Goal: Task Accomplishment & Management: Use online tool/utility

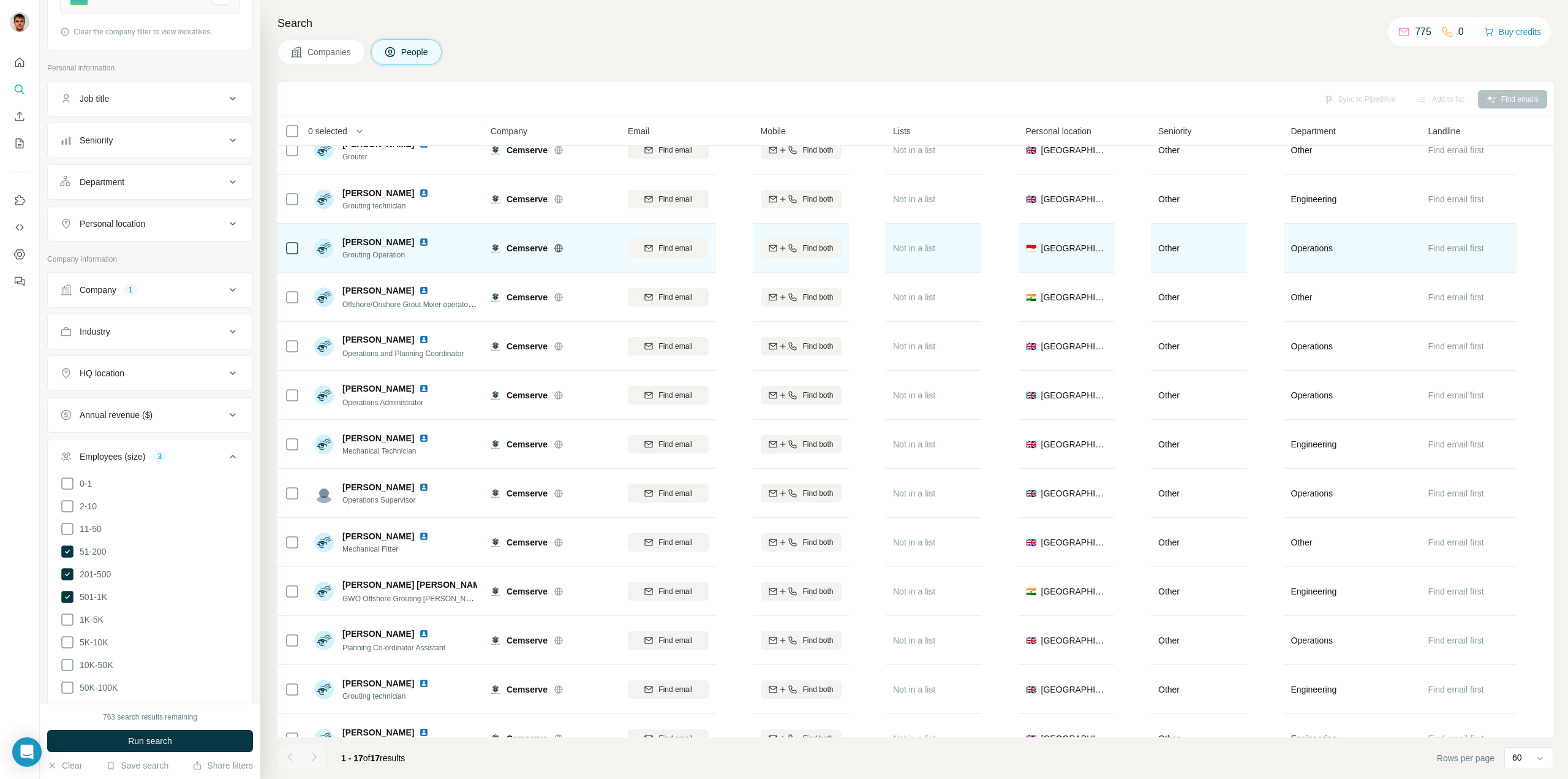
scroll to position [248, 0]
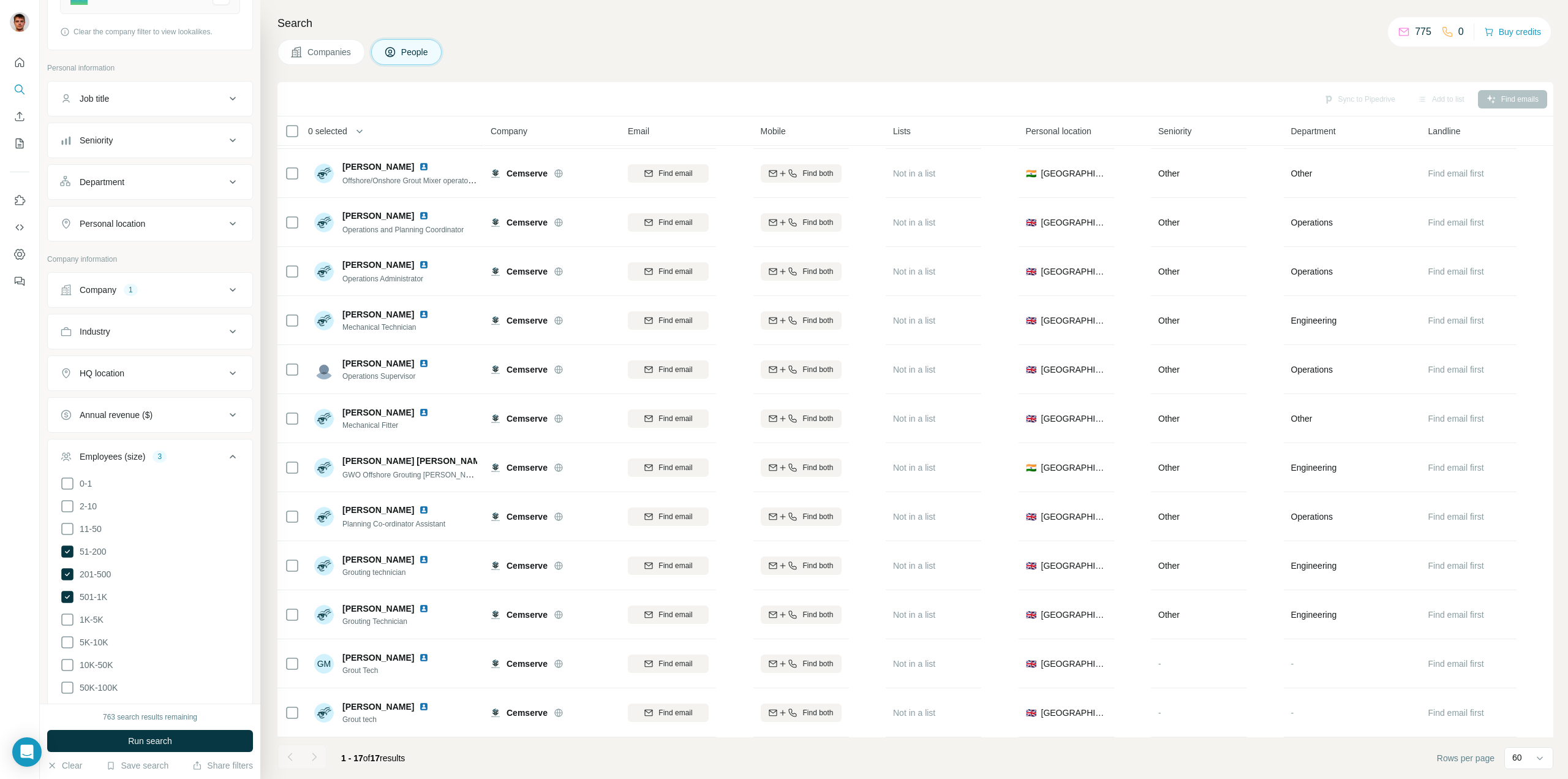
click at [324, 55] on span "Companies" at bounding box center [329, 52] width 45 height 12
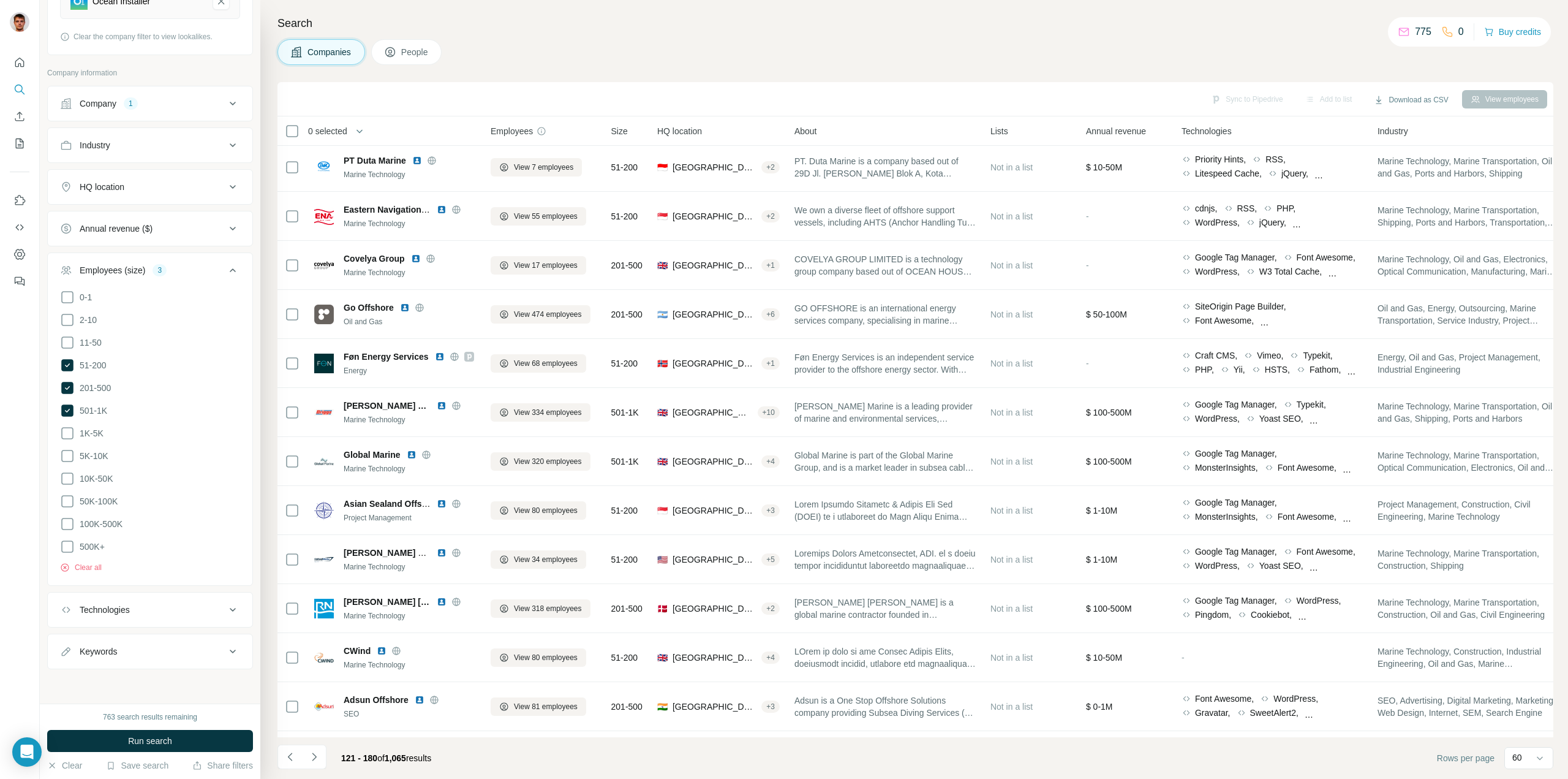
scroll to position [171, 0]
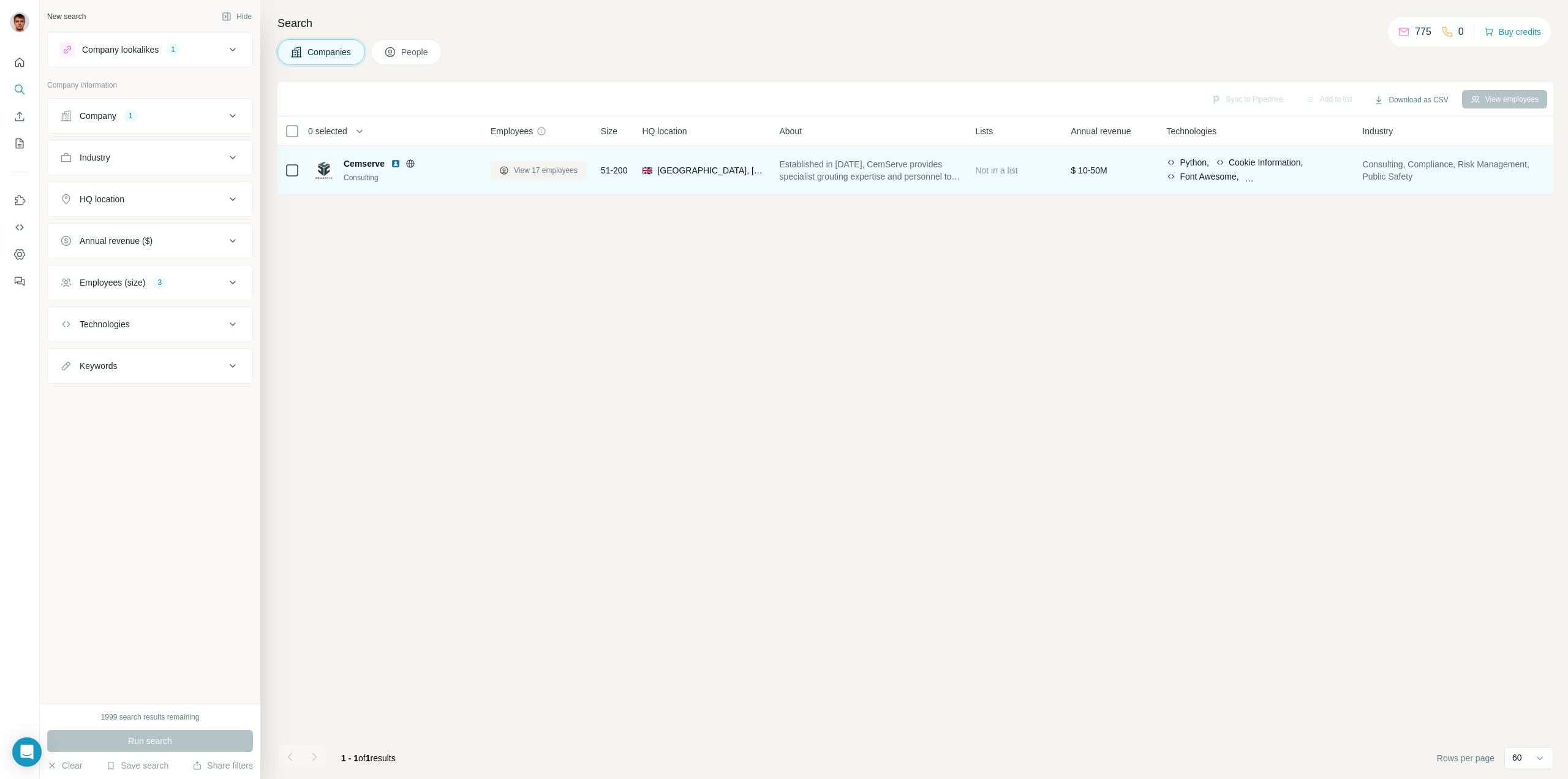
click at [554, 174] on span "View 17 employees" at bounding box center [546, 171] width 64 height 11
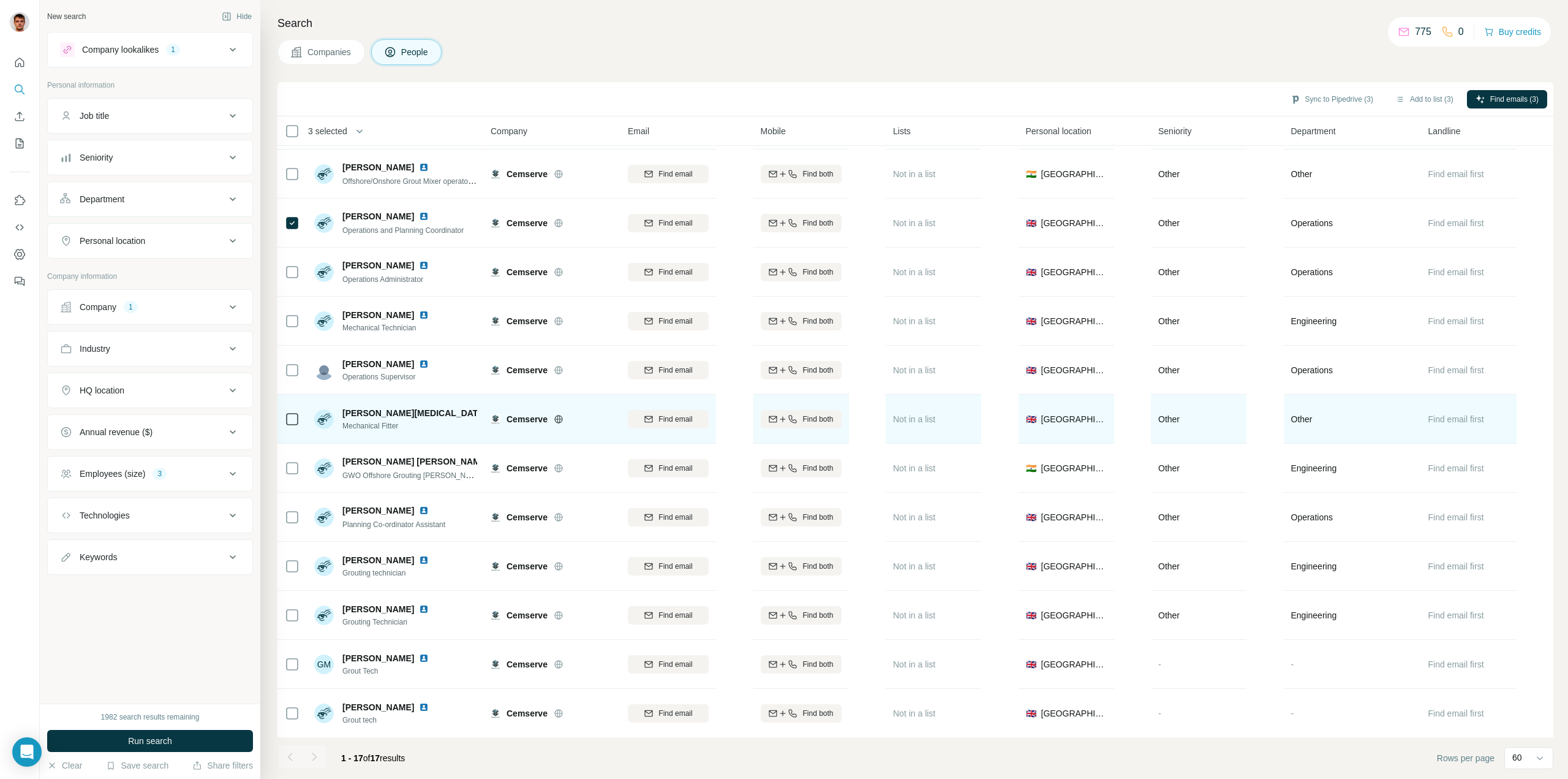
scroll to position [248, 0]
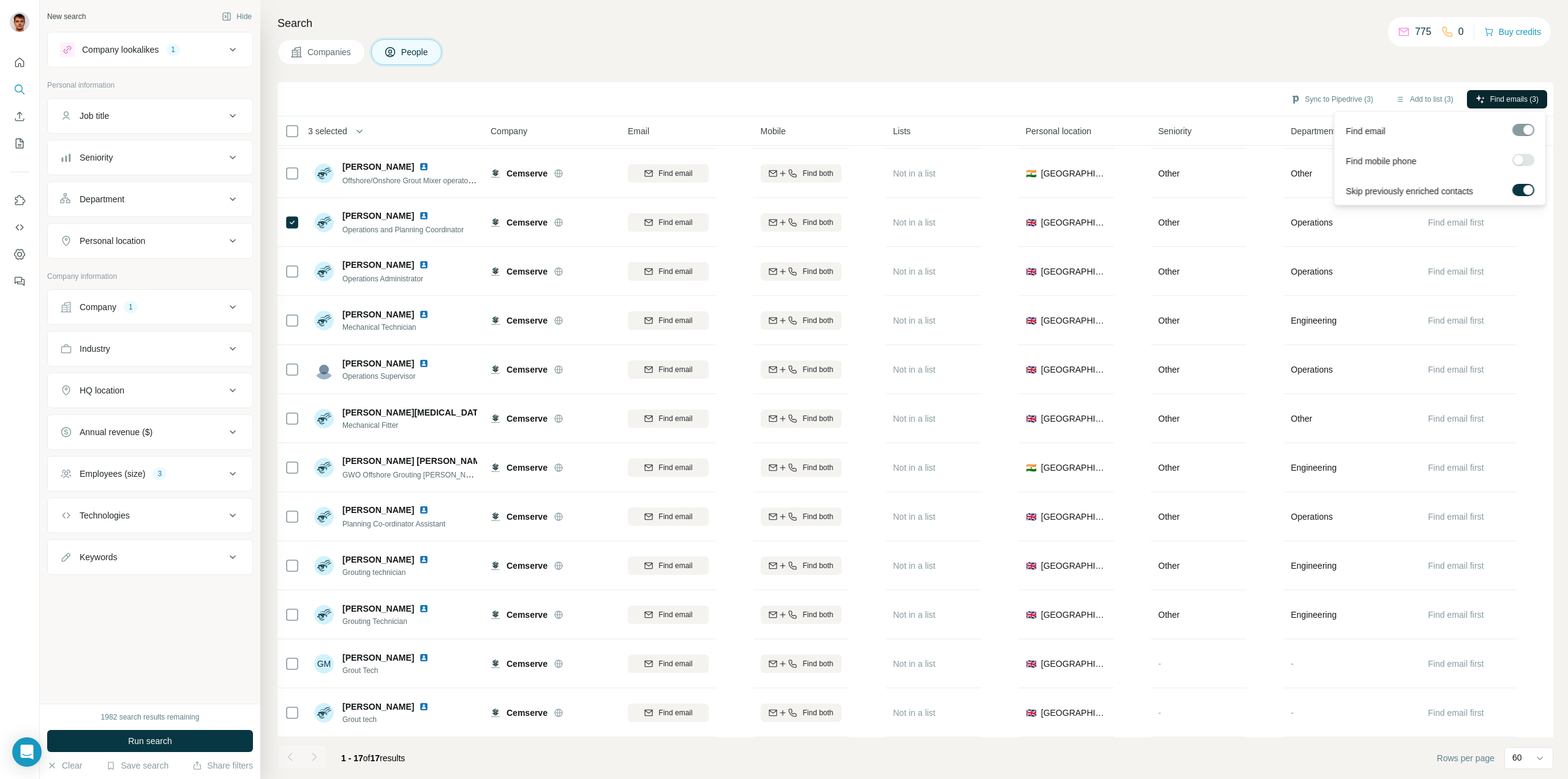
click at [1494, 92] on button "Find emails (3)" at bounding box center [1507, 100] width 80 height 18
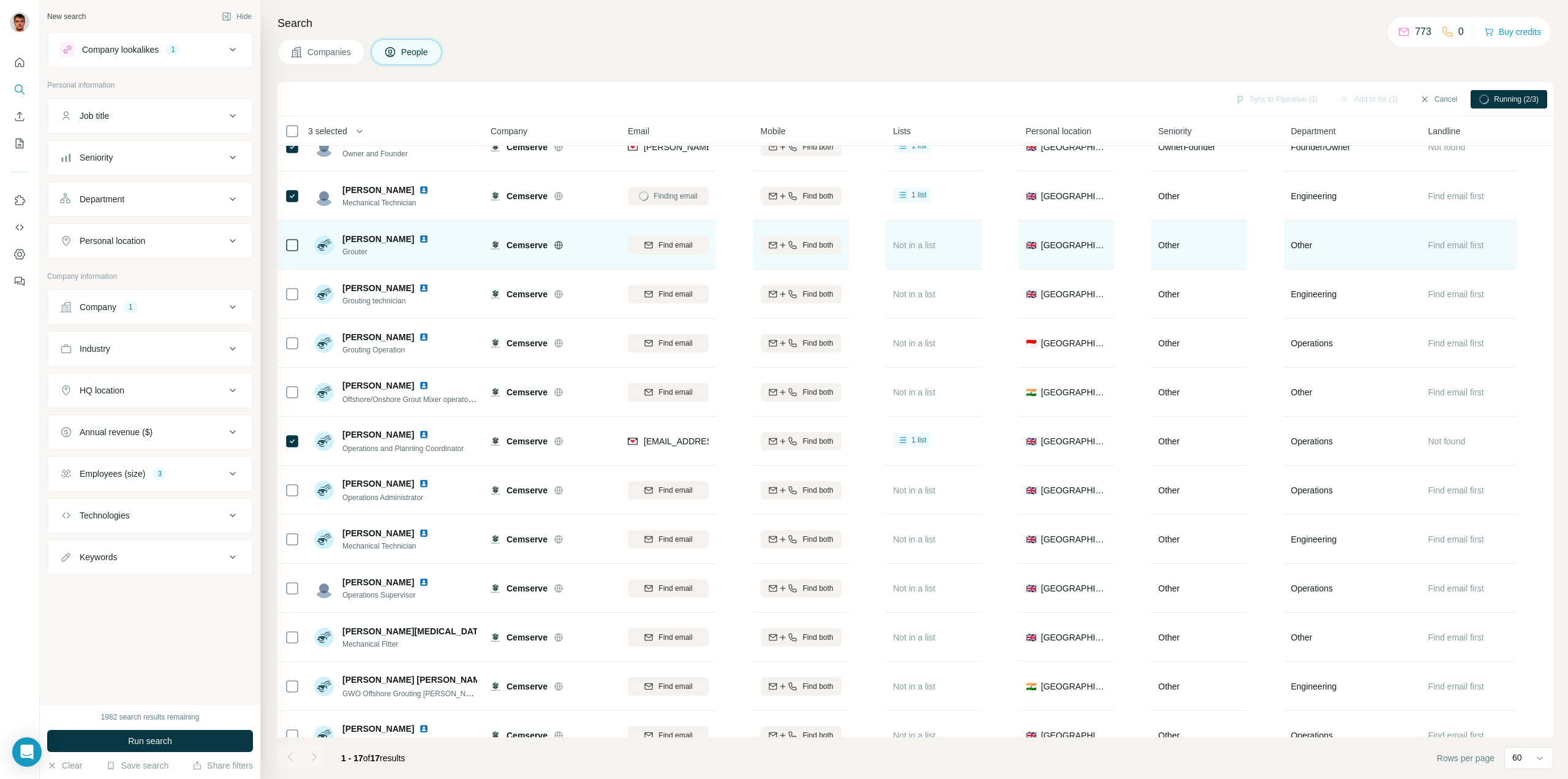
scroll to position [0, 0]
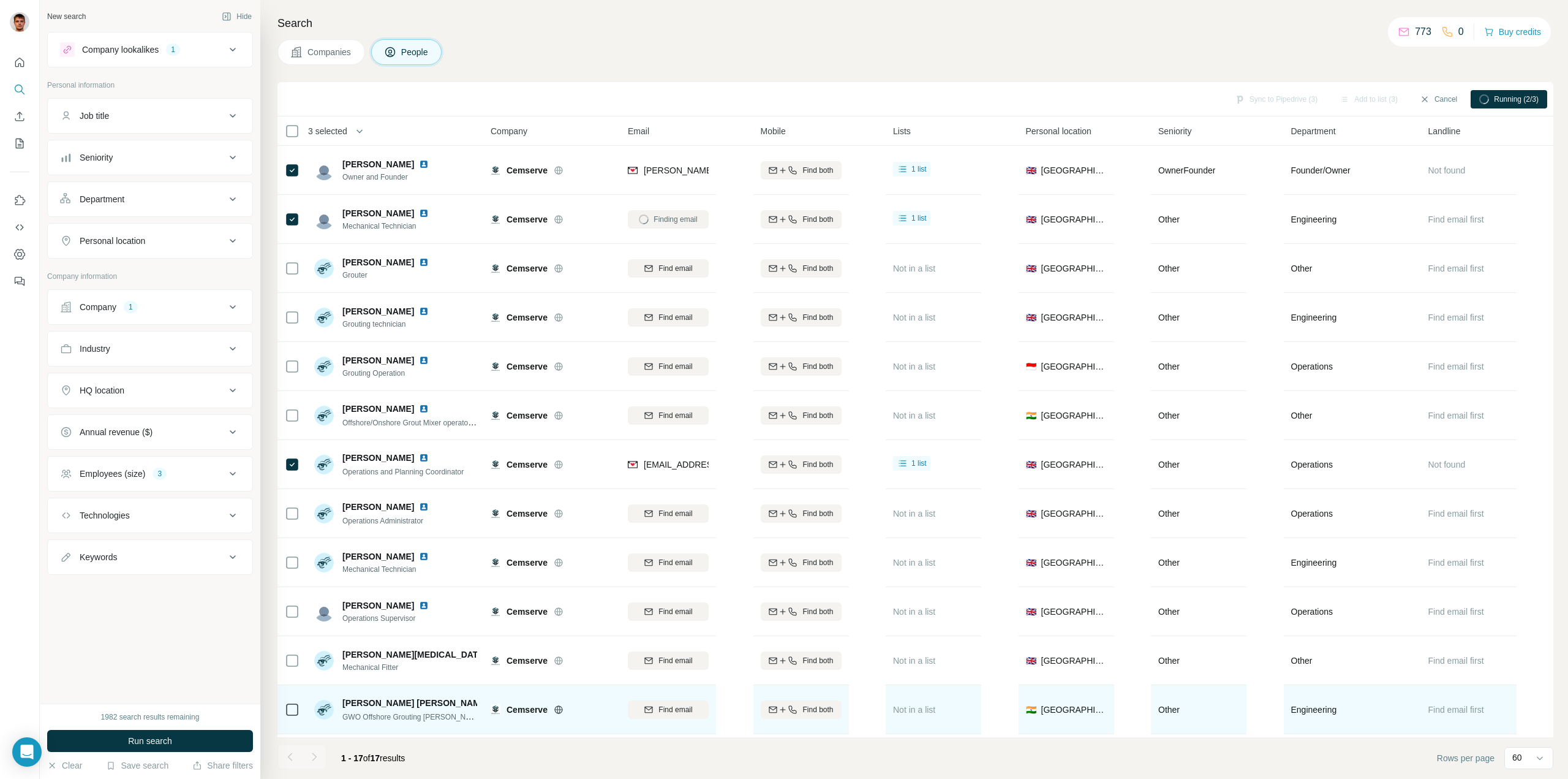
click at [494, 702] on img at bounding box center [498, 703] width 10 height 10
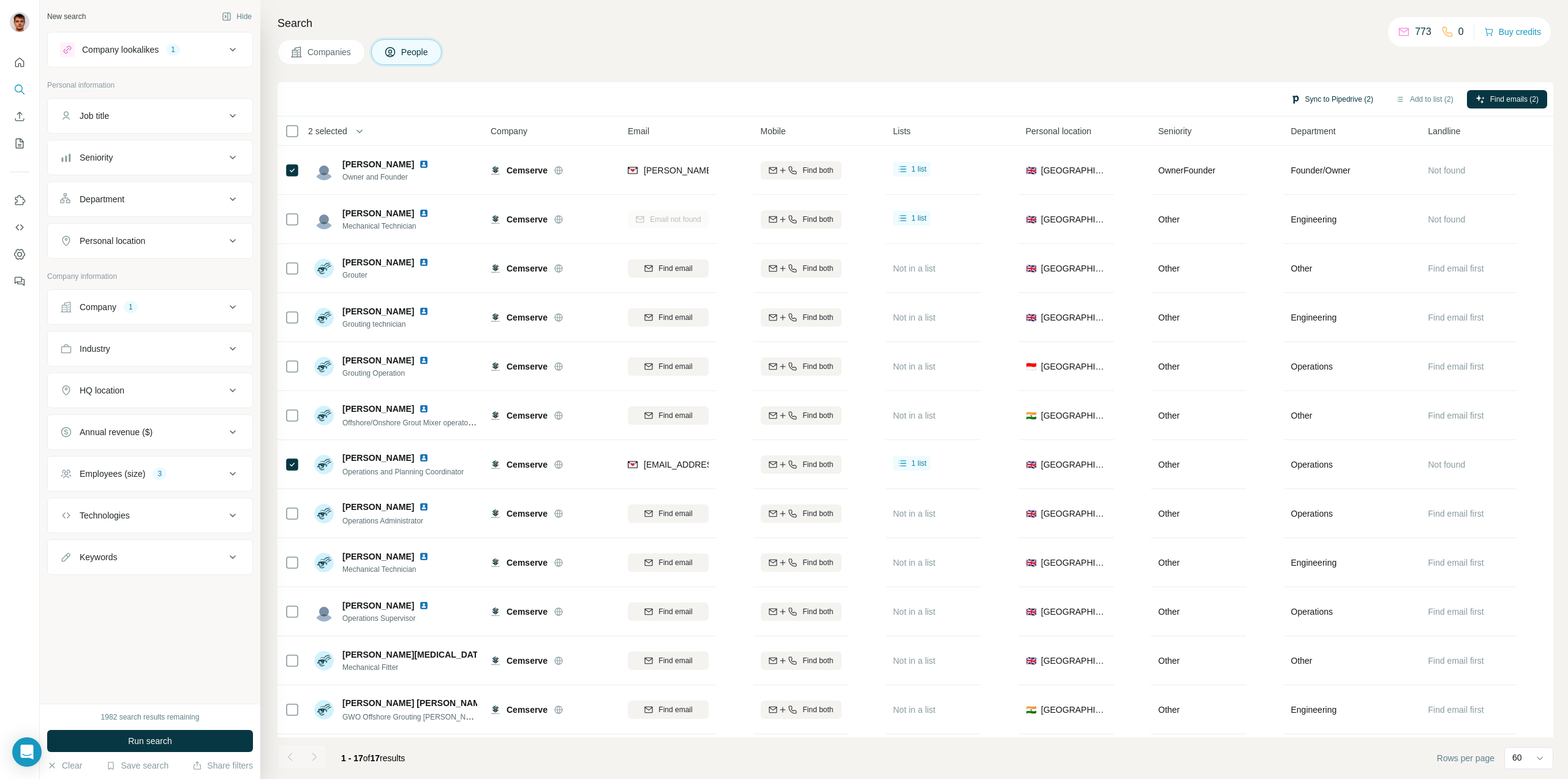
click at [1333, 95] on button "Sync to Pipedrive (2)" at bounding box center [1332, 100] width 100 height 18
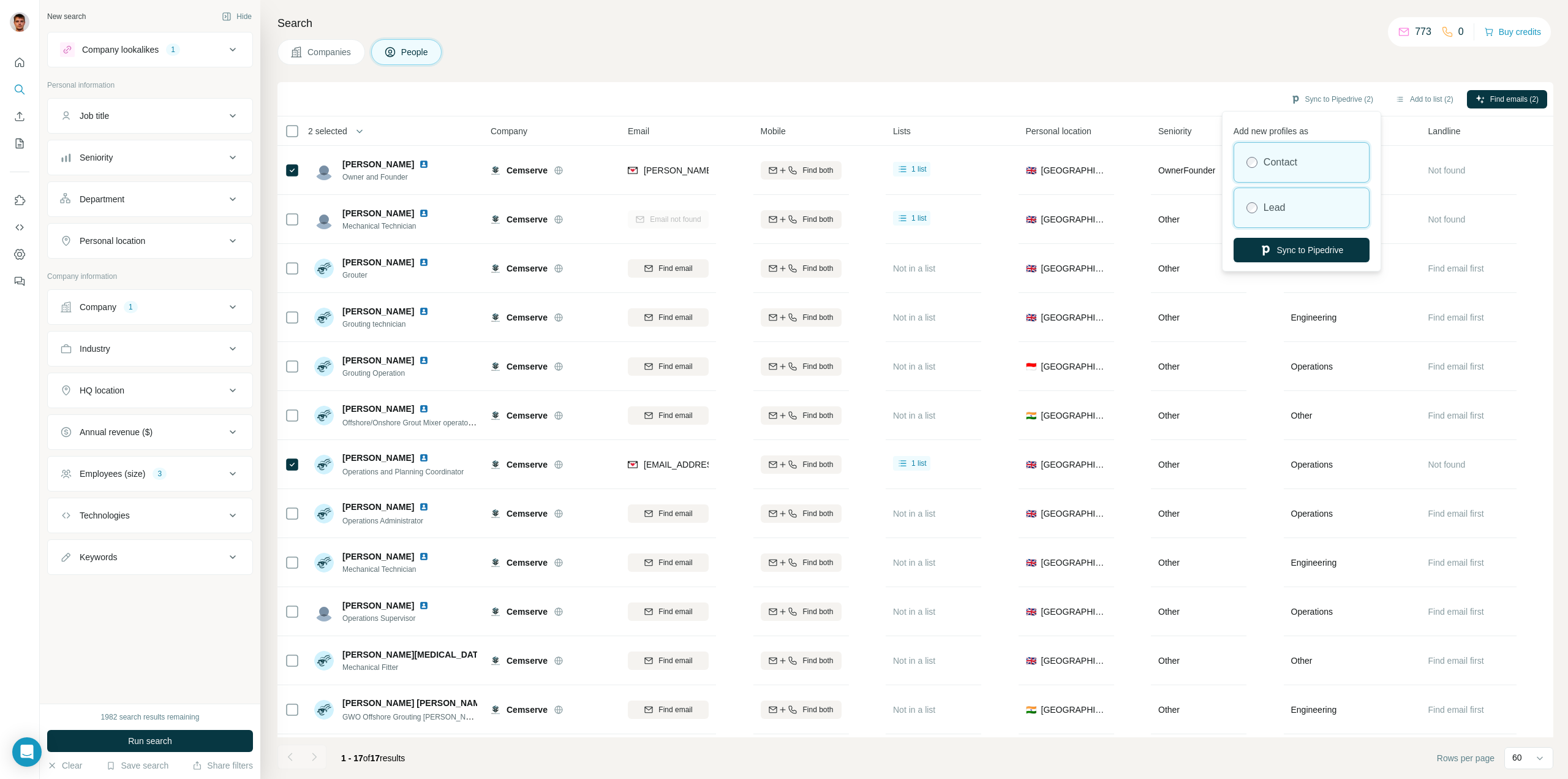
click at [1280, 209] on label "Lead" at bounding box center [1274, 208] width 22 height 15
click at [1277, 252] on button "Sync to Pipedrive" at bounding box center [1301, 250] width 136 height 24
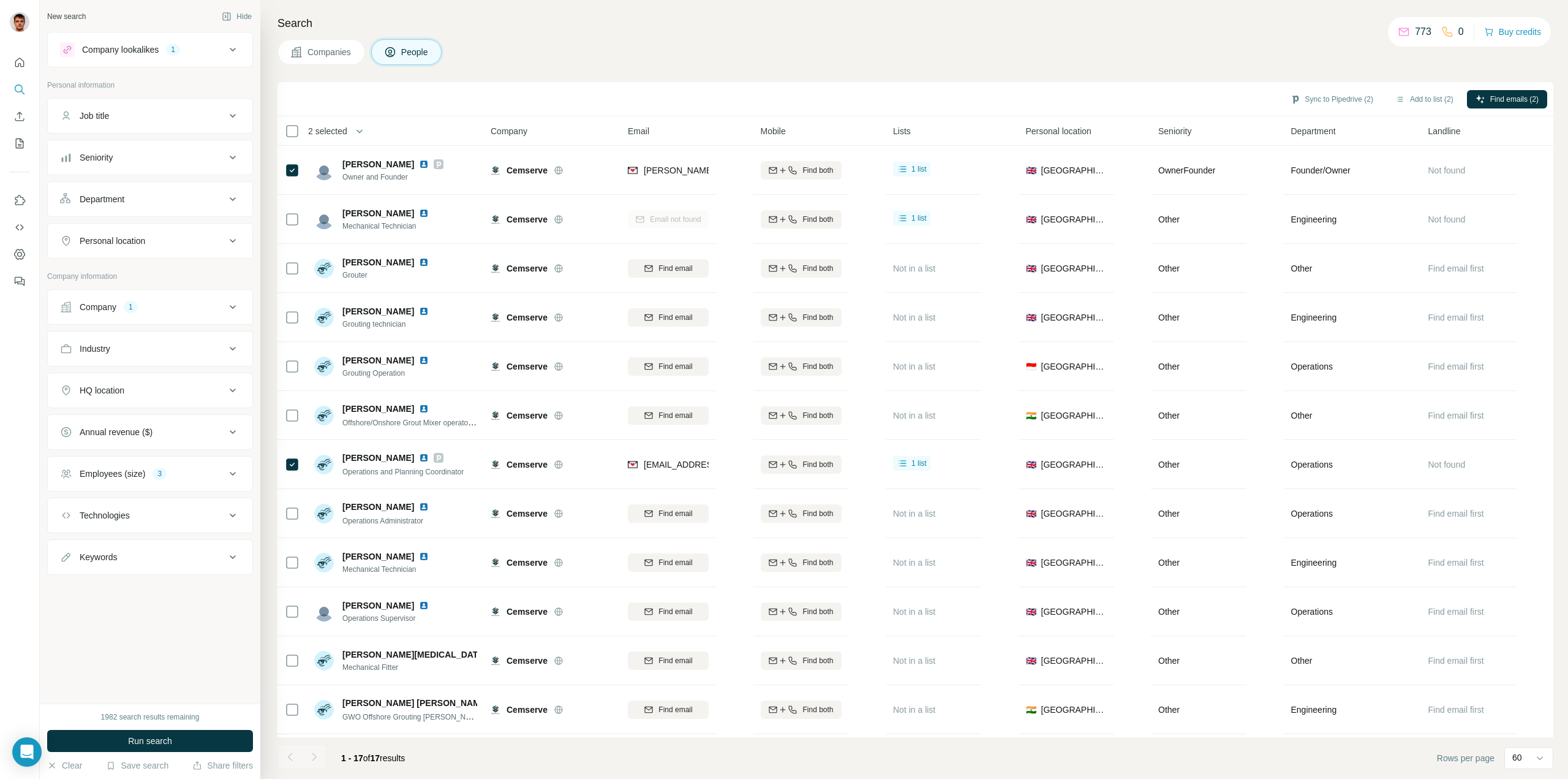
click at [180, 51] on div "1" at bounding box center [173, 50] width 14 height 11
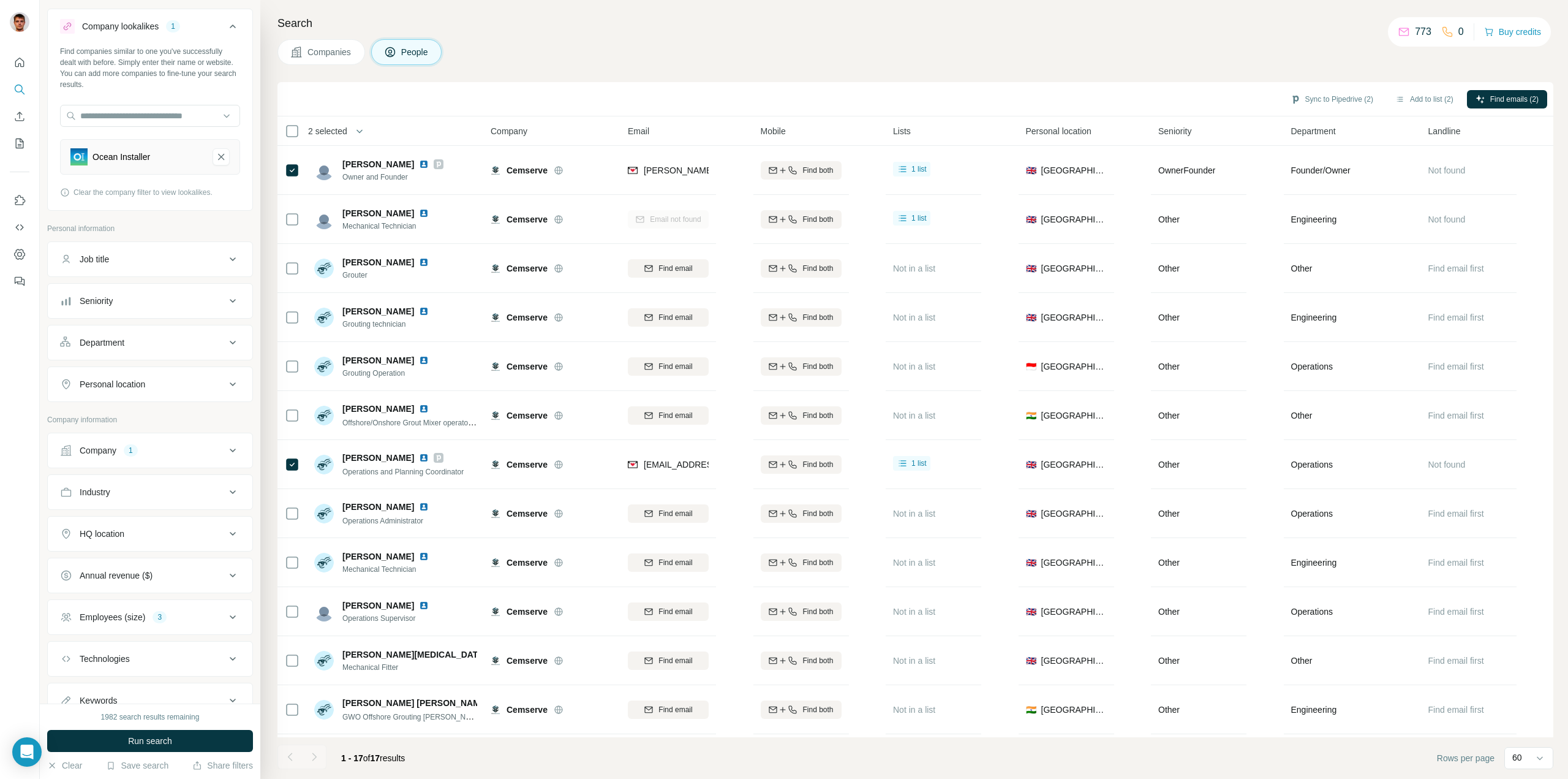
scroll to position [73, 0]
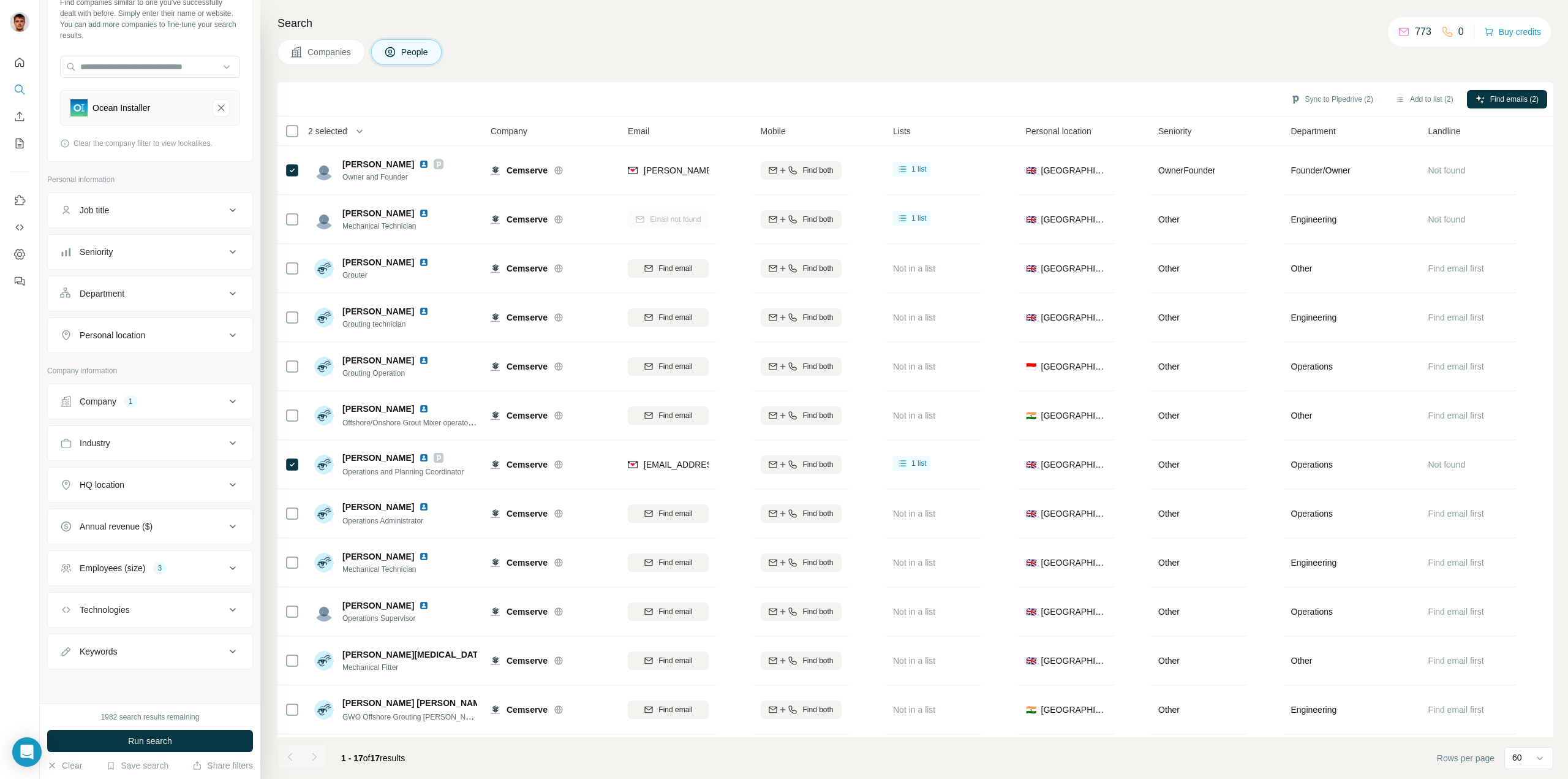
click at [208, 397] on div "Company 1" at bounding box center [142, 401] width 166 height 12
click at [82, 507] on button "Clear all" at bounding box center [80, 503] width 42 height 11
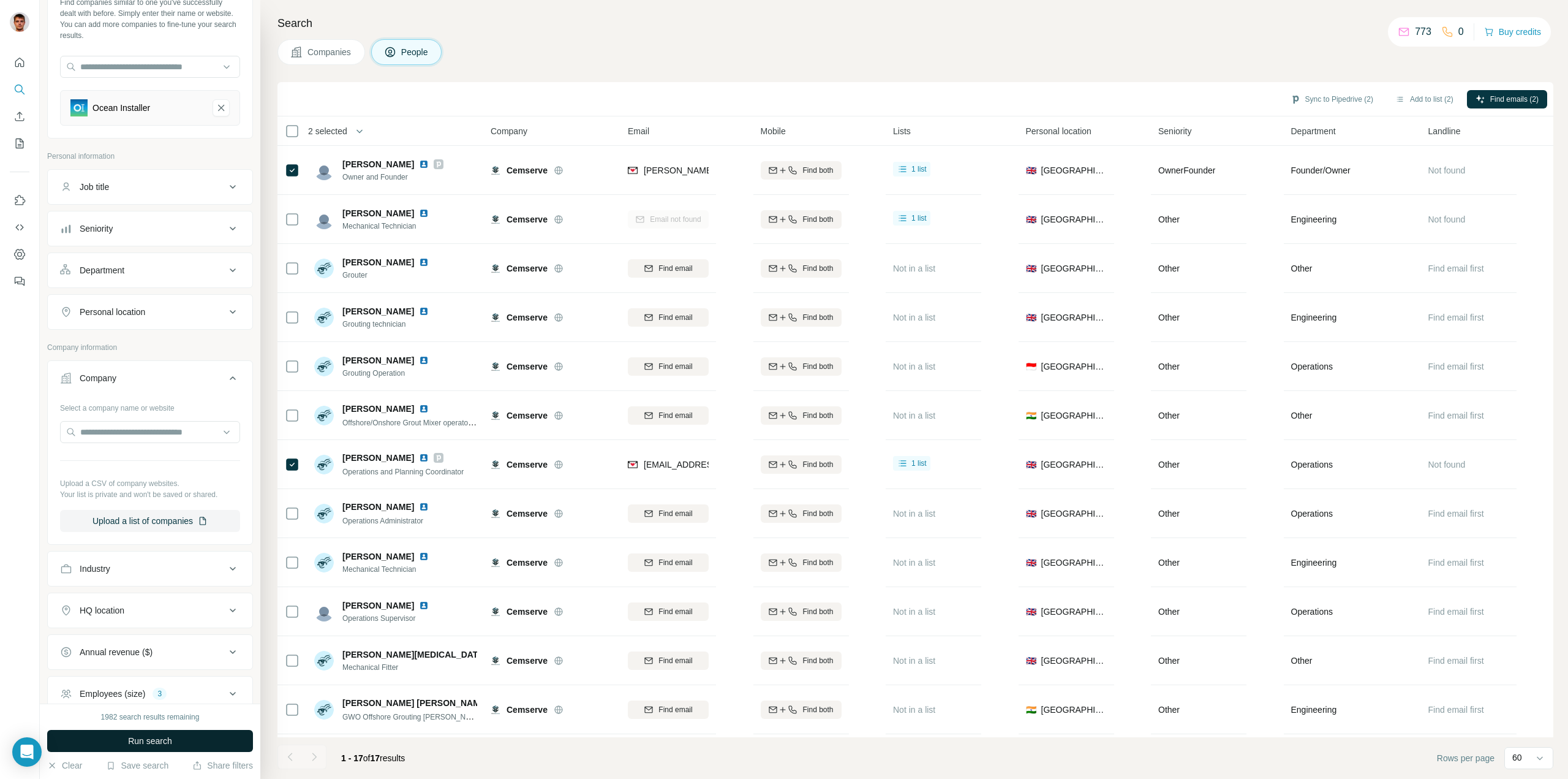
click at [128, 738] on span "Run search" at bounding box center [150, 741] width 44 height 12
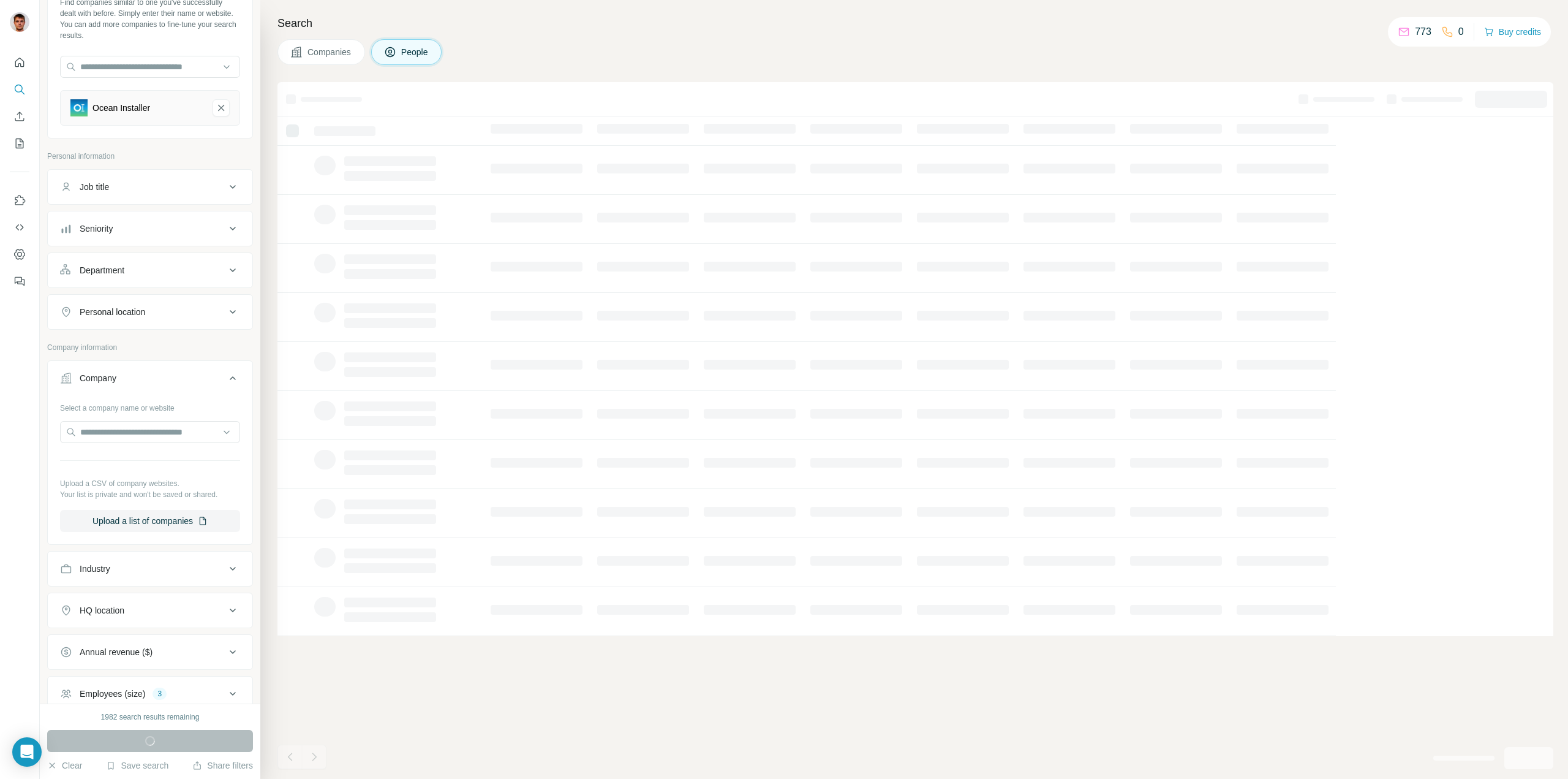
click at [347, 55] on span "Companies" at bounding box center [329, 52] width 45 height 12
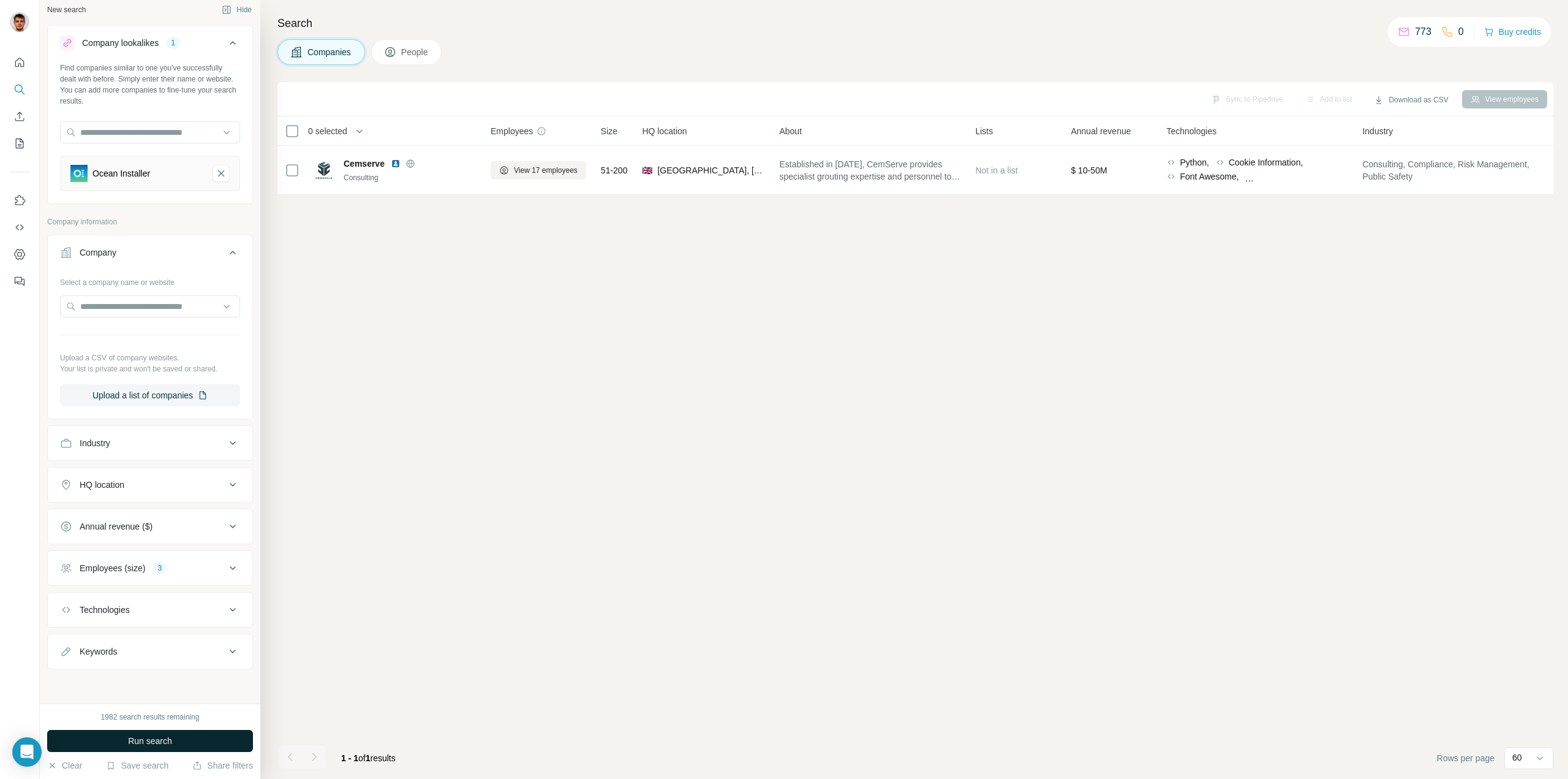
scroll to position [6, 0]
click at [171, 742] on span "Run search" at bounding box center [150, 741] width 44 height 12
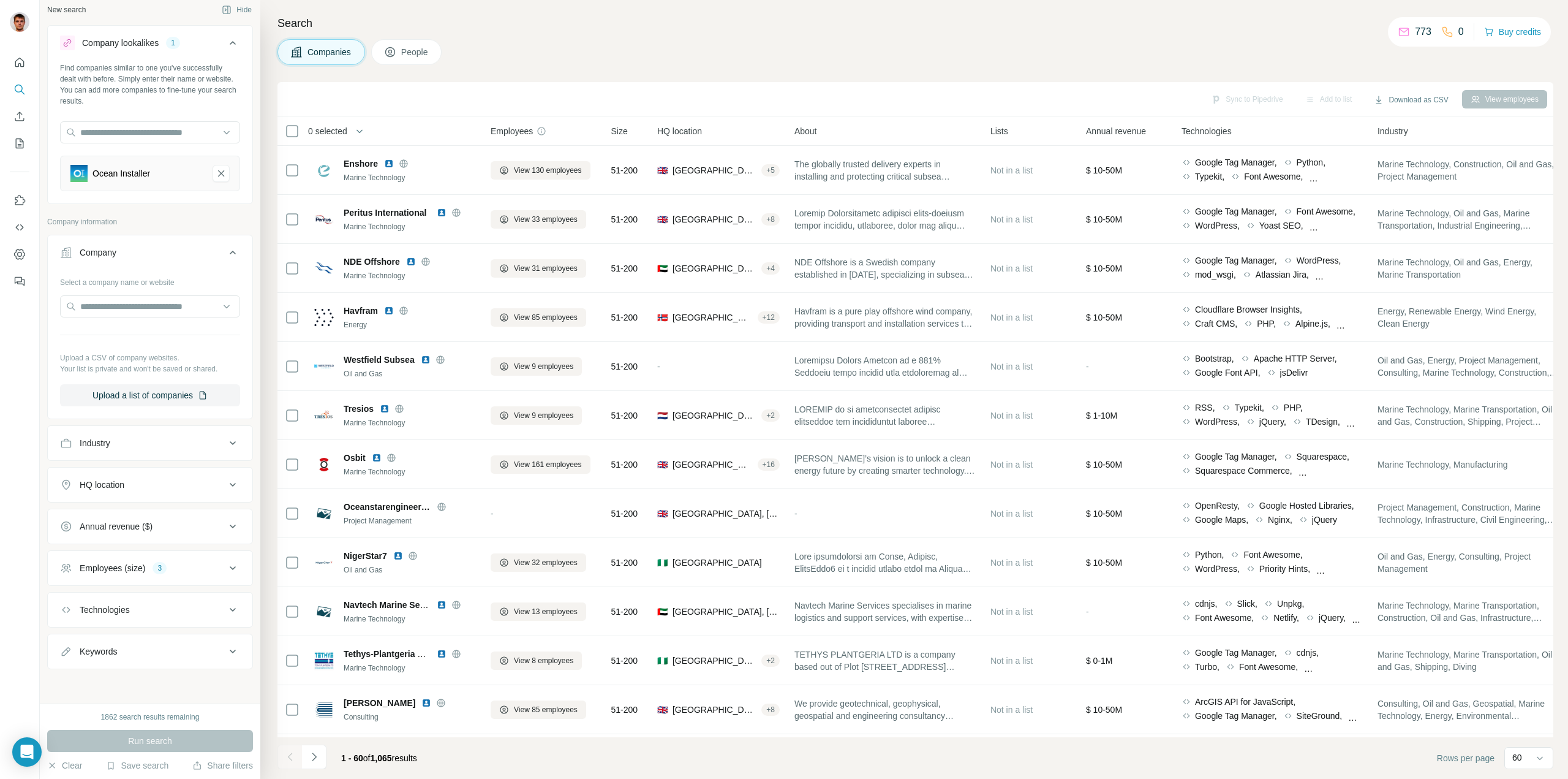
click at [227, 480] on icon at bounding box center [233, 484] width 15 height 15
click at [188, 509] on input "text" at bounding box center [149, 515] width 180 height 22
type input "*"
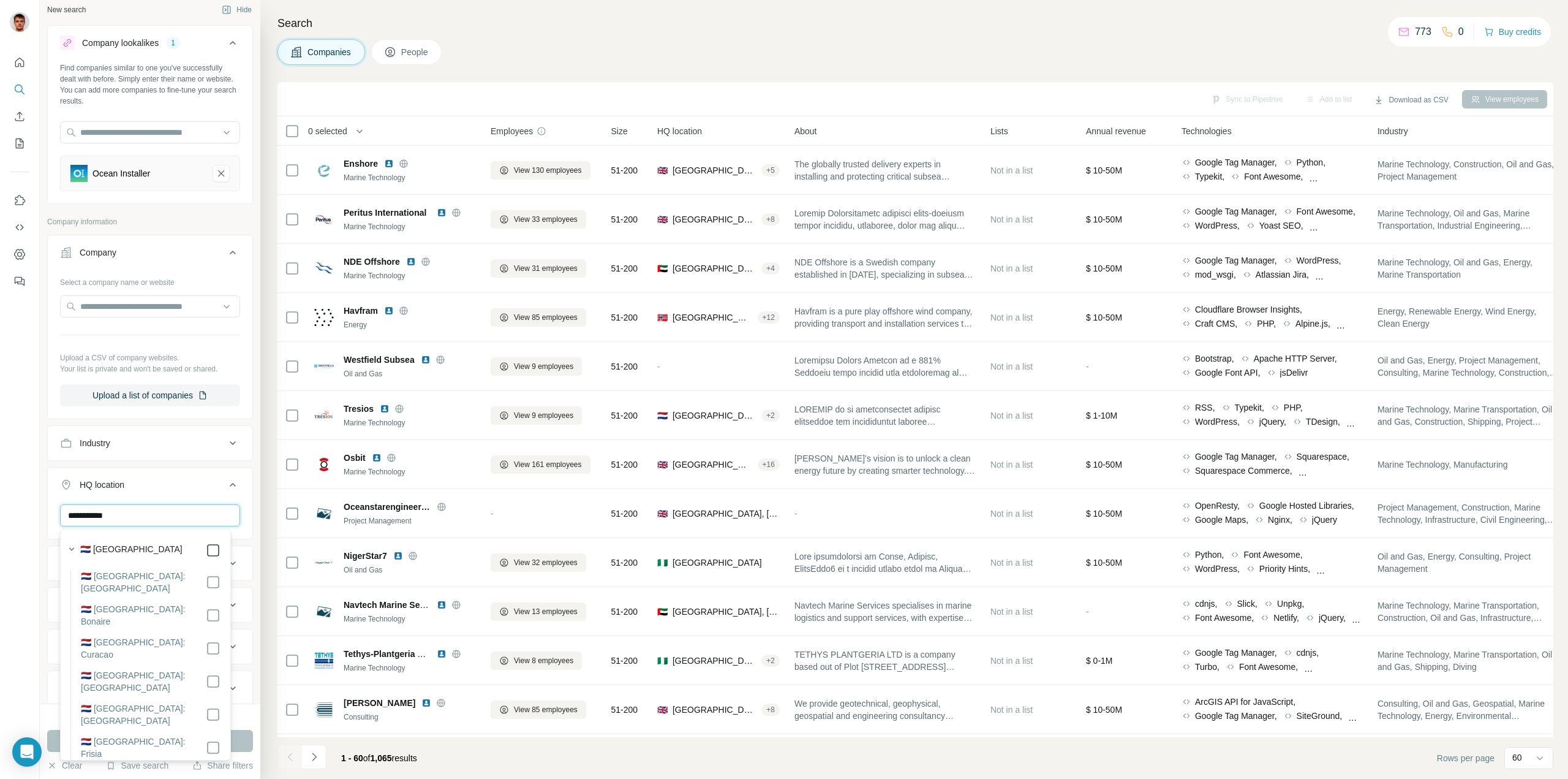
type input "**********"
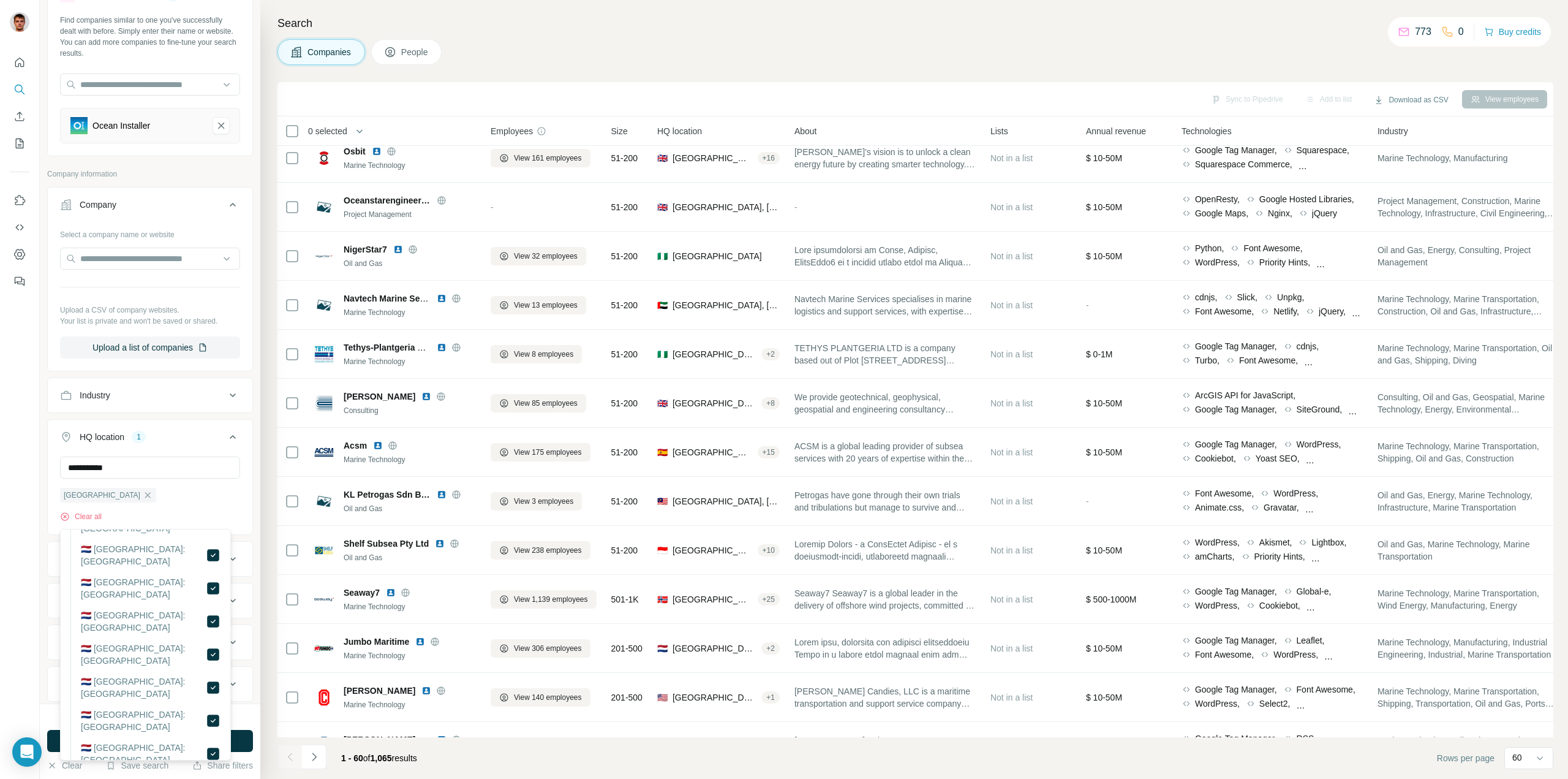
scroll to position [88, 0]
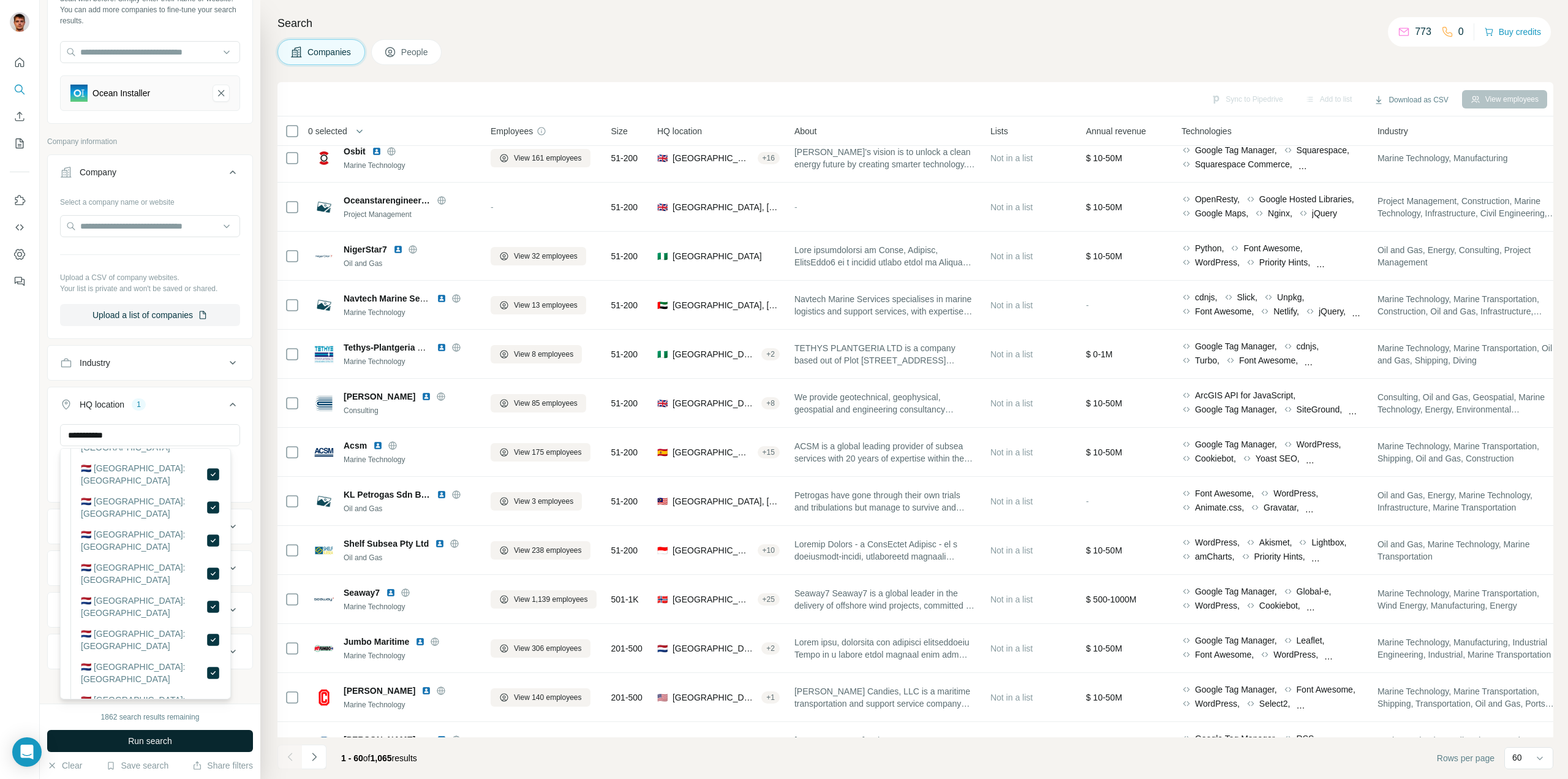
click at [195, 743] on button "Run search" at bounding box center [149, 741] width 206 height 22
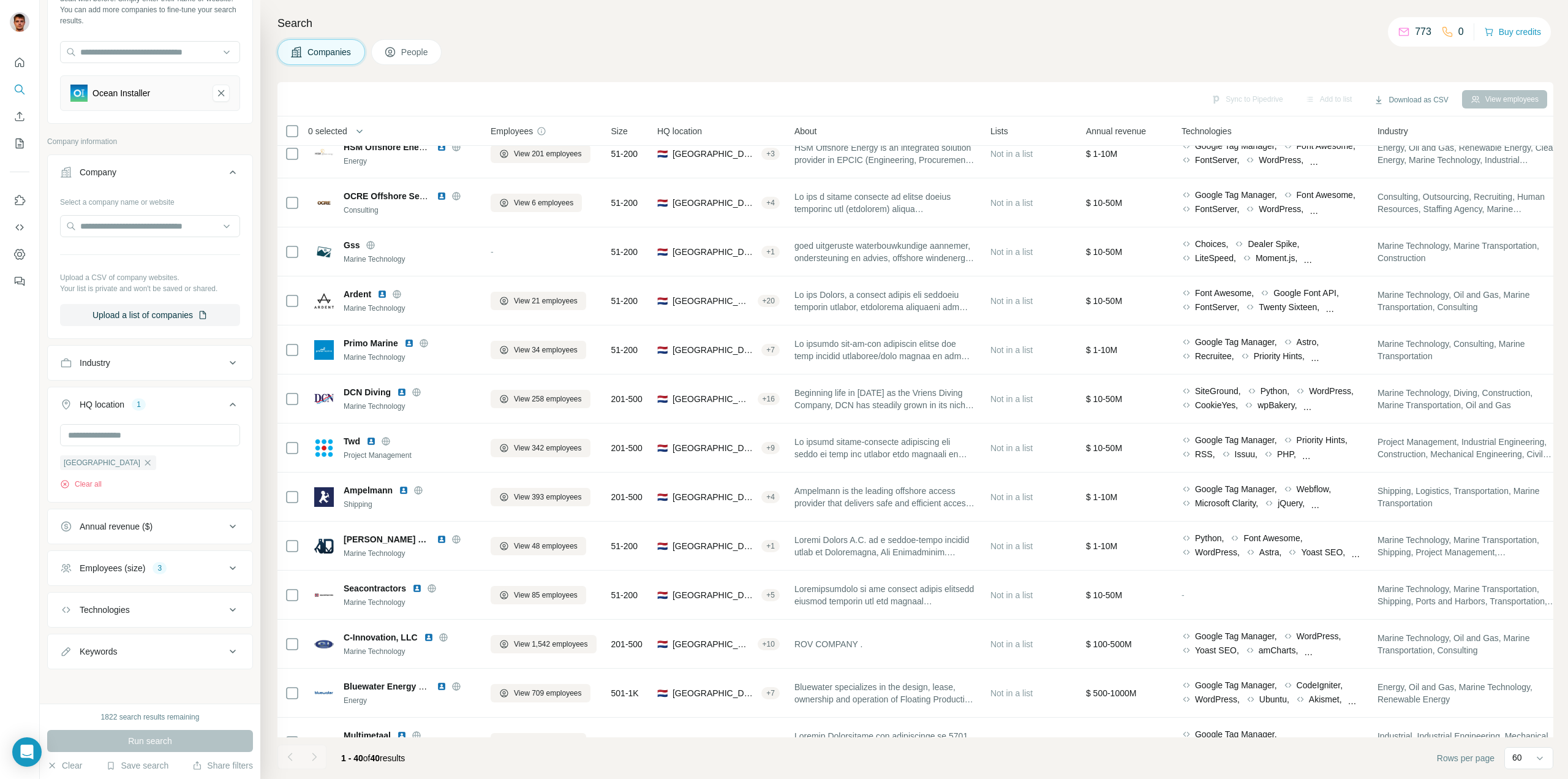
scroll to position [307, 0]
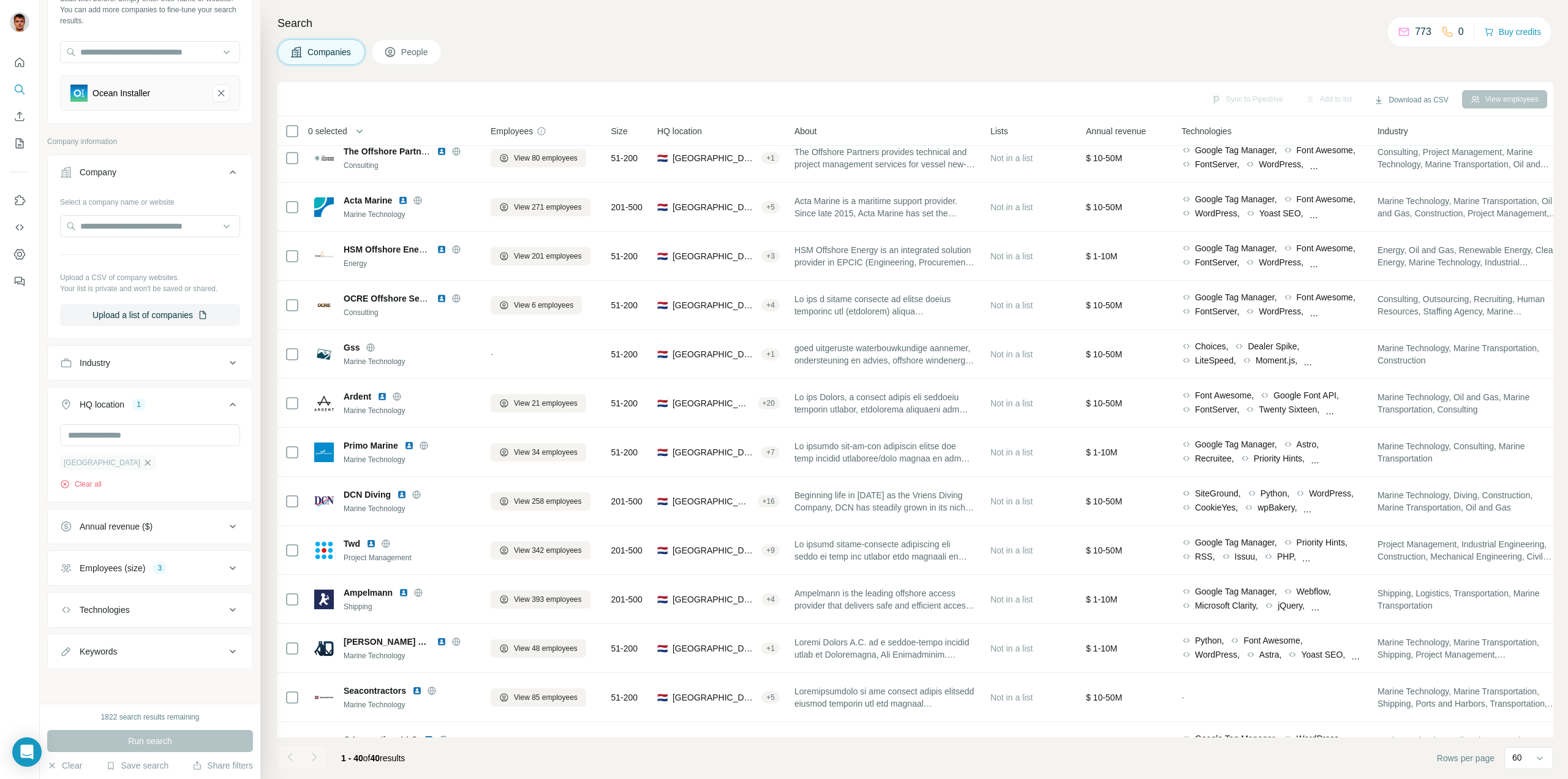
click at [143, 463] on icon "button" at bounding box center [148, 462] width 10 height 10
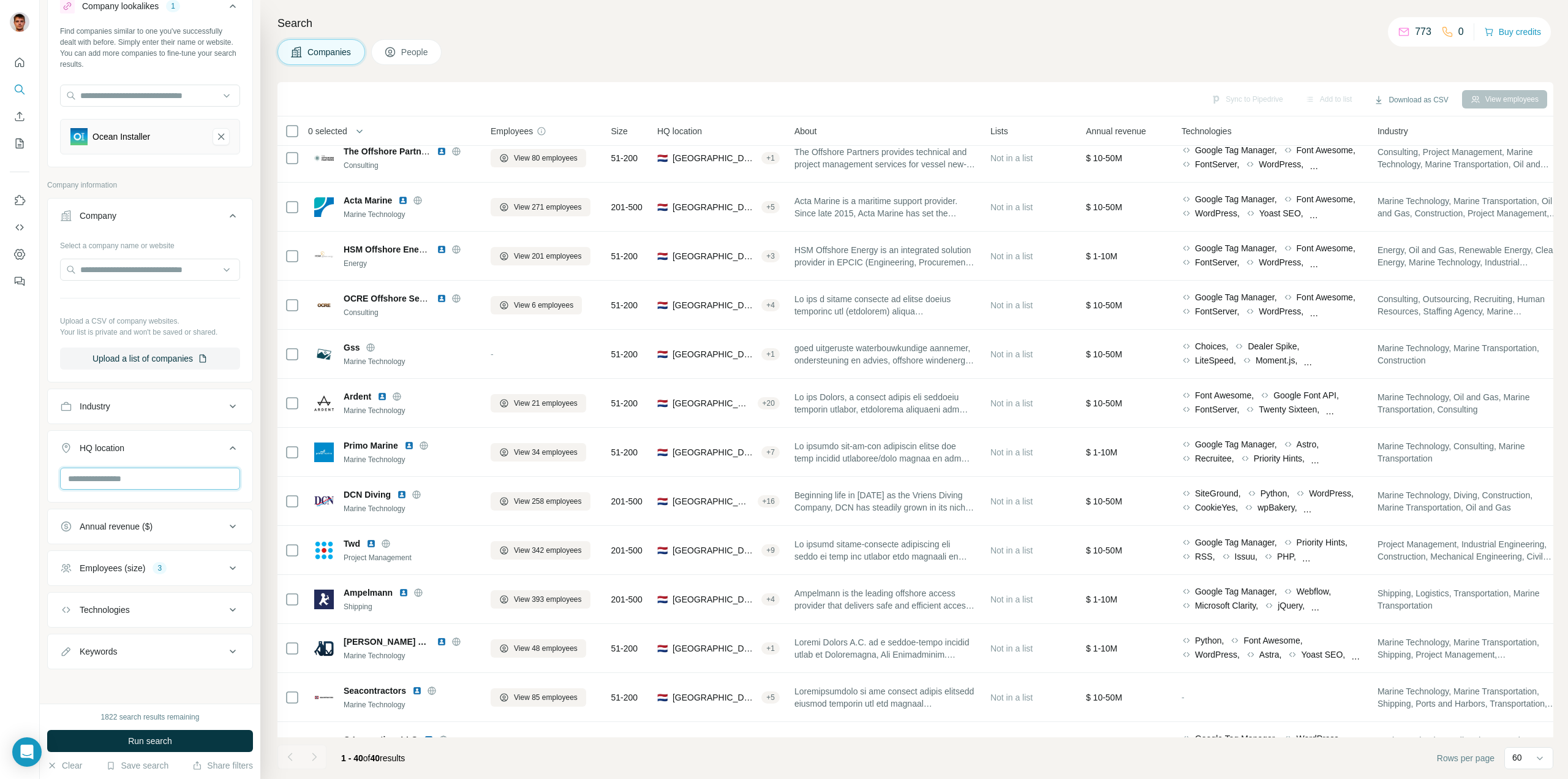
click at [112, 476] on input "text" at bounding box center [149, 478] width 180 height 22
type input "****"
click at [224, 541] on div "🇳🇴 Norway 🇳🇴 Norway: Oslo" at bounding box center [146, 531] width 165 height 71
click at [162, 742] on span "Run search" at bounding box center [150, 741] width 44 height 12
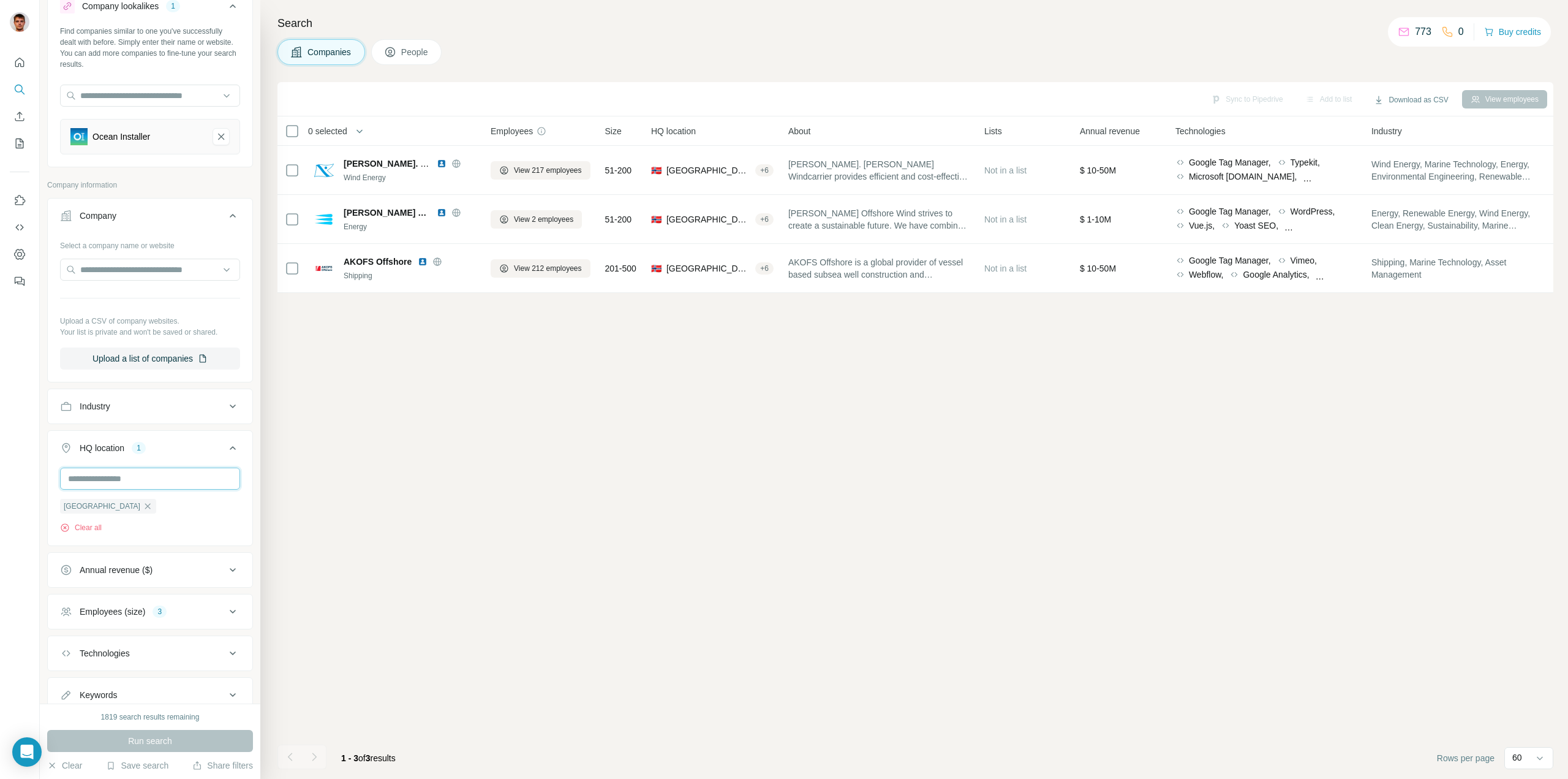
click at [159, 478] on input "text" at bounding box center [149, 478] width 180 height 22
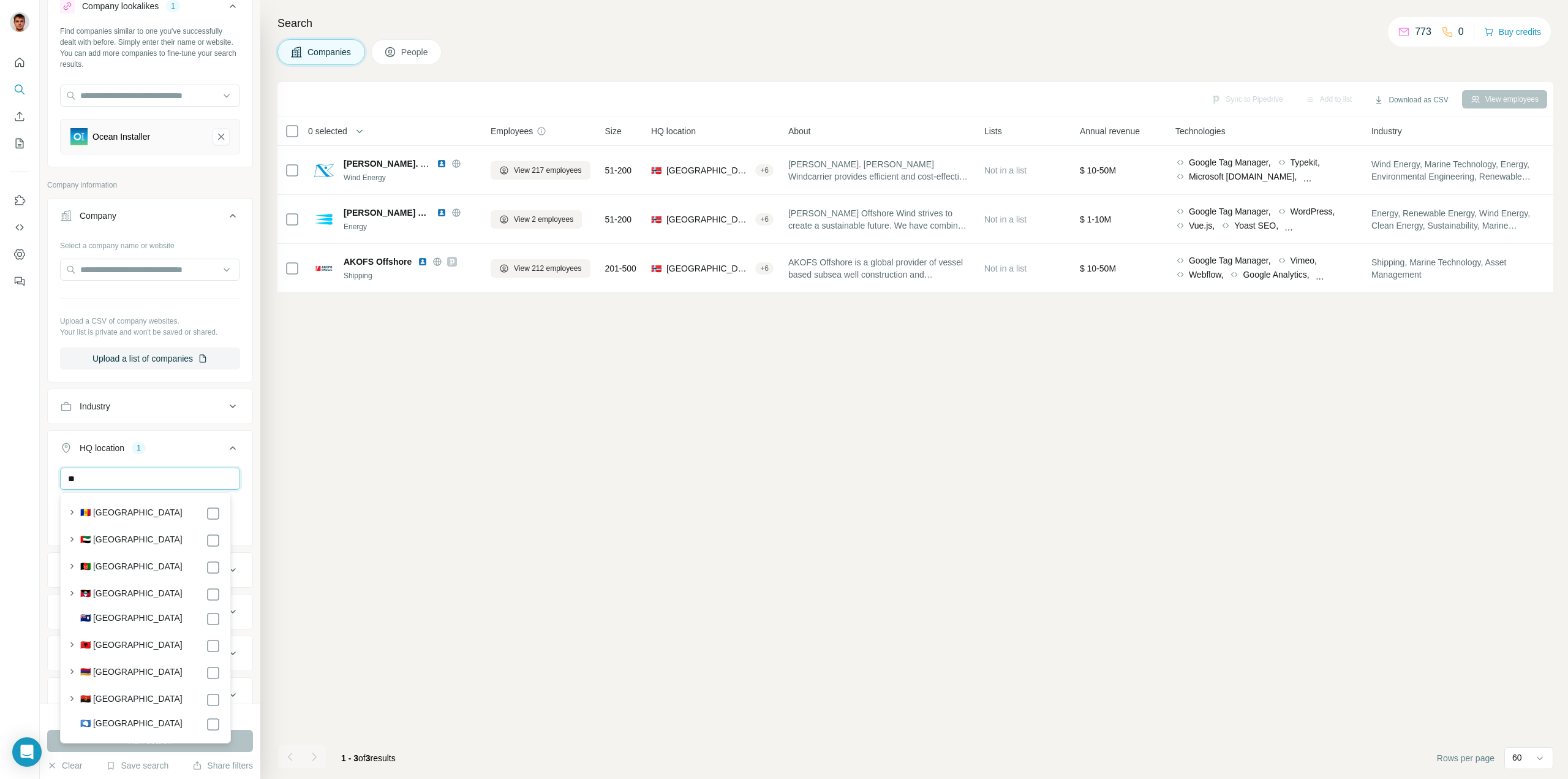
type input "*"
drag, startPoint x: 122, startPoint y: 480, endPoint x: 0, endPoint y: 468, distance: 122.6
click at [0, 469] on div "New search Hide Company lookalikes 1 Find companies similar to one you've succe…" at bounding box center [784, 389] width 1568 height 779
click at [89, 479] on input "******" at bounding box center [149, 478] width 180 height 22
type input "******"
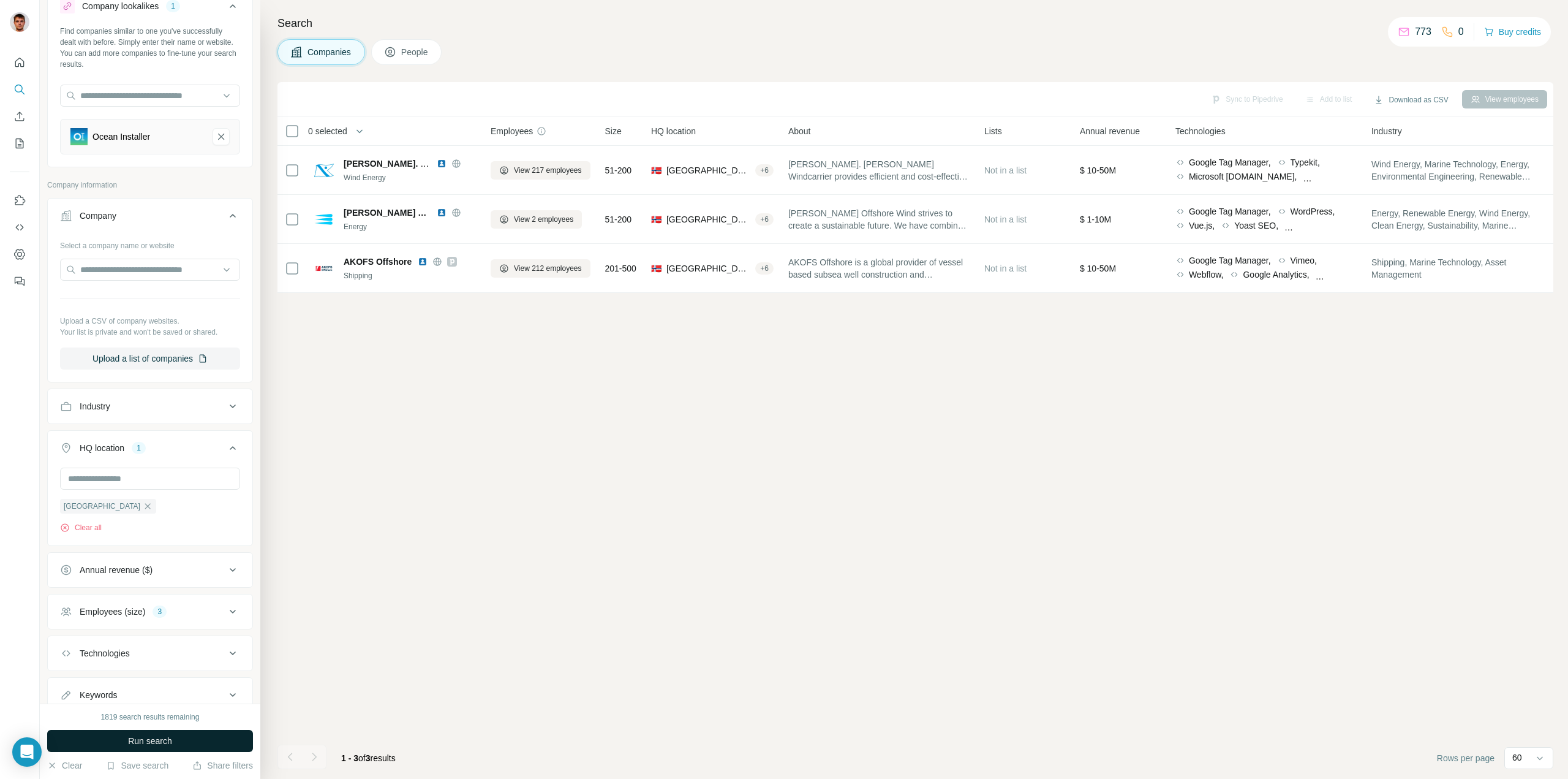
click at [247, 732] on button "Run search" at bounding box center [149, 741] width 206 height 22
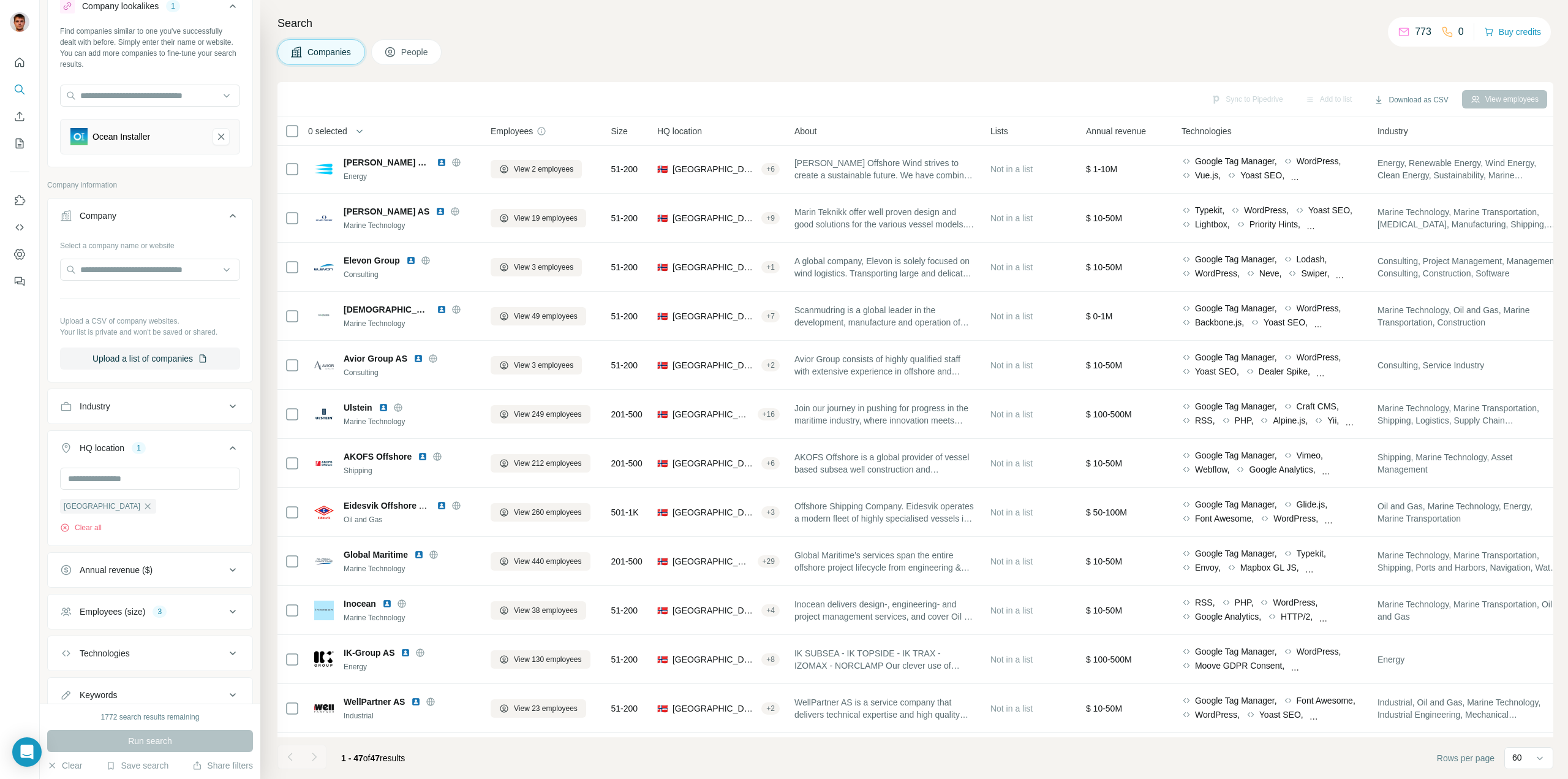
scroll to position [919, 0]
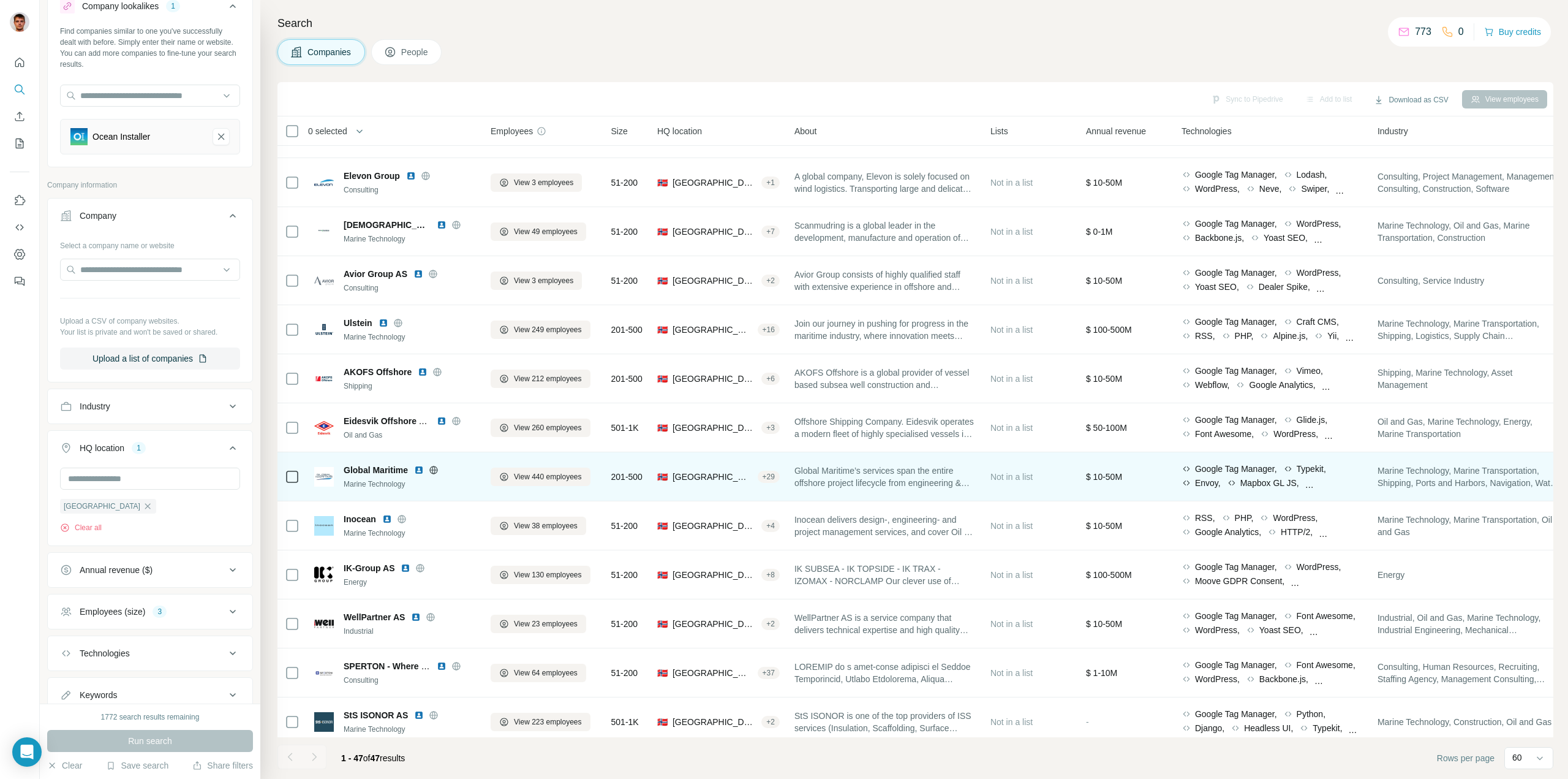
click at [437, 472] on icon at bounding box center [434, 470] width 10 height 10
drag, startPoint x: 409, startPoint y: 468, endPoint x: 343, endPoint y: 472, distance: 66.1
click at [343, 472] on div "Global Maritime" at bounding box center [410, 470] width 132 height 12
click at [551, 476] on span "View 440 employees" at bounding box center [548, 477] width 68 height 11
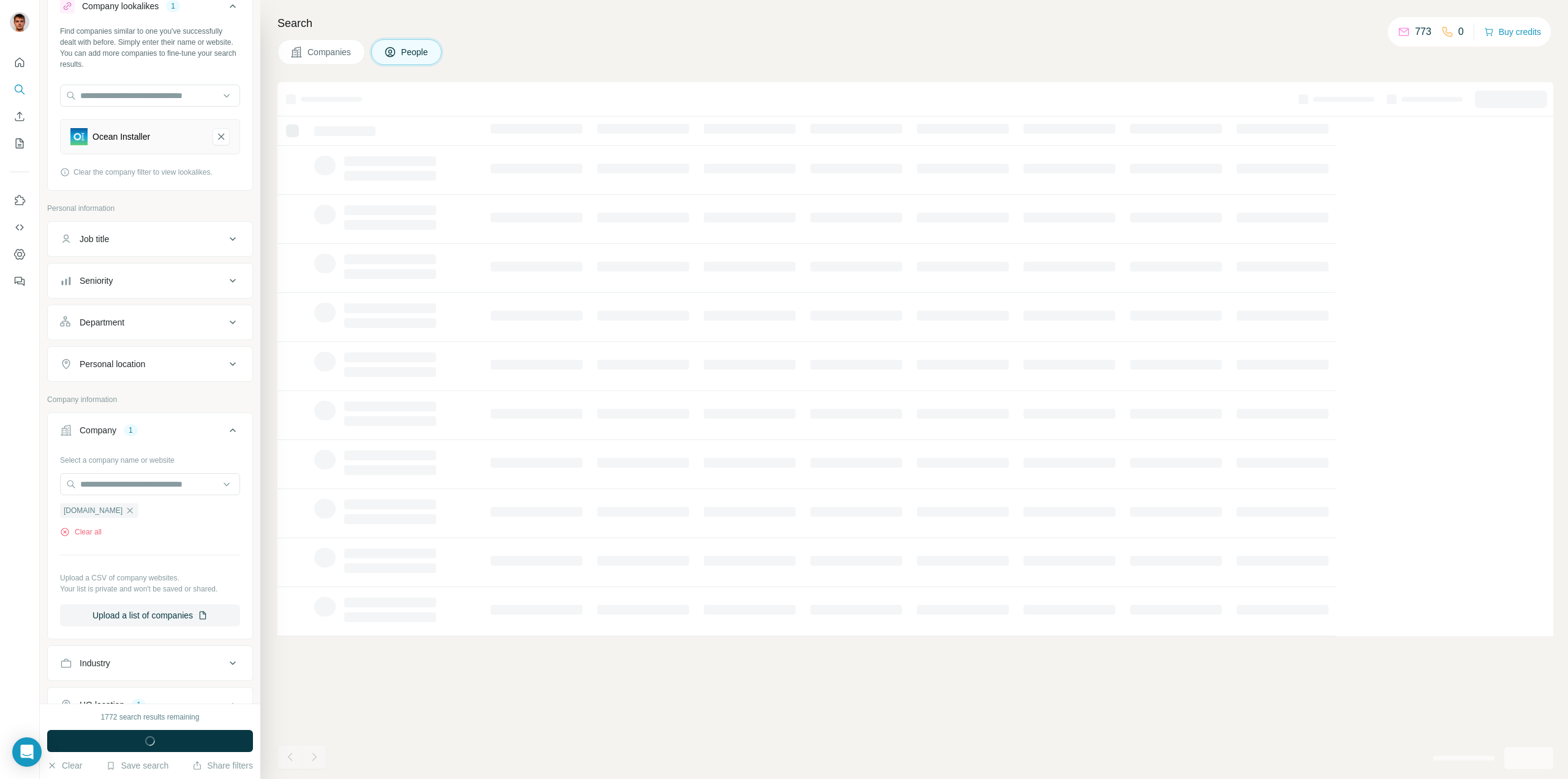
scroll to position [0, 0]
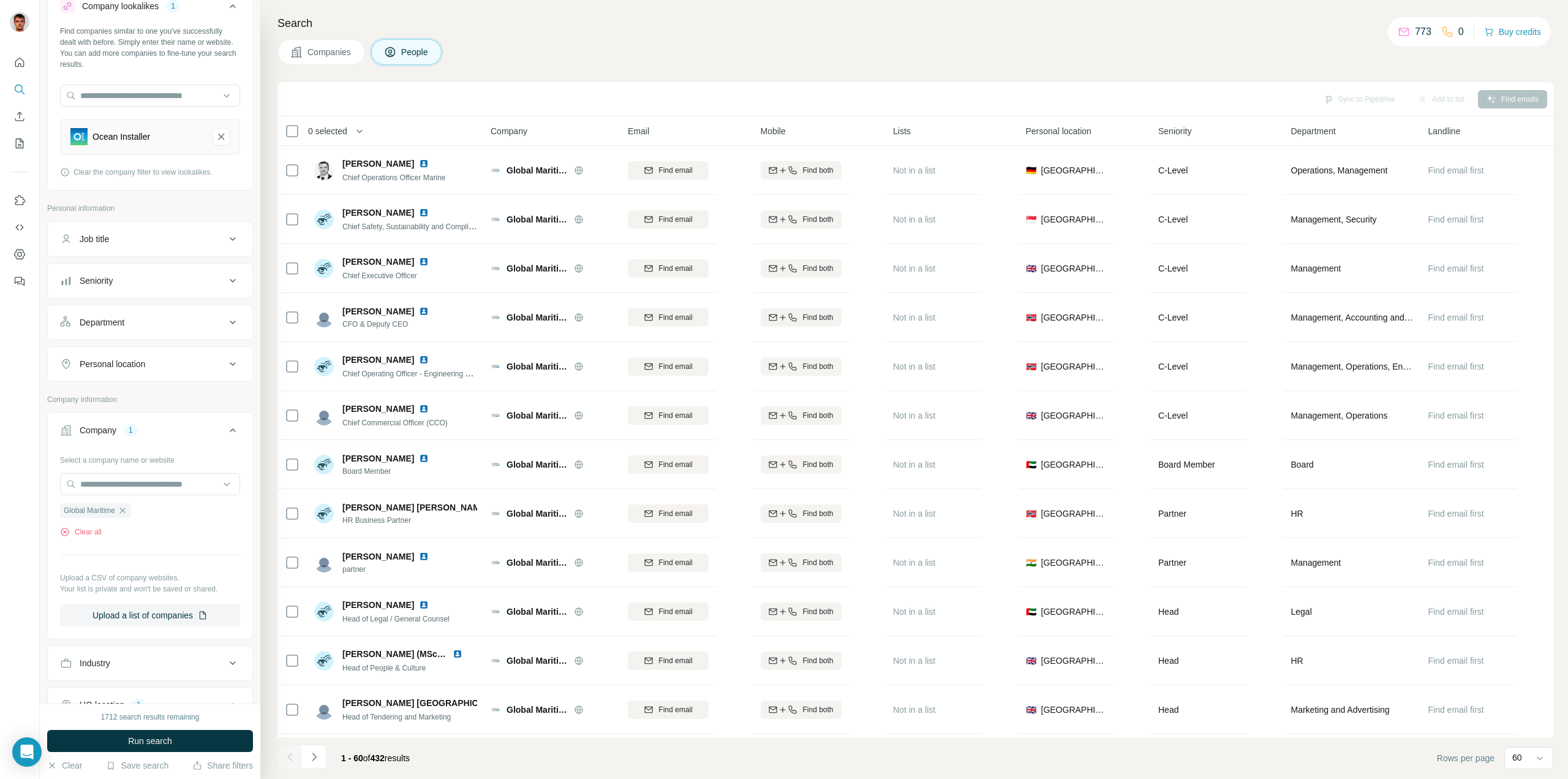
click at [164, 319] on div "Department" at bounding box center [142, 322] width 166 height 12
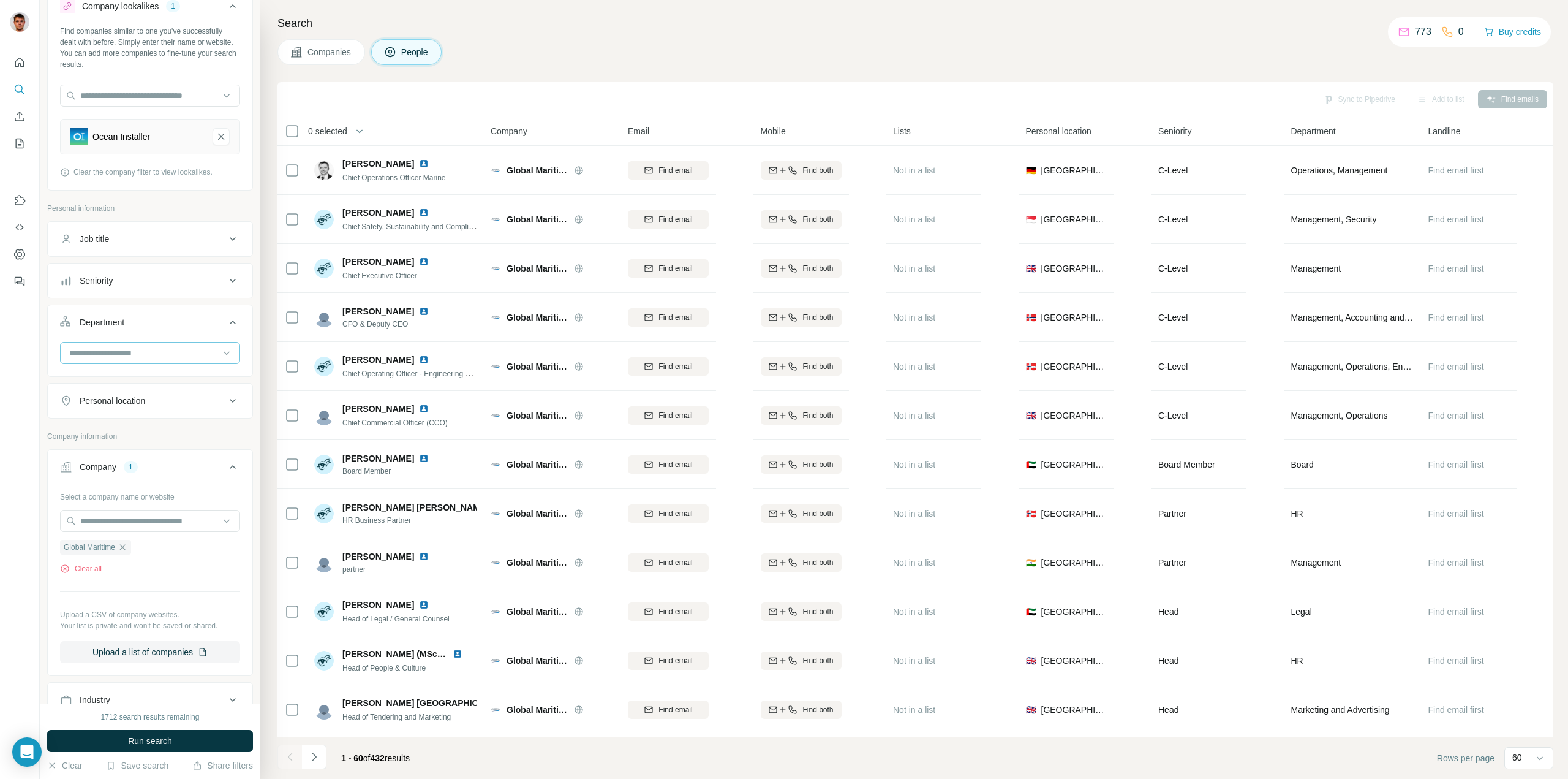
click at [152, 354] on input at bounding box center [144, 353] width 151 height 14
type input "****"
click at [148, 381] on div "Engineering" at bounding box center [145, 380] width 150 height 12
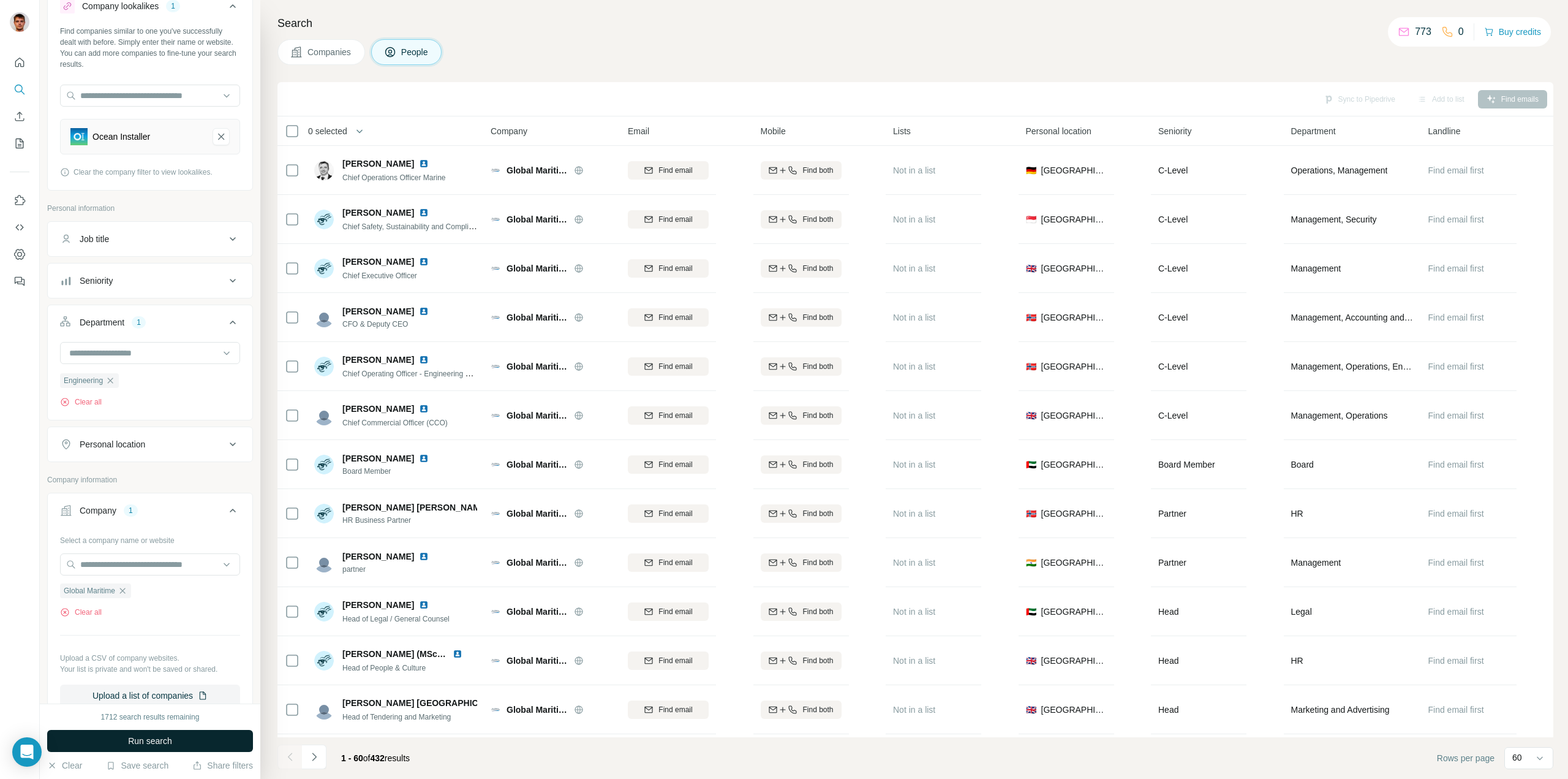
click at [187, 738] on button "Run search" at bounding box center [149, 741] width 206 height 22
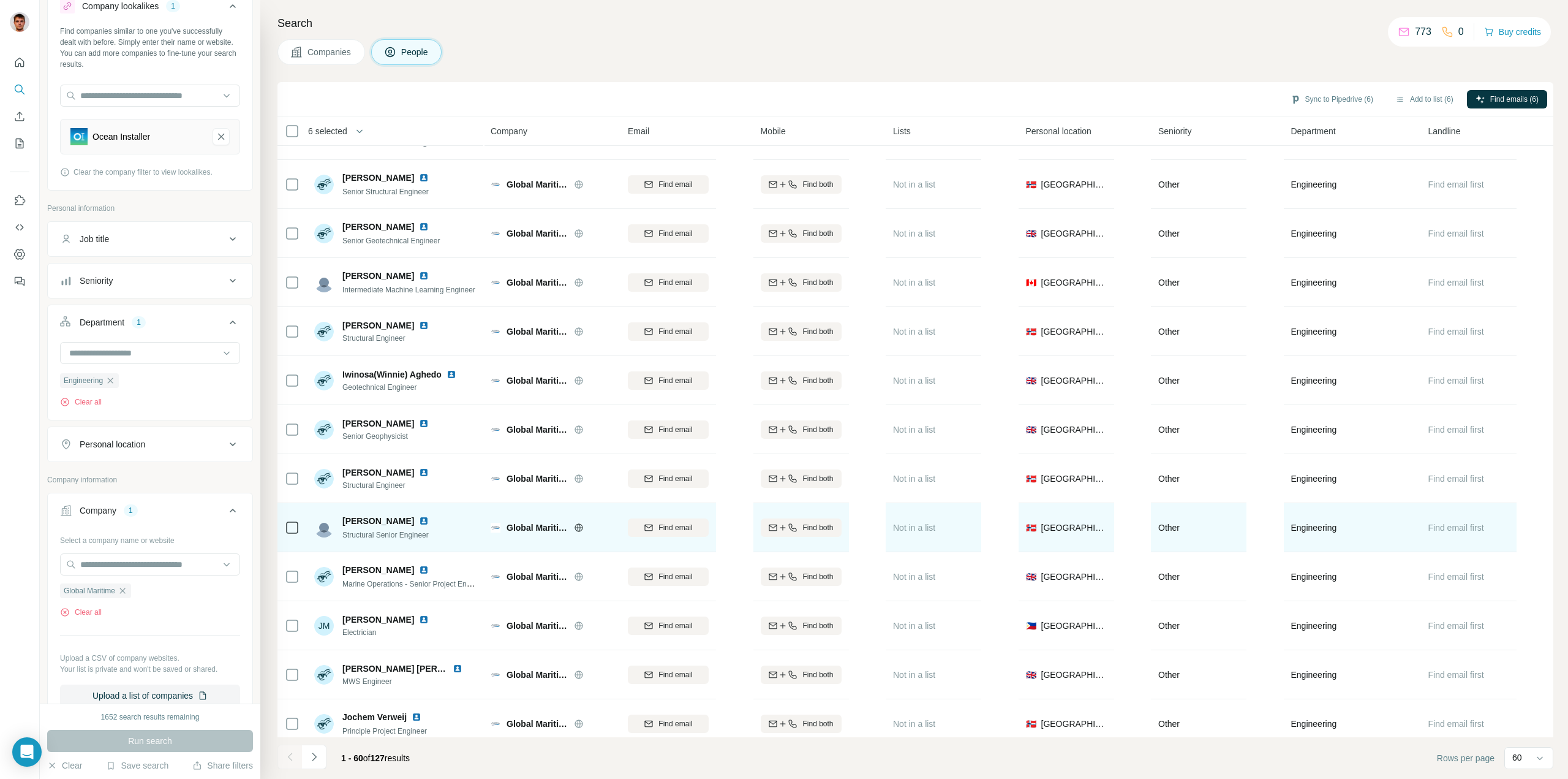
scroll to position [2083, 0]
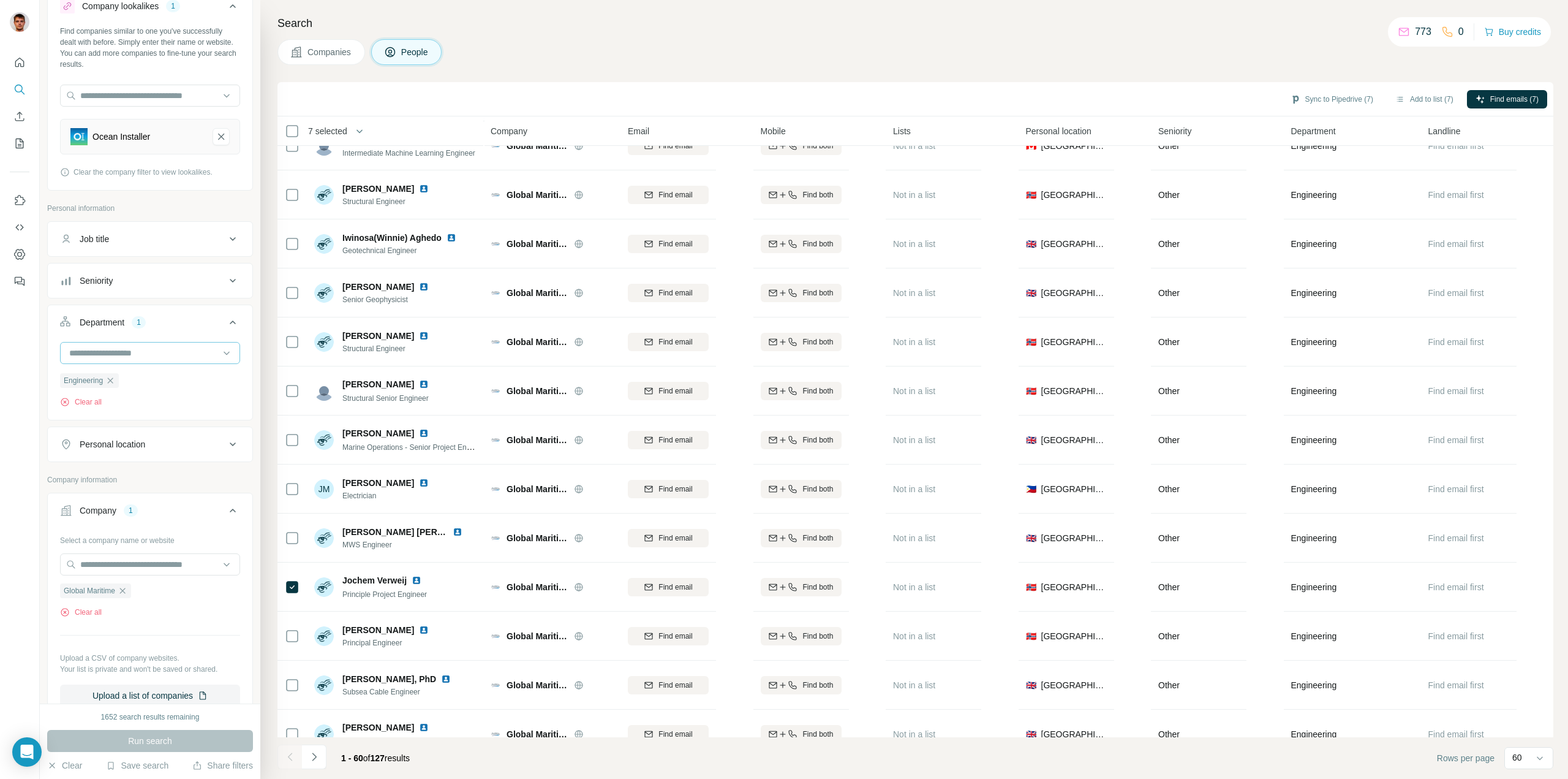
click at [149, 355] on input at bounding box center [144, 353] width 151 height 14
click at [152, 287] on button "Seniority" at bounding box center [150, 280] width 205 height 29
click at [66, 425] on icon at bounding box center [67, 423] width 15 height 15
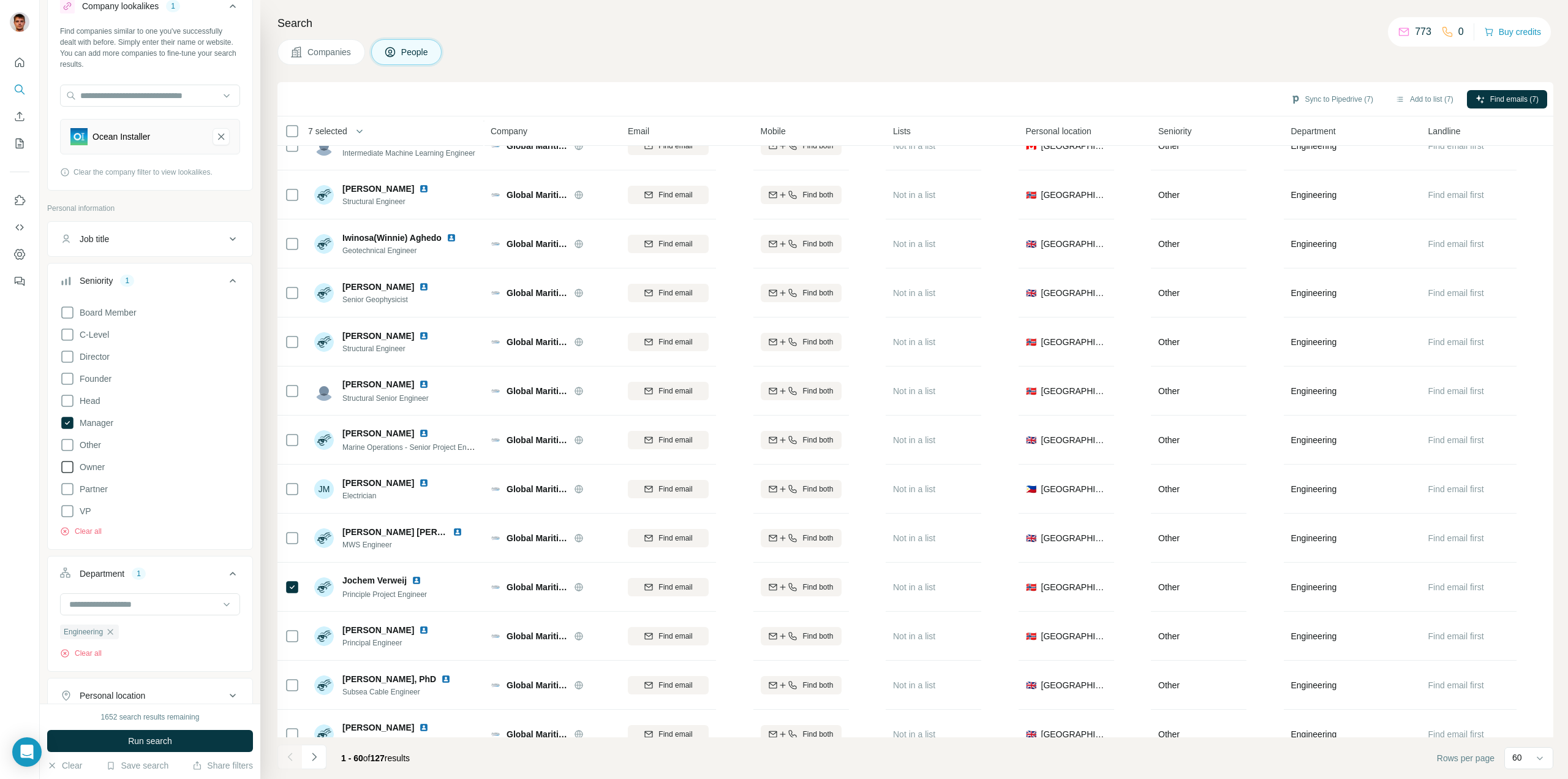
click at [68, 467] on icon at bounding box center [67, 467] width 15 height 15
click at [66, 376] on icon at bounding box center [67, 378] width 15 height 15
click at [64, 401] on icon at bounding box center [67, 401] width 15 height 15
click at [66, 357] on icon at bounding box center [67, 356] width 15 height 15
click at [68, 508] on icon at bounding box center [67, 511] width 15 height 15
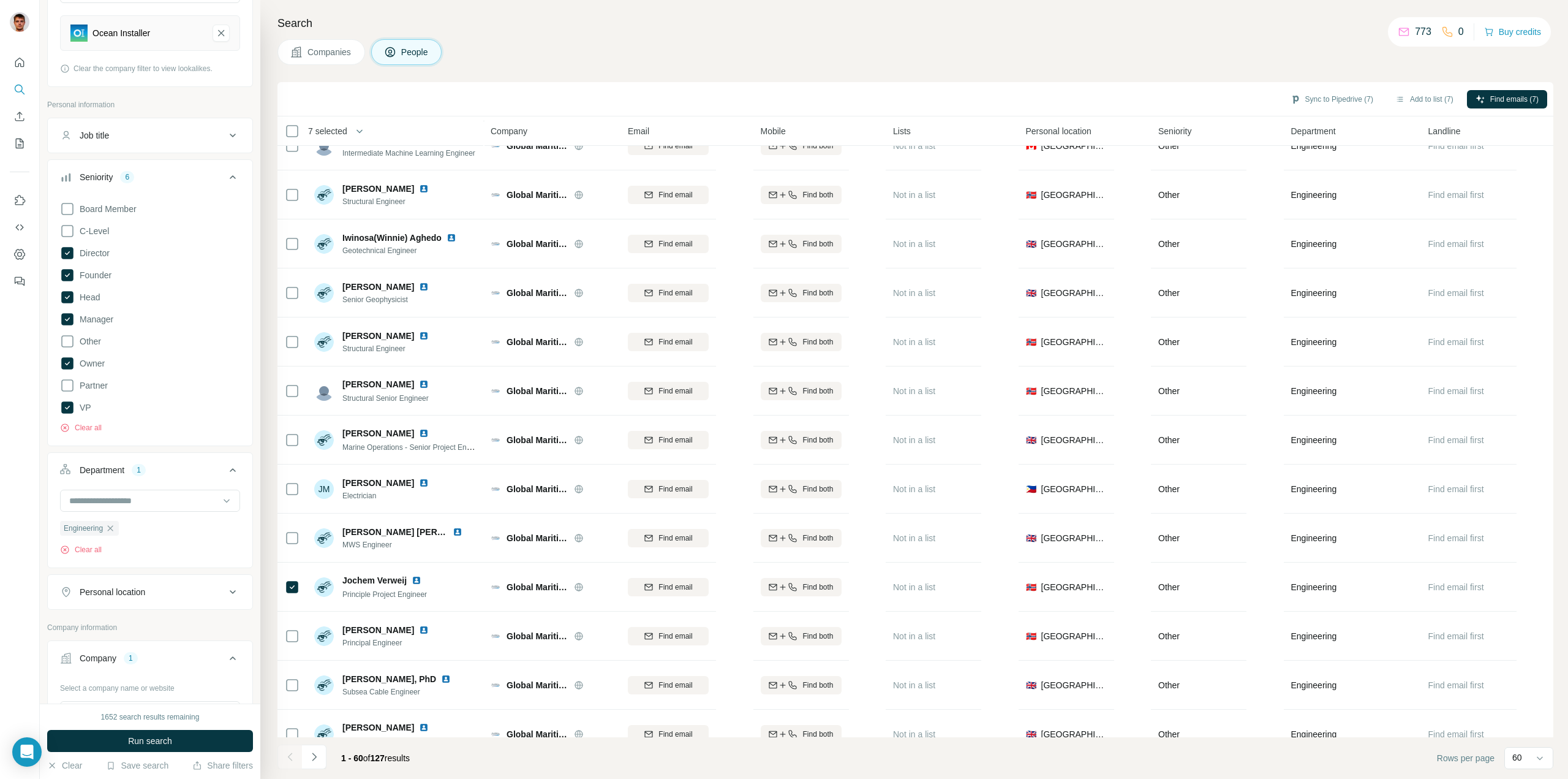
scroll to position [166, 0]
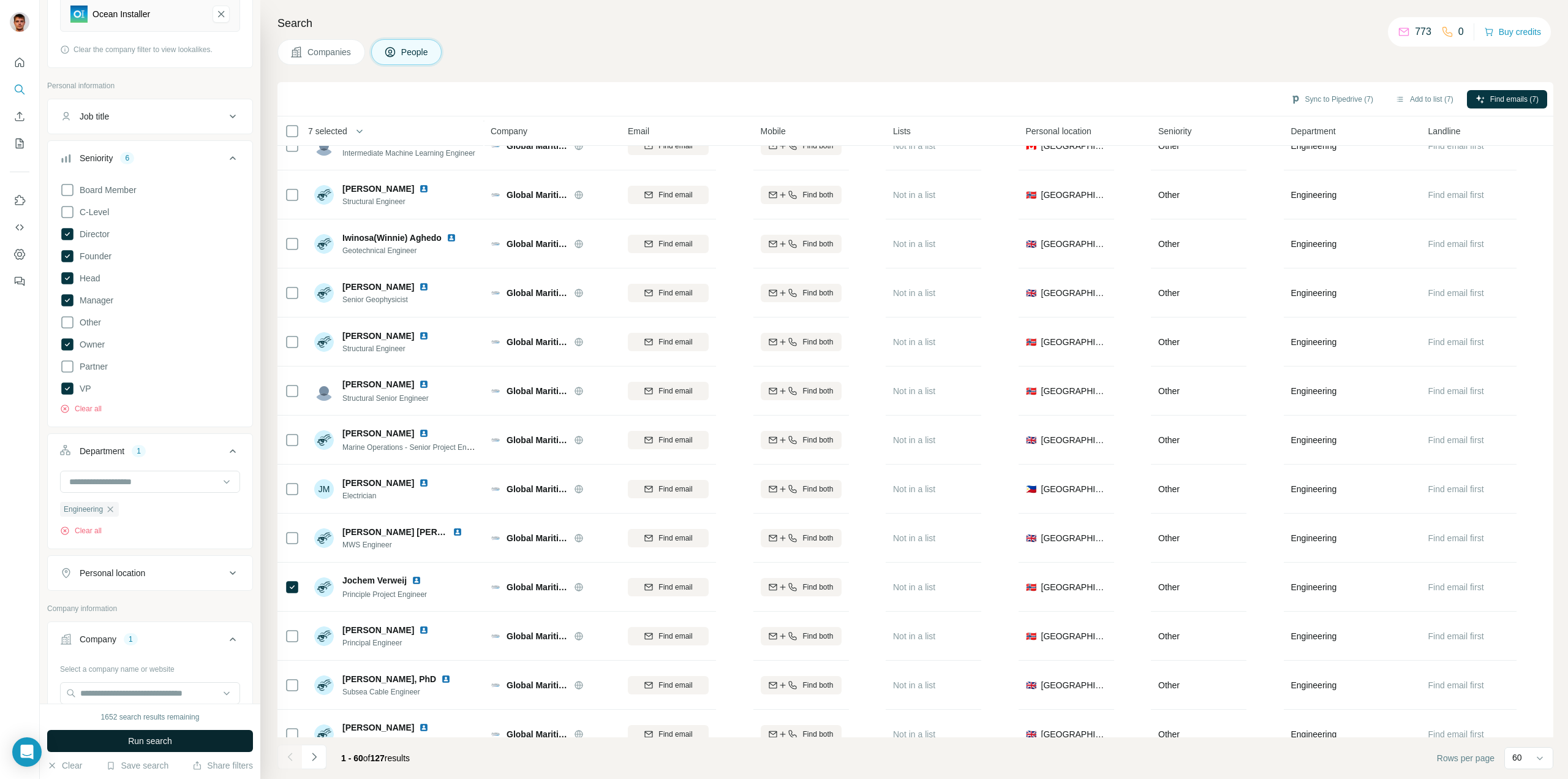
click at [152, 741] on span "Run search" at bounding box center [150, 741] width 44 height 12
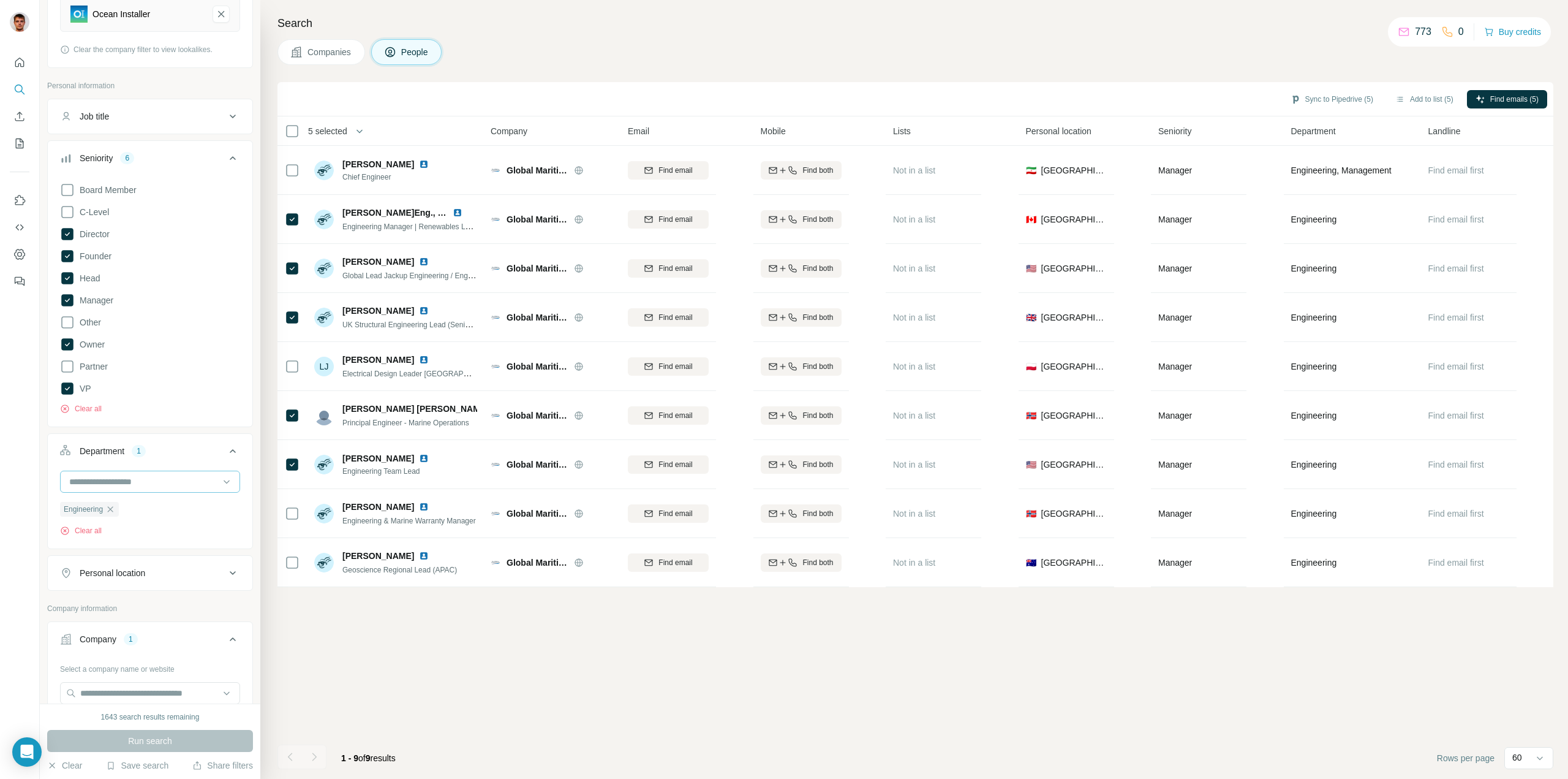
click at [189, 487] on input at bounding box center [144, 482] width 151 height 14
click at [174, 544] on div "Design" at bounding box center [146, 536] width 165 height 22
click at [154, 741] on span "Run search" at bounding box center [150, 741] width 44 height 12
click at [163, 479] on input at bounding box center [144, 482] width 151 height 14
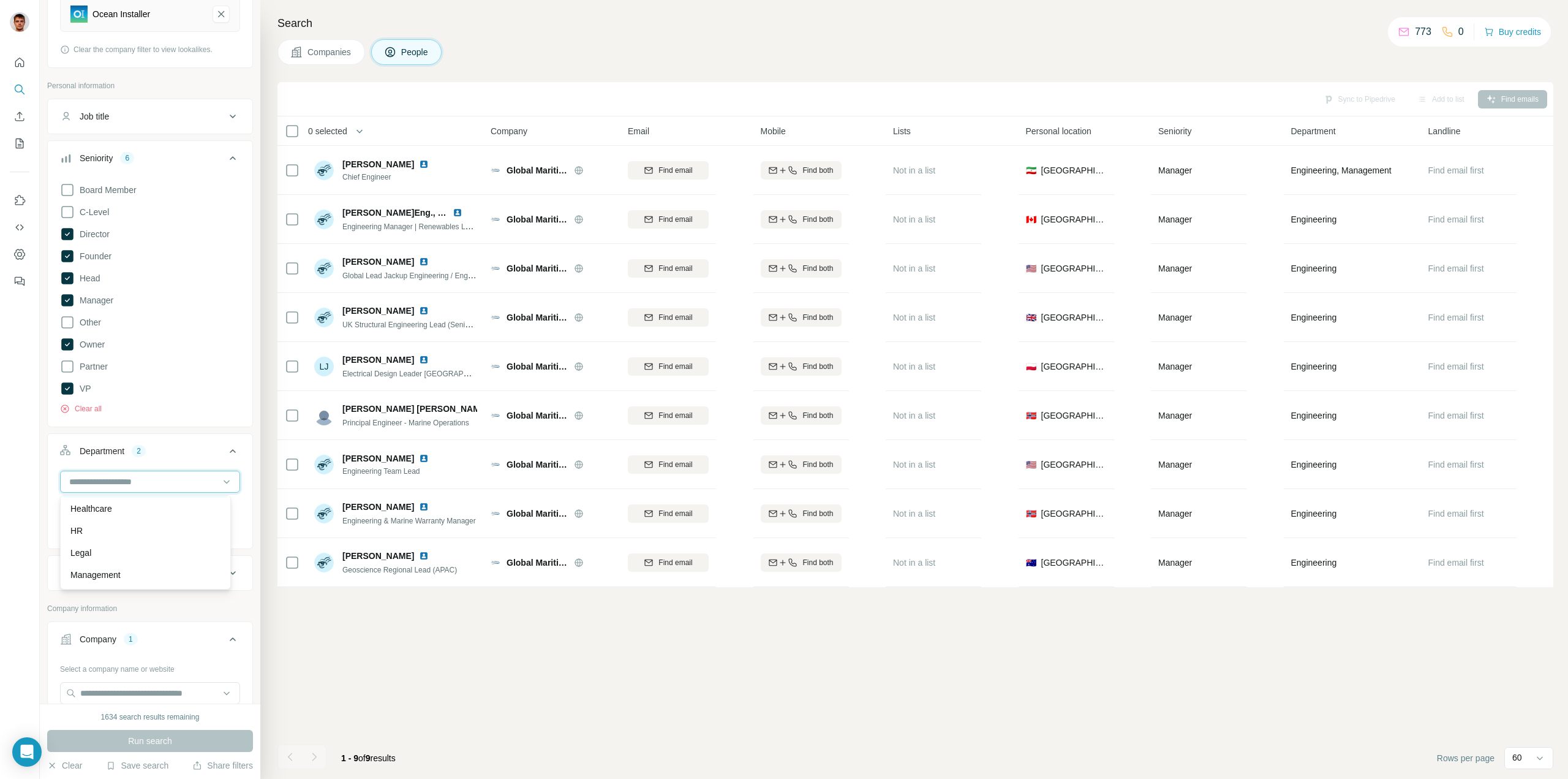
scroll to position [184, 0]
click at [114, 565] on p "Management" at bounding box center [95, 568] width 50 height 12
click at [170, 740] on span "Run search" at bounding box center [150, 741] width 44 height 12
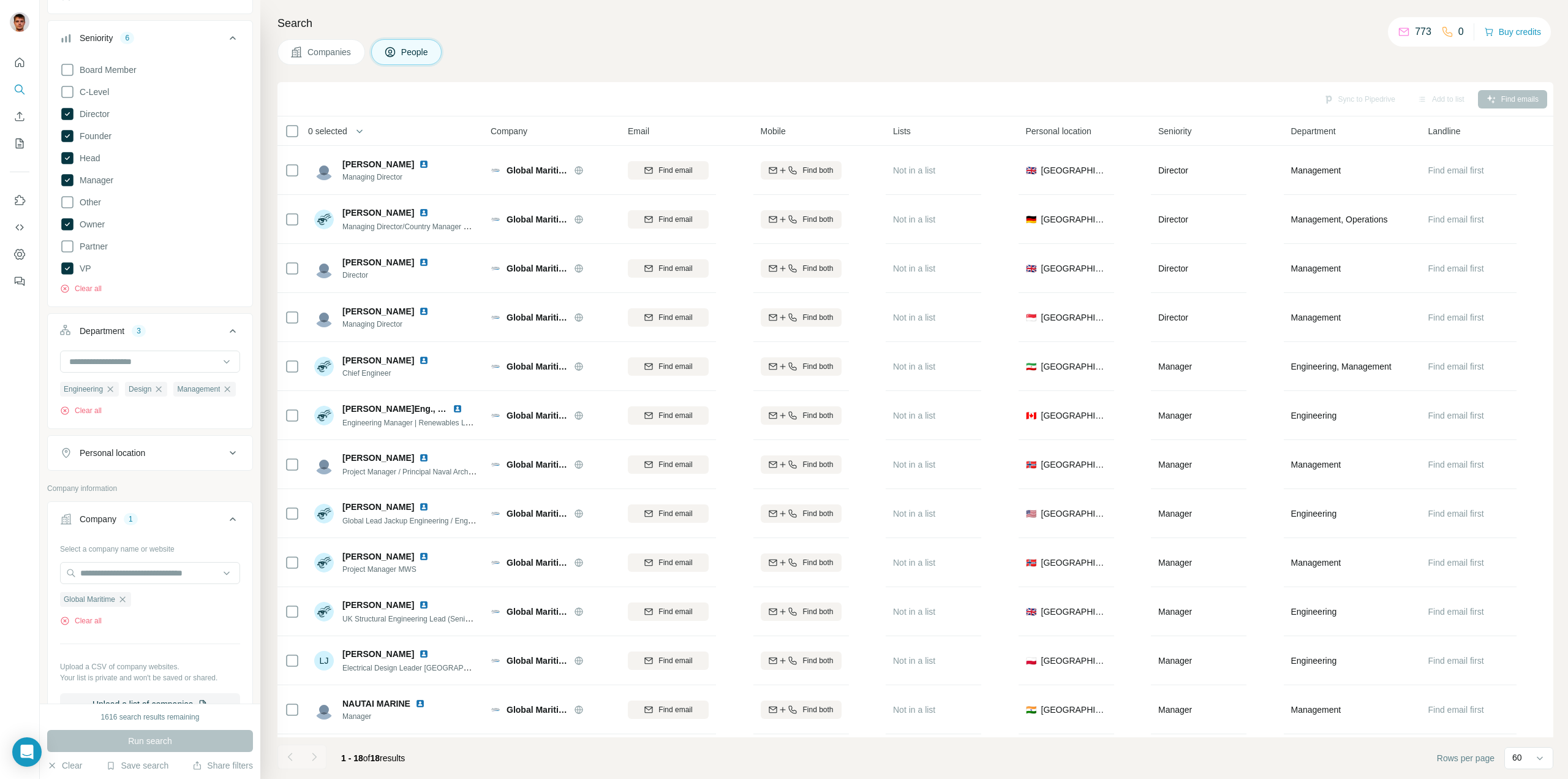
scroll to position [289, 0]
click at [183, 455] on div "Personal location" at bounding box center [149, 450] width 206 height 36
click at [186, 457] on div "Personal location" at bounding box center [142, 450] width 166 height 12
click at [181, 492] on input "text" at bounding box center [149, 481] width 180 height 22
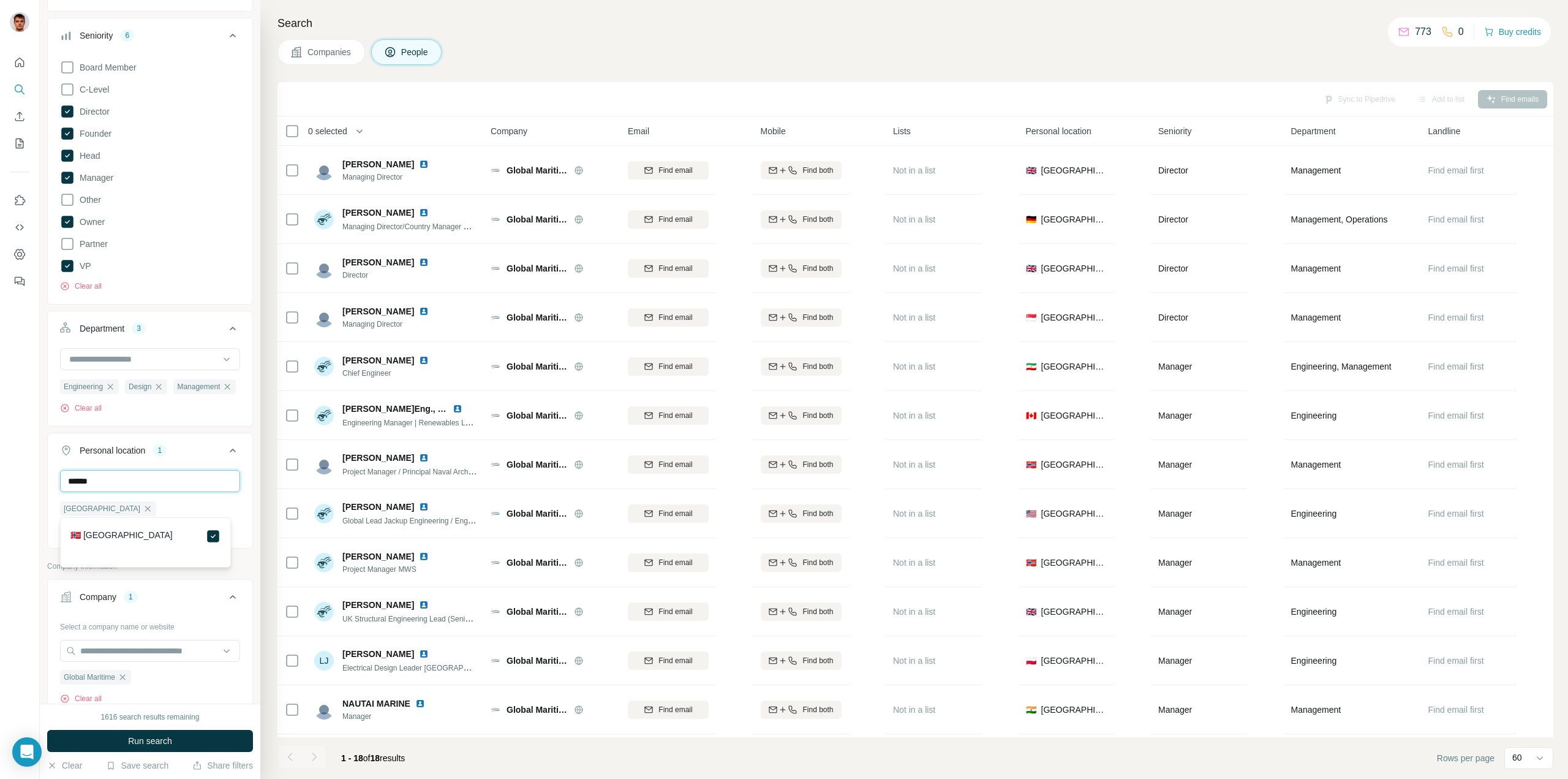
drag, startPoint x: 130, startPoint y: 504, endPoint x: 6, endPoint y: 494, distance: 124.4
click at [6, 494] on div "New search Hide Company lookalikes 1 Find companies similar to one you've succe…" at bounding box center [784, 389] width 1568 height 779
type input "**********"
click at [220, 539] on icon at bounding box center [213, 536] width 15 height 15
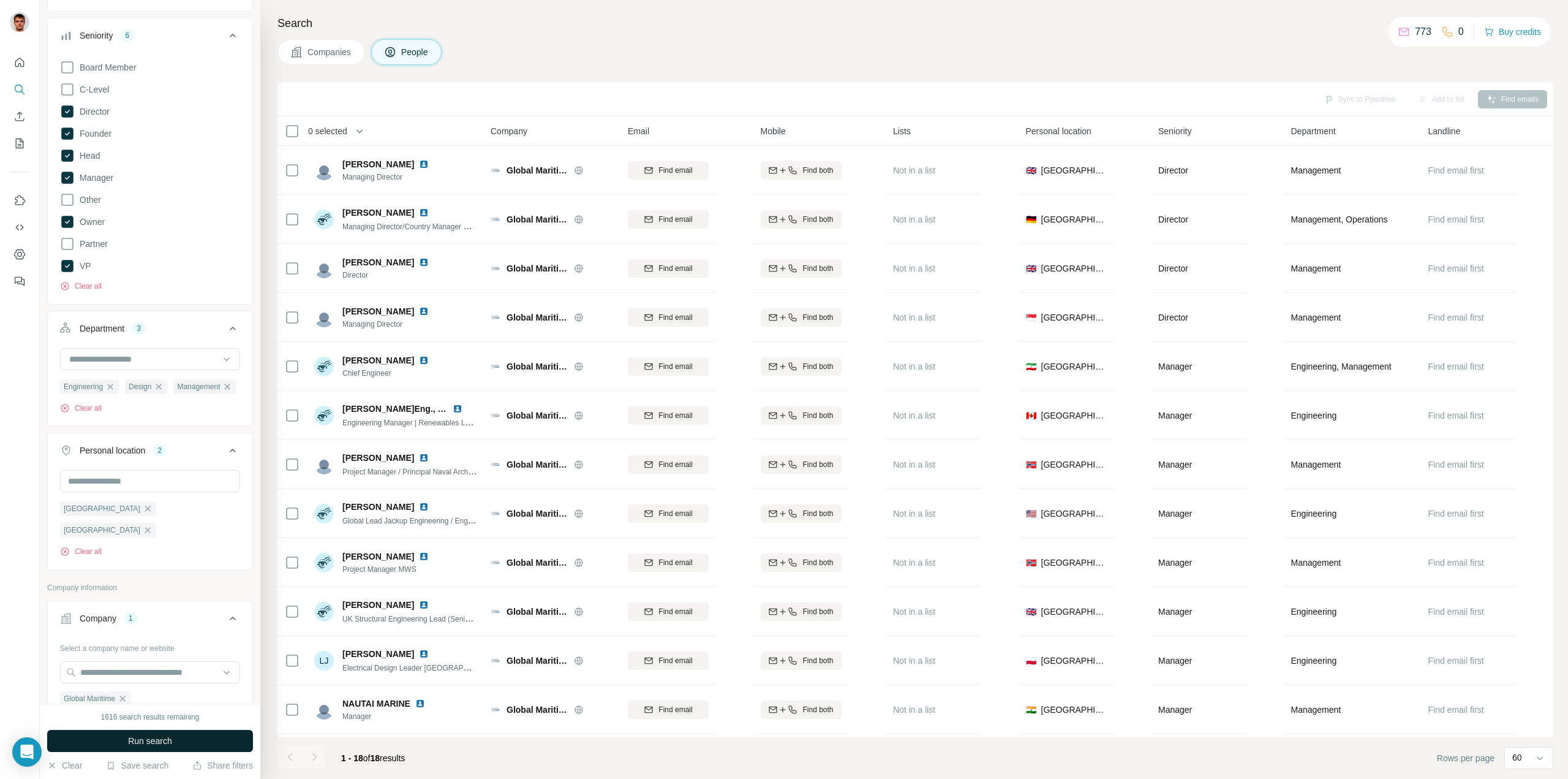
click at [183, 741] on button "Run search" at bounding box center [149, 741] width 206 height 22
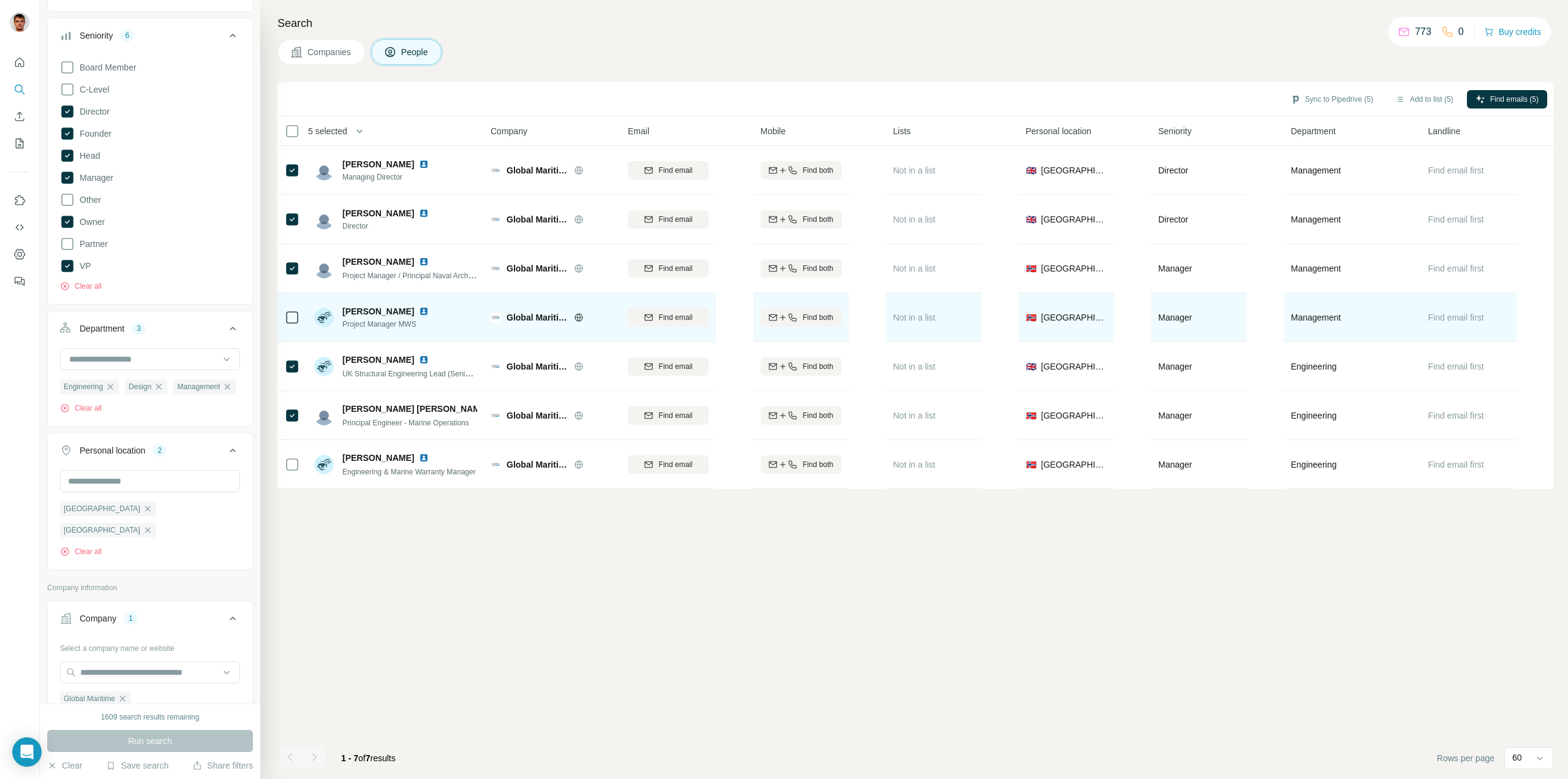
click at [419, 307] on img at bounding box center [424, 312] width 10 height 10
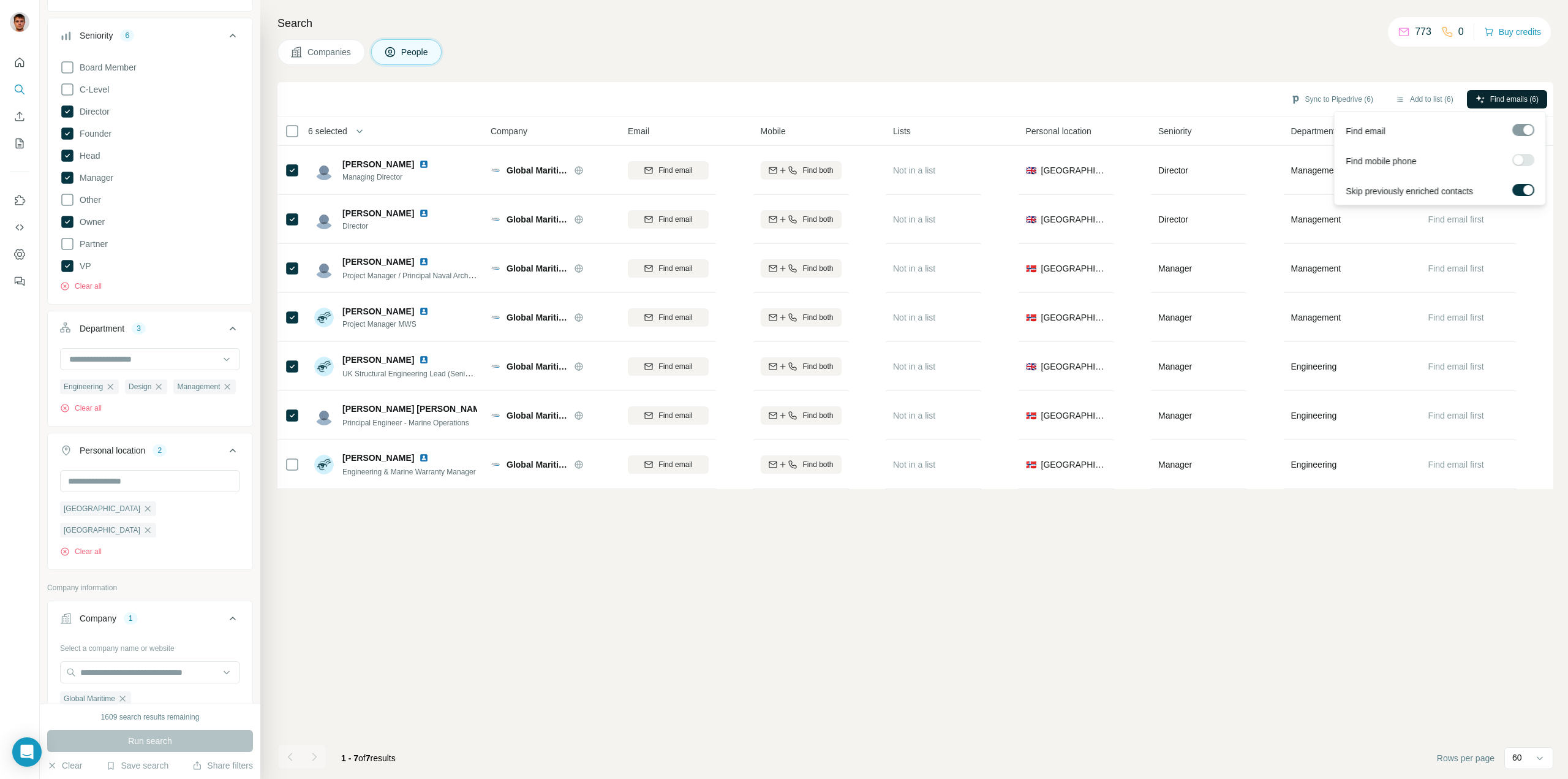
click at [1499, 98] on span "Find emails (6)" at bounding box center [1515, 100] width 48 height 11
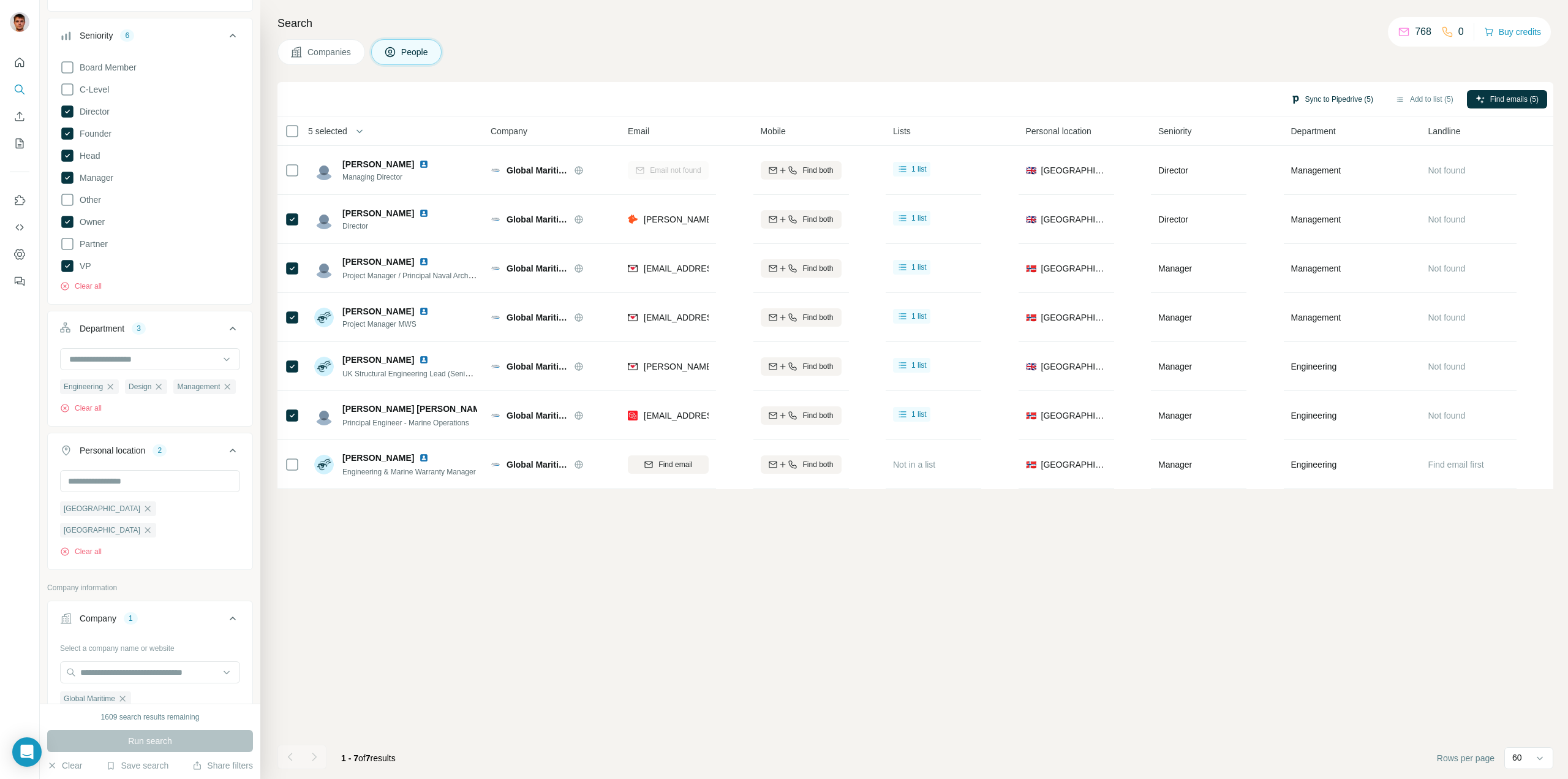
click at [1330, 97] on button "Sync to Pipedrive (5)" at bounding box center [1332, 100] width 100 height 18
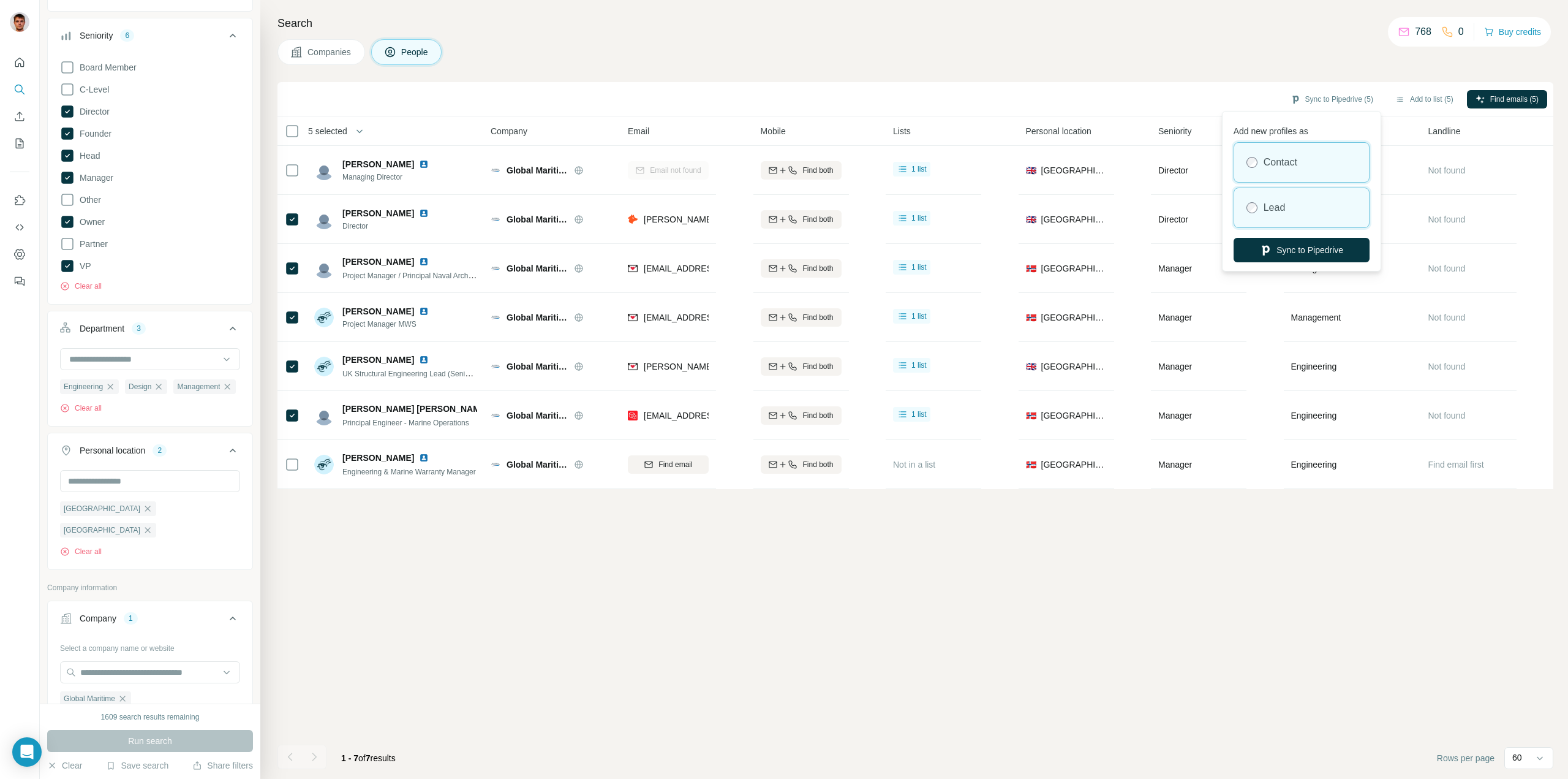
click at [1286, 201] on label "Lead" at bounding box center [1274, 208] width 22 height 15
click at [1287, 253] on button "Sync to Pipedrive" at bounding box center [1301, 250] width 136 height 24
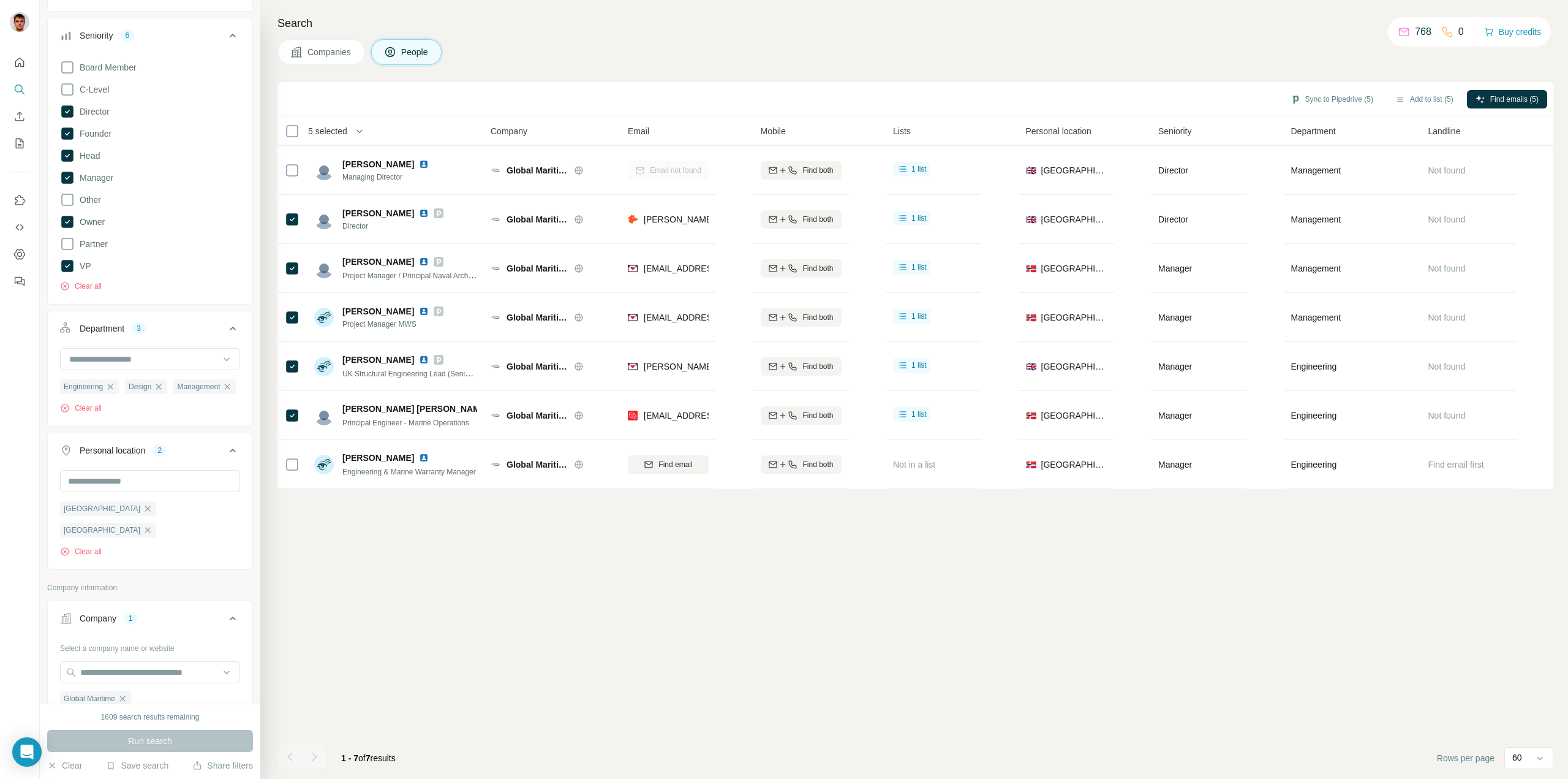
click at [95, 296] on div "Board Member C-Level Director Founder Head Manager Other Owner Partner VP Clear…" at bounding box center [150, 179] width 205 height 246
click at [90, 286] on button "Clear all" at bounding box center [80, 286] width 42 height 11
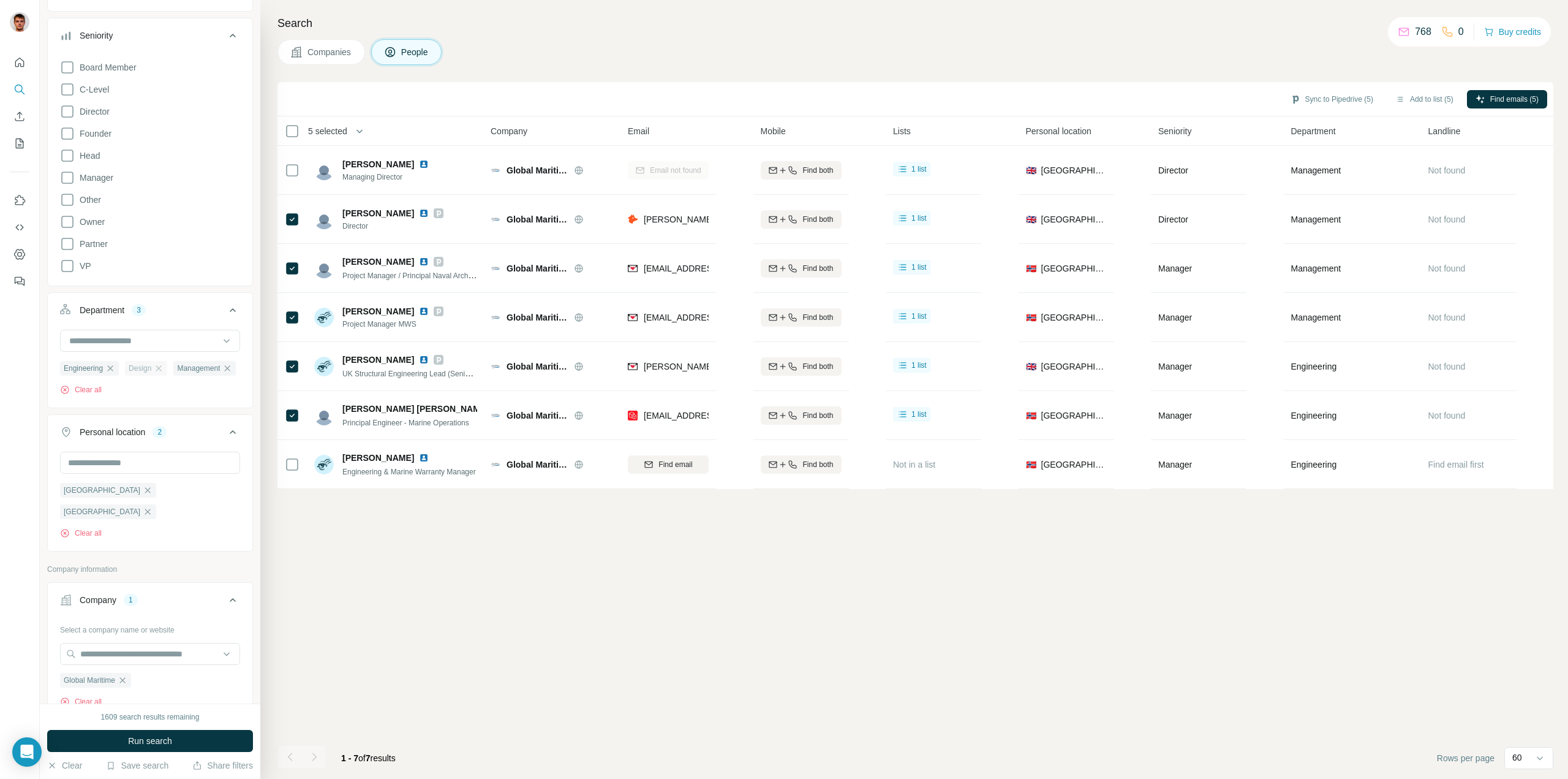
click at [167, 367] on div "Design" at bounding box center [146, 368] width 42 height 15
drag, startPoint x: 156, startPoint y: 369, endPoint x: 157, endPoint y: 376, distance: 7.1
click at [156, 369] on div "Design" at bounding box center [146, 368] width 42 height 15
click at [161, 367] on icon "button" at bounding box center [159, 369] width 10 height 10
click at [182, 371] on icon "button" at bounding box center [179, 368] width 6 height 6
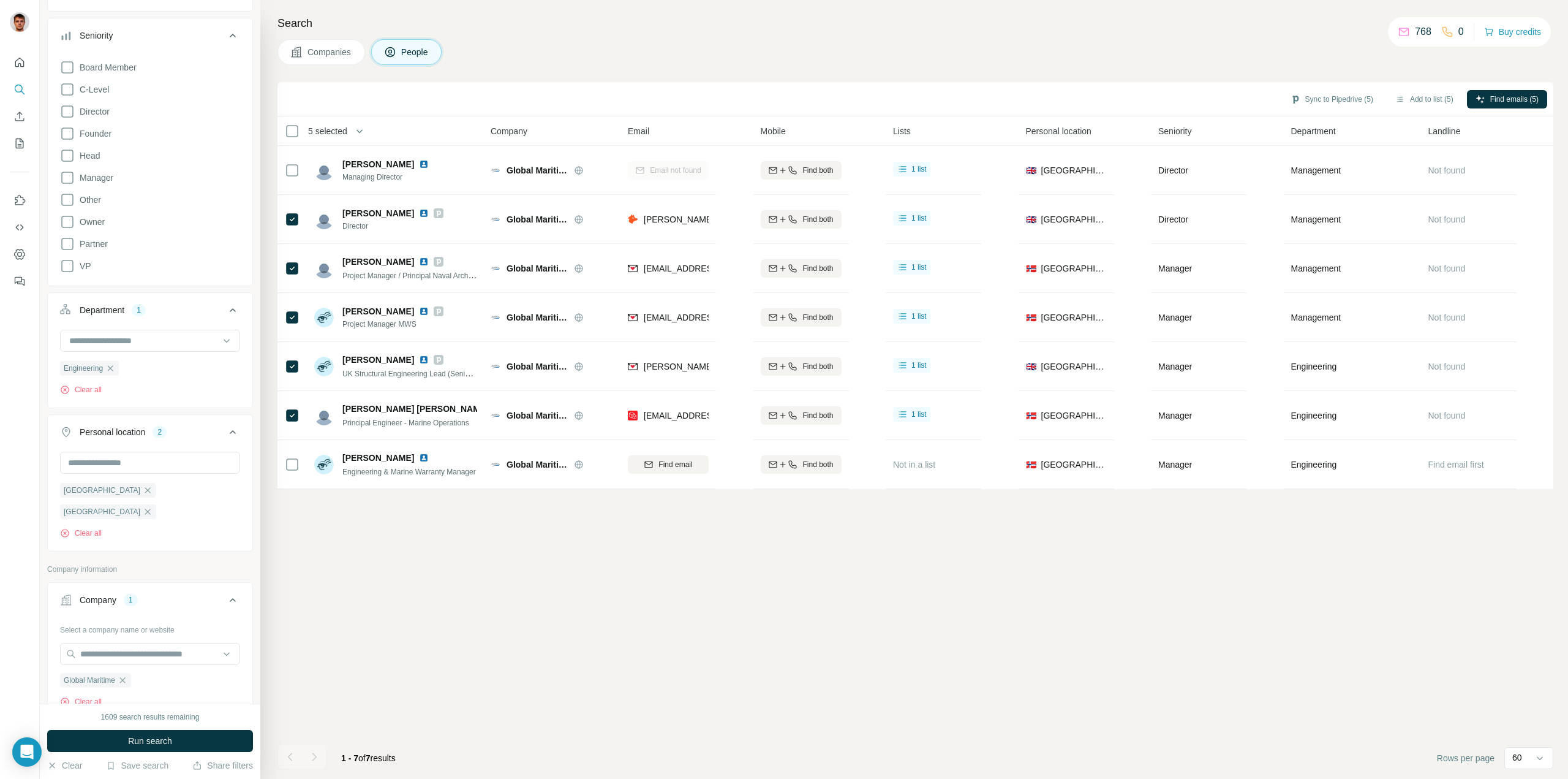
click at [130, 737] on span "Run search" at bounding box center [150, 741] width 44 height 12
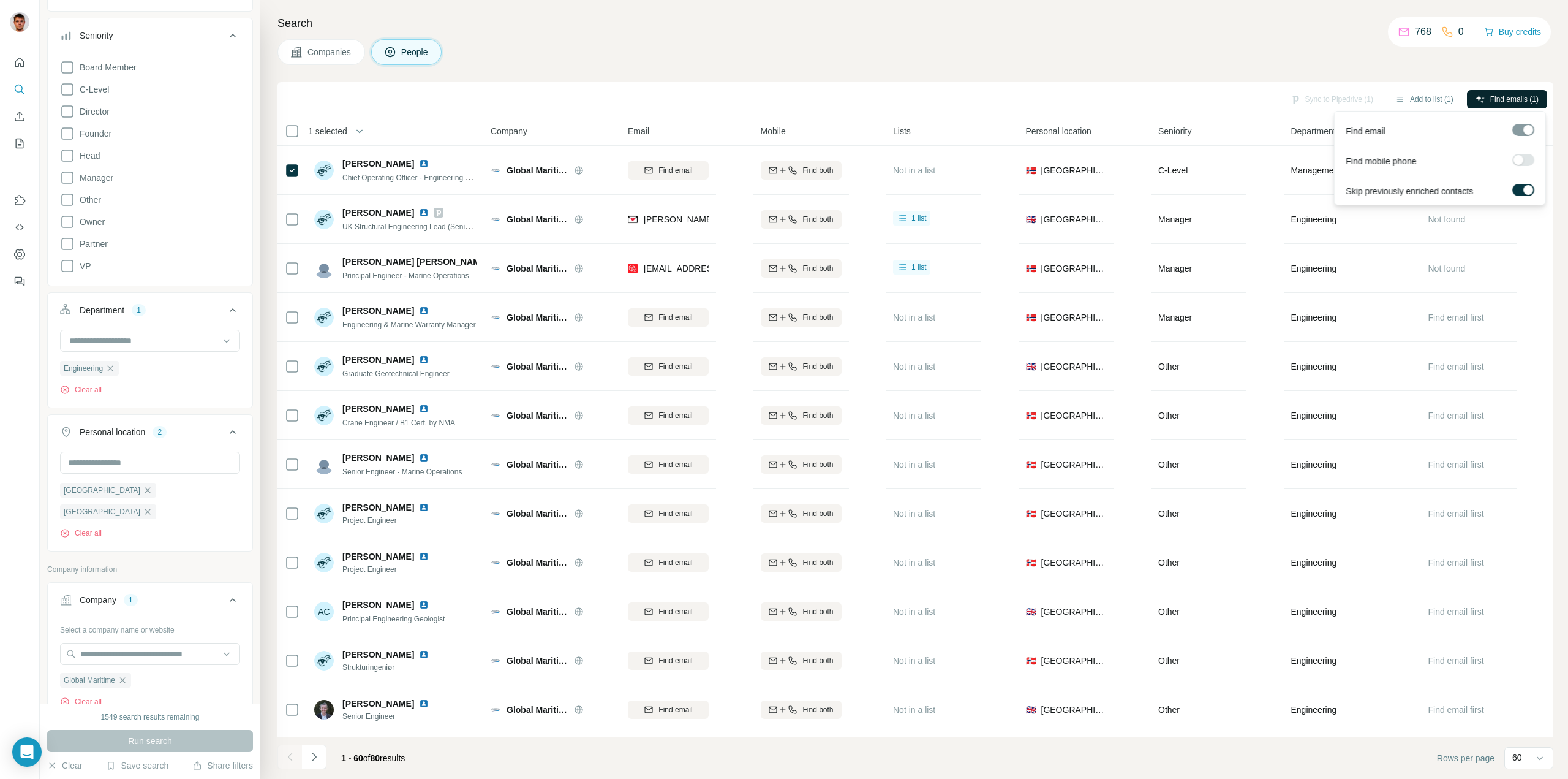
click at [1492, 98] on span "Find emails (1)" at bounding box center [1515, 100] width 48 height 11
click at [1053, 70] on div "Search Companies People Sync to Pipedrive (1) Add to list (1) Find emails (1) 1…" at bounding box center [914, 389] width 1308 height 779
click at [1335, 101] on button "Sync to Pipedrive (1)" at bounding box center [1332, 100] width 100 height 18
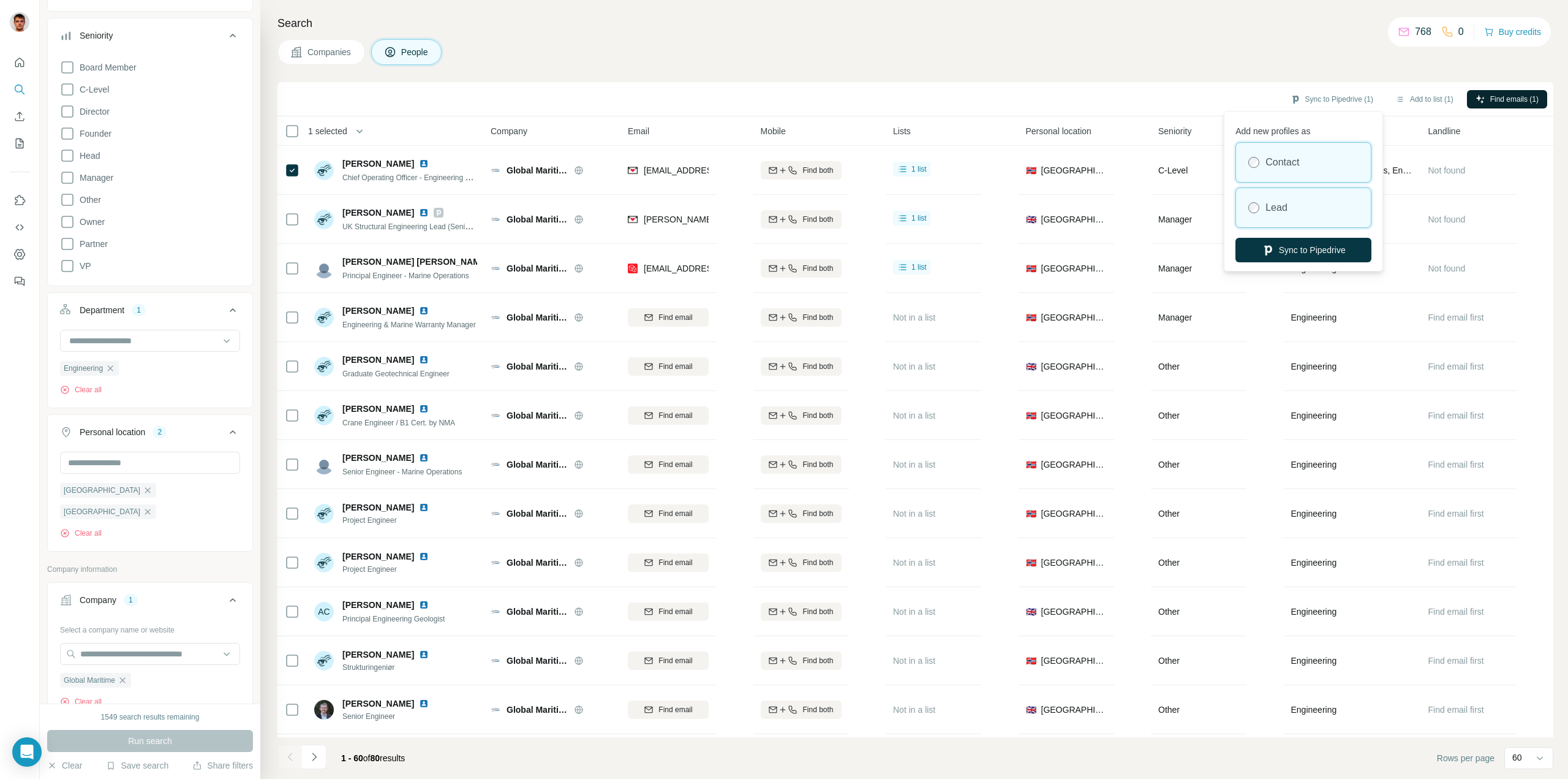
click at [1283, 208] on label "Lead" at bounding box center [1276, 208] width 22 height 15
click at [1279, 254] on button "Sync to Pipedrive" at bounding box center [1303, 250] width 136 height 24
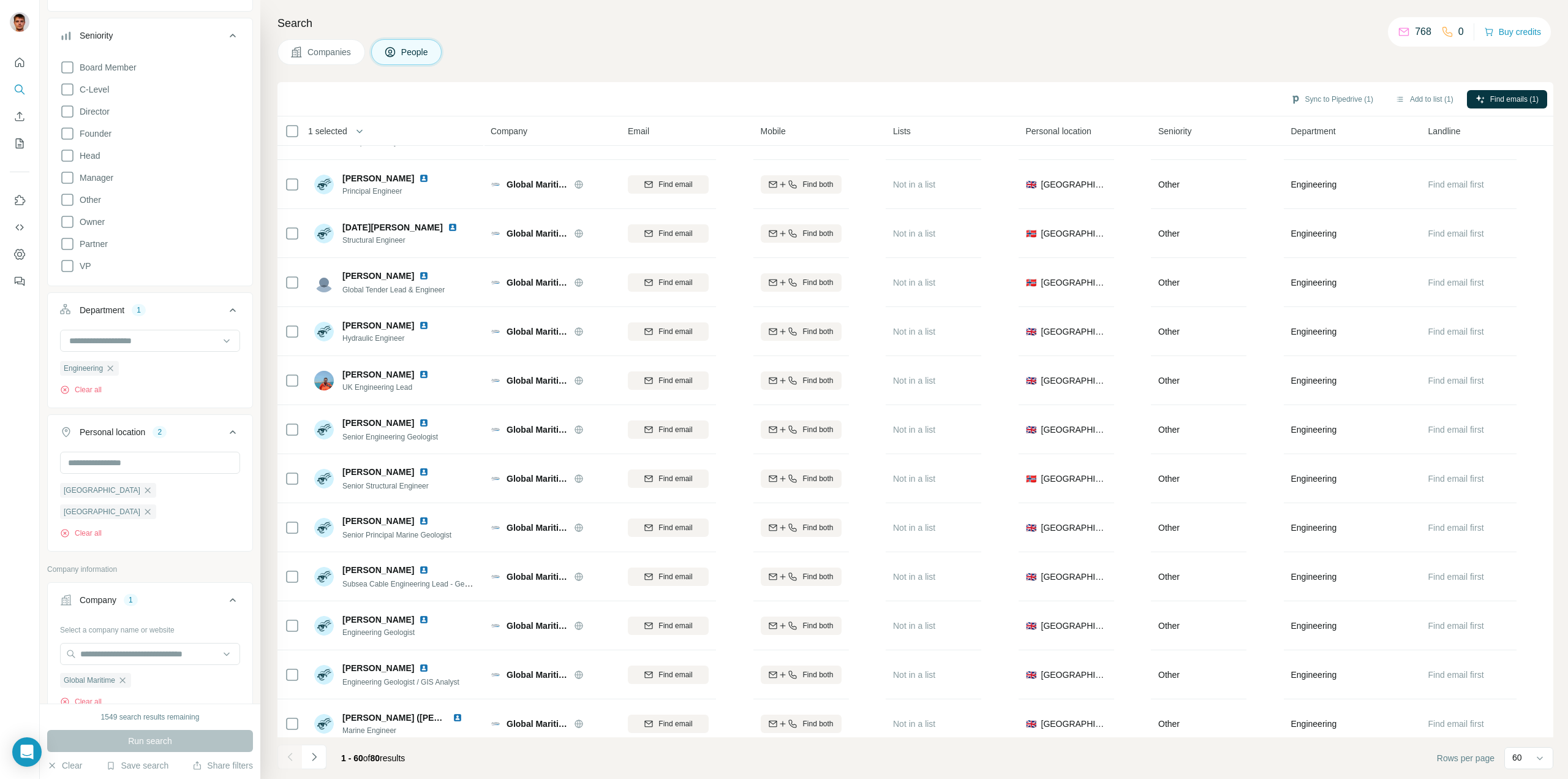
scroll to position [2145, 0]
click at [1485, 95] on button "Find emails (2)" at bounding box center [1507, 100] width 80 height 18
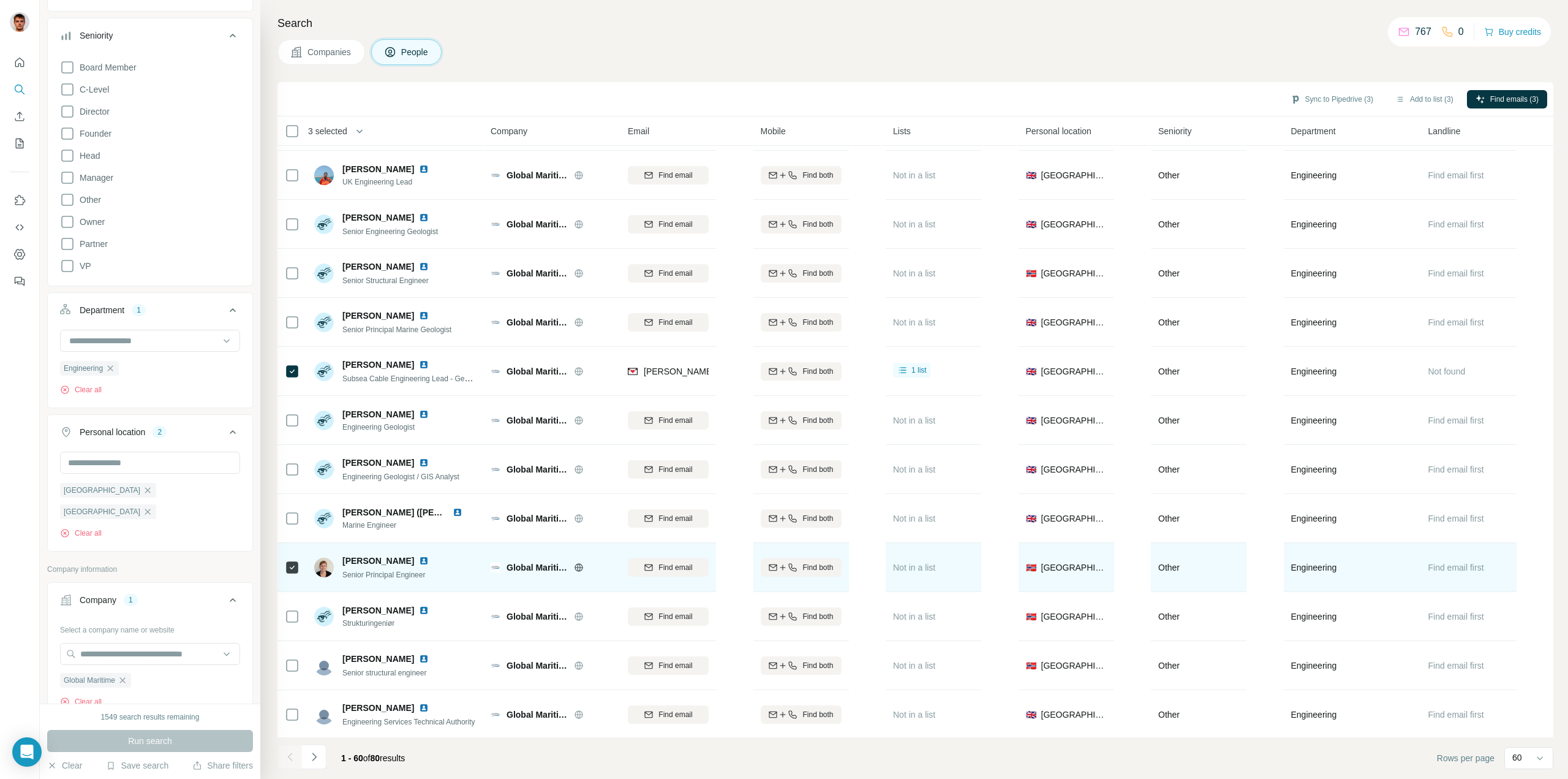
scroll to position [2356, 0]
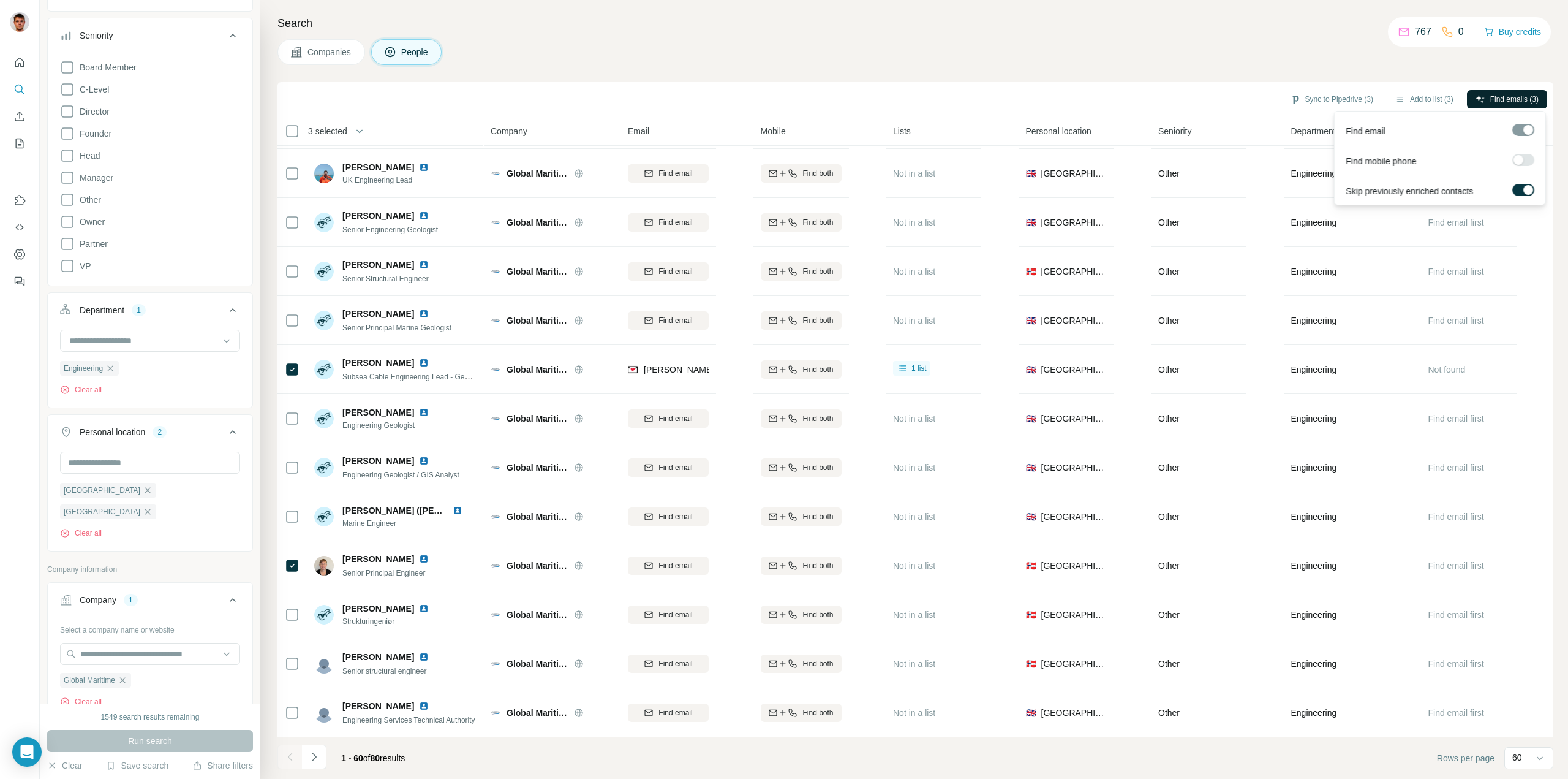
click at [1520, 96] on span "Find emails (3)" at bounding box center [1515, 100] width 48 height 11
click at [602, 42] on div "Companies People" at bounding box center [915, 52] width 1276 height 26
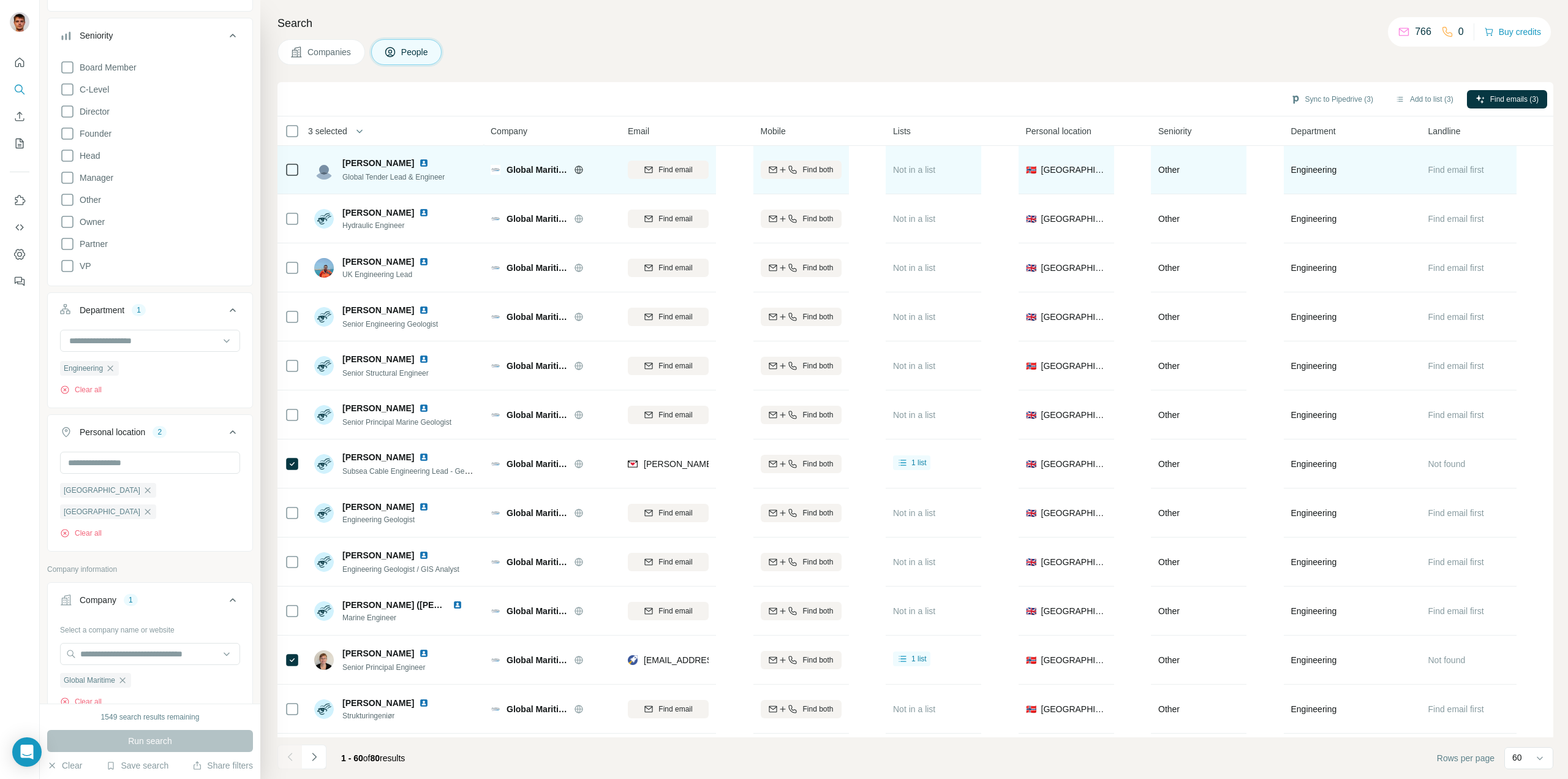
scroll to position [2233, 0]
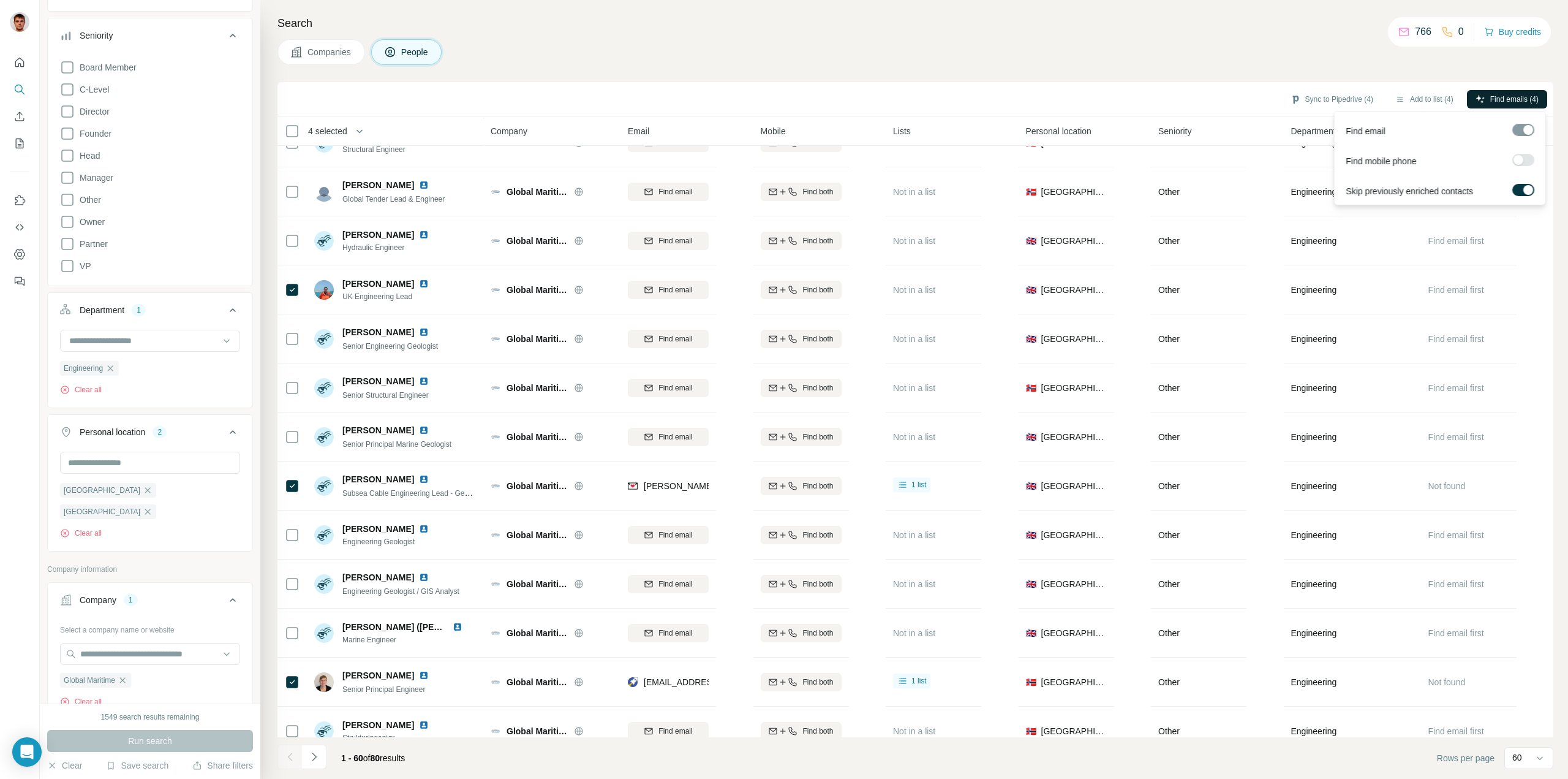
click at [1514, 100] on span "Find emails (4)" at bounding box center [1515, 100] width 48 height 11
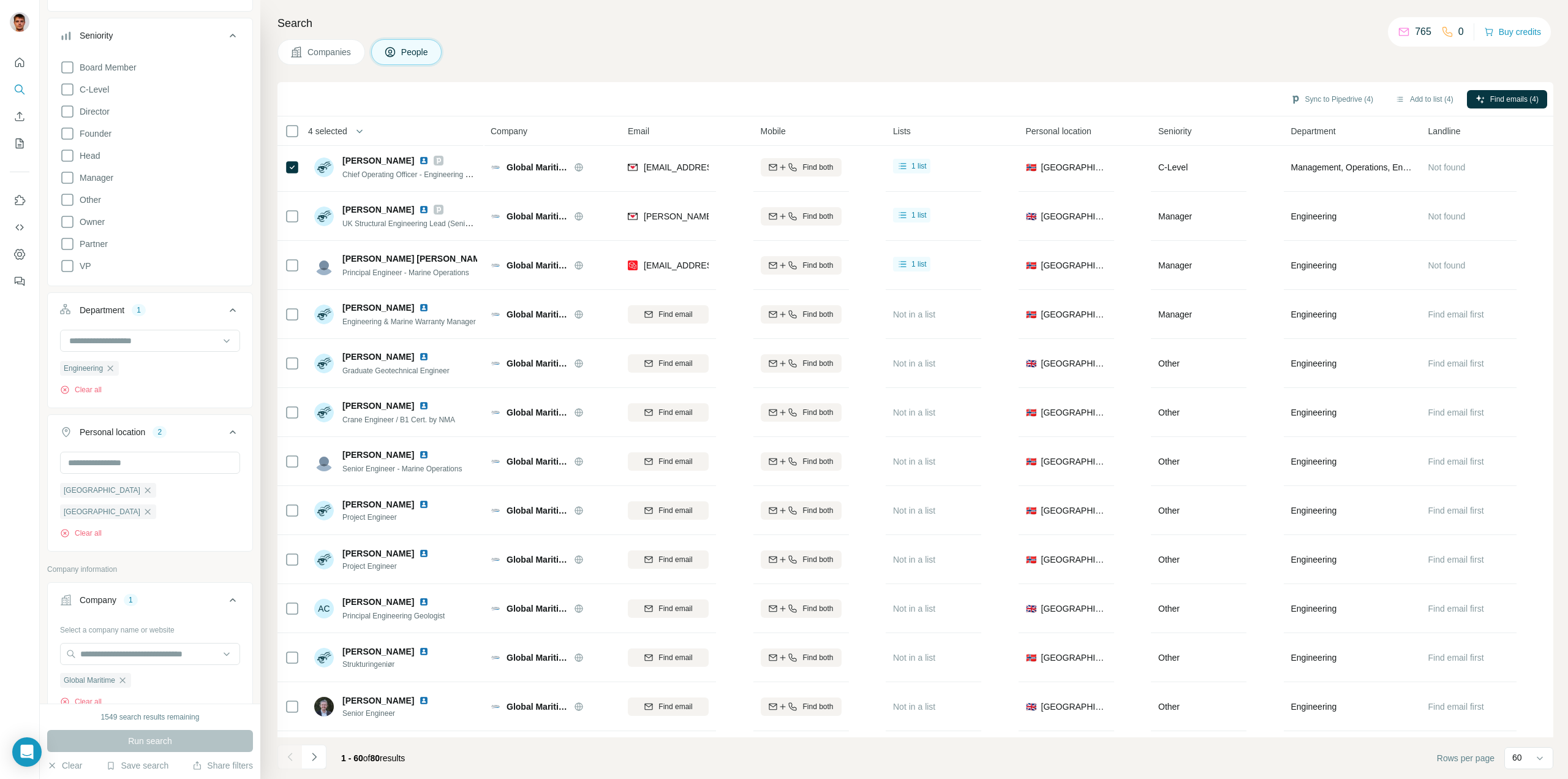
scroll to position [0, 0]
click at [1331, 97] on button "Sync to Pipedrive (4)" at bounding box center [1332, 100] width 100 height 18
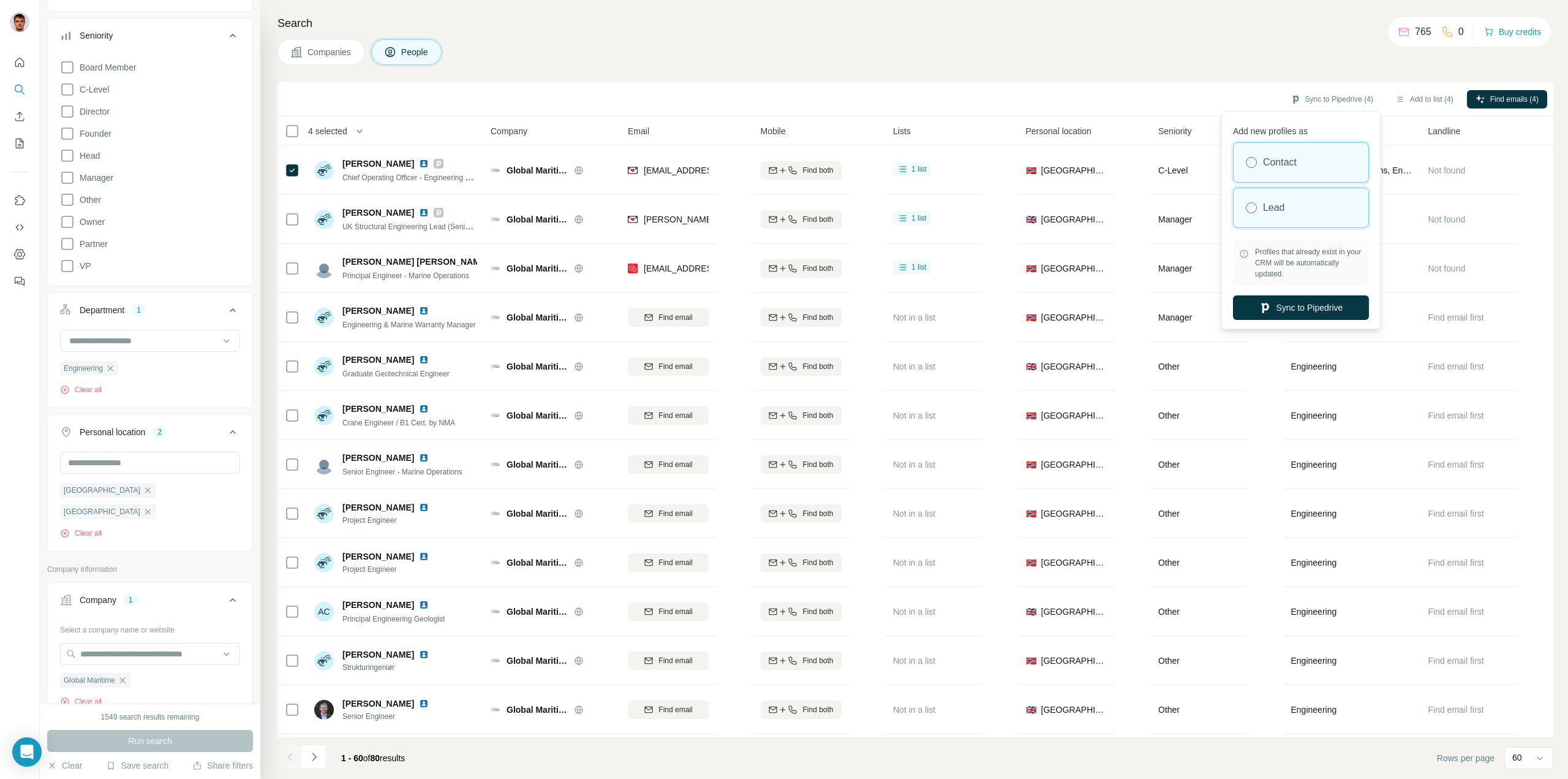
click at [1292, 206] on div "Lead" at bounding box center [1301, 207] width 134 height 39
drag, startPoint x: 1257, startPoint y: 205, endPoint x: 1258, endPoint y: 214, distance: 9.1
click at [1257, 205] on div "Lead" at bounding box center [1301, 207] width 134 height 39
click at [1281, 316] on button "Sync to Pipedrive" at bounding box center [1301, 307] width 136 height 24
